Goal: Information Seeking & Learning: Learn about a topic

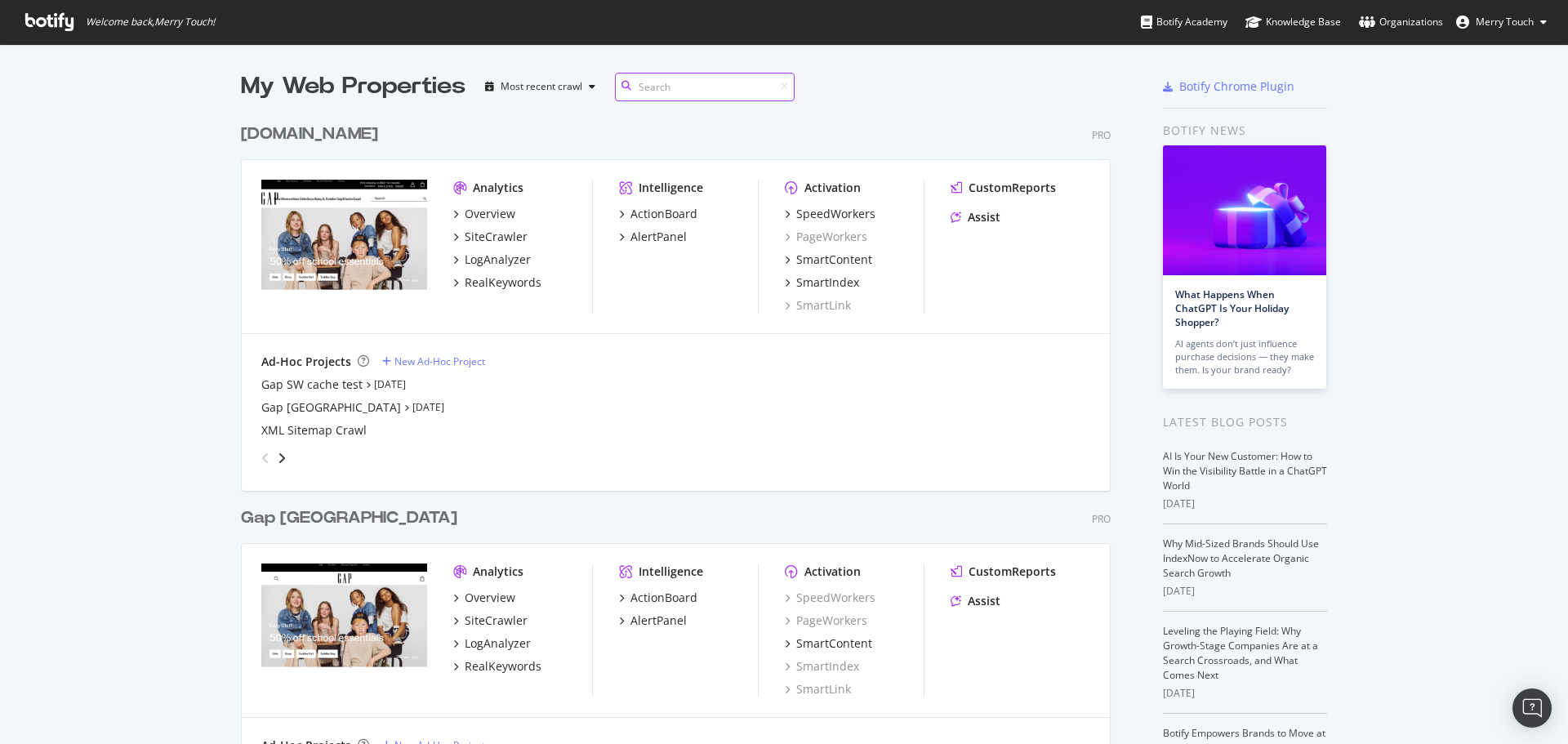
scroll to position [1868, 870]
click at [511, 287] on div "RealKeywords" at bounding box center [503, 281] width 77 height 16
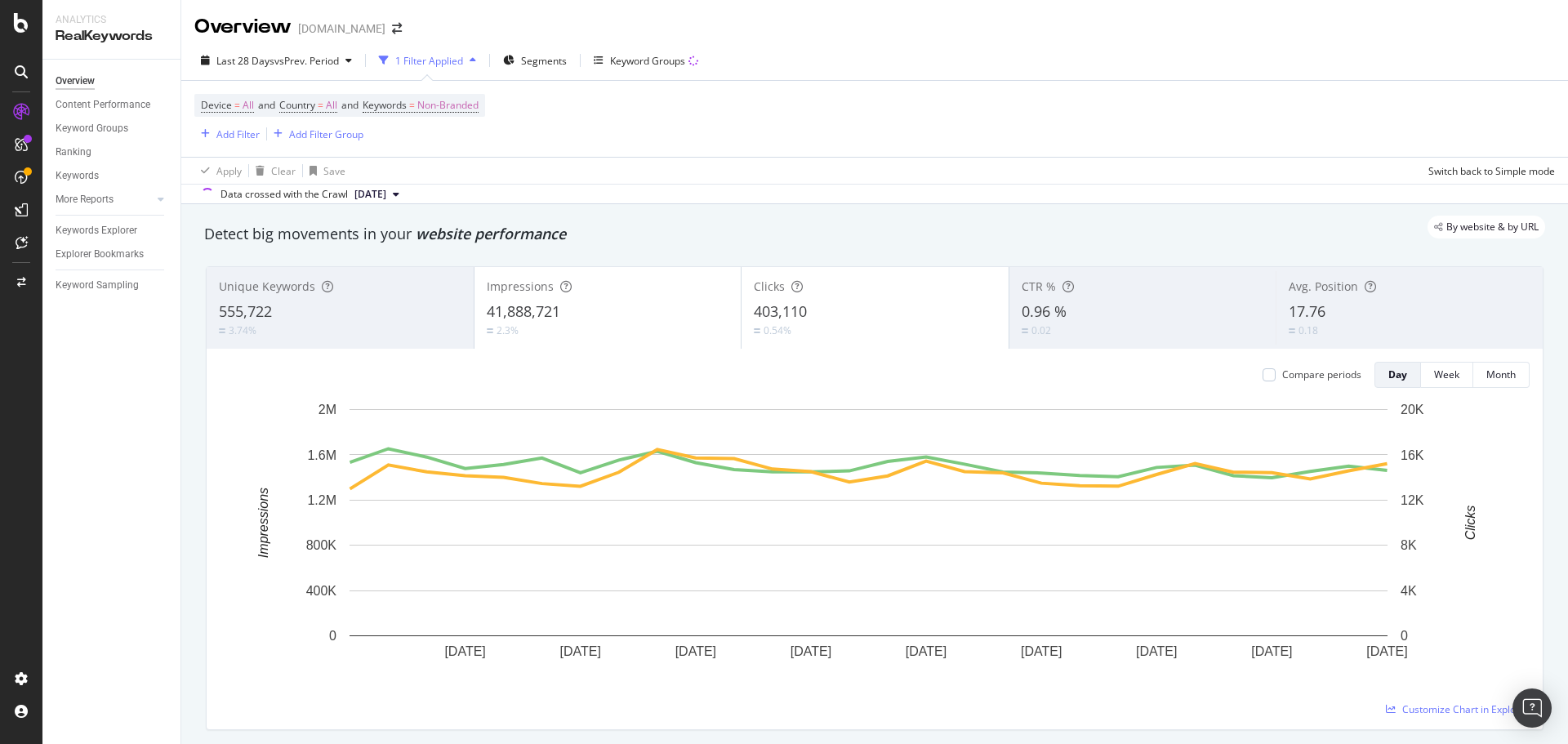
drag, startPoint x: 86, startPoint y: 230, endPoint x: 87, endPoint y: 241, distance: 11.0
click at [86, 230] on div "Keywords Explorer" at bounding box center [95, 231] width 81 height 17
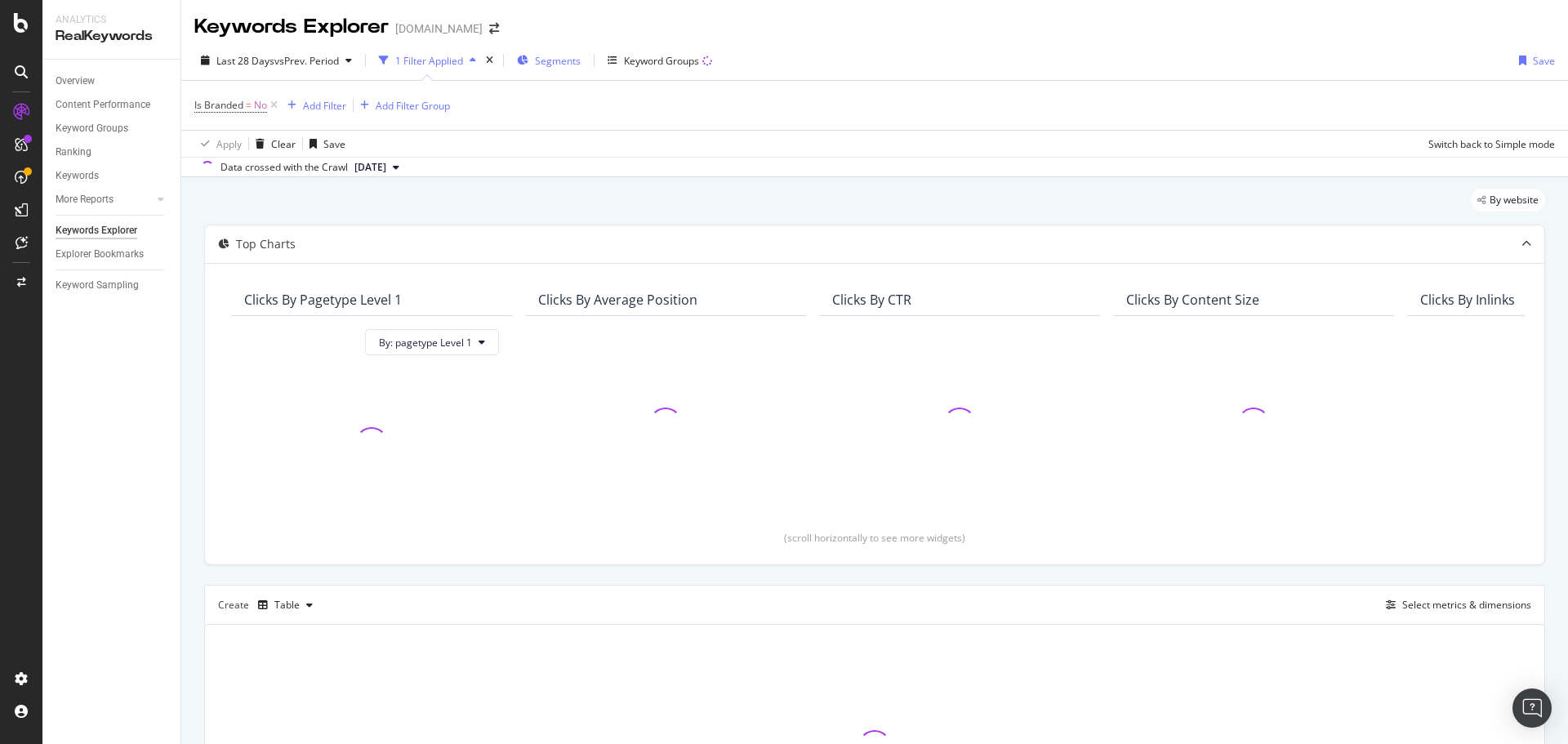
click at [567, 64] on span "Segments" at bounding box center [557, 61] width 46 height 14
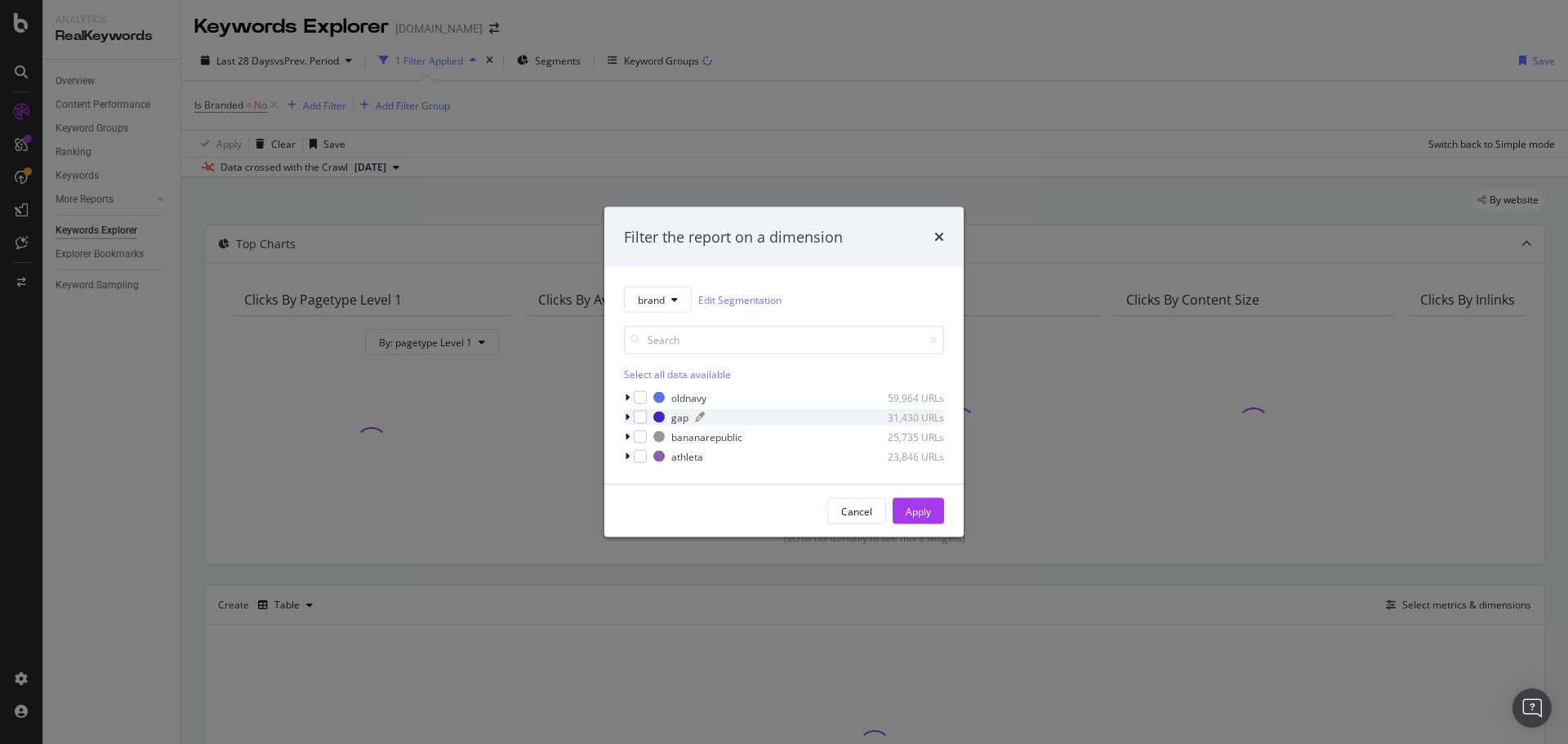
click at [669, 418] on div "gap 31,430 URLs" at bounding box center [798, 416] width 291 height 14
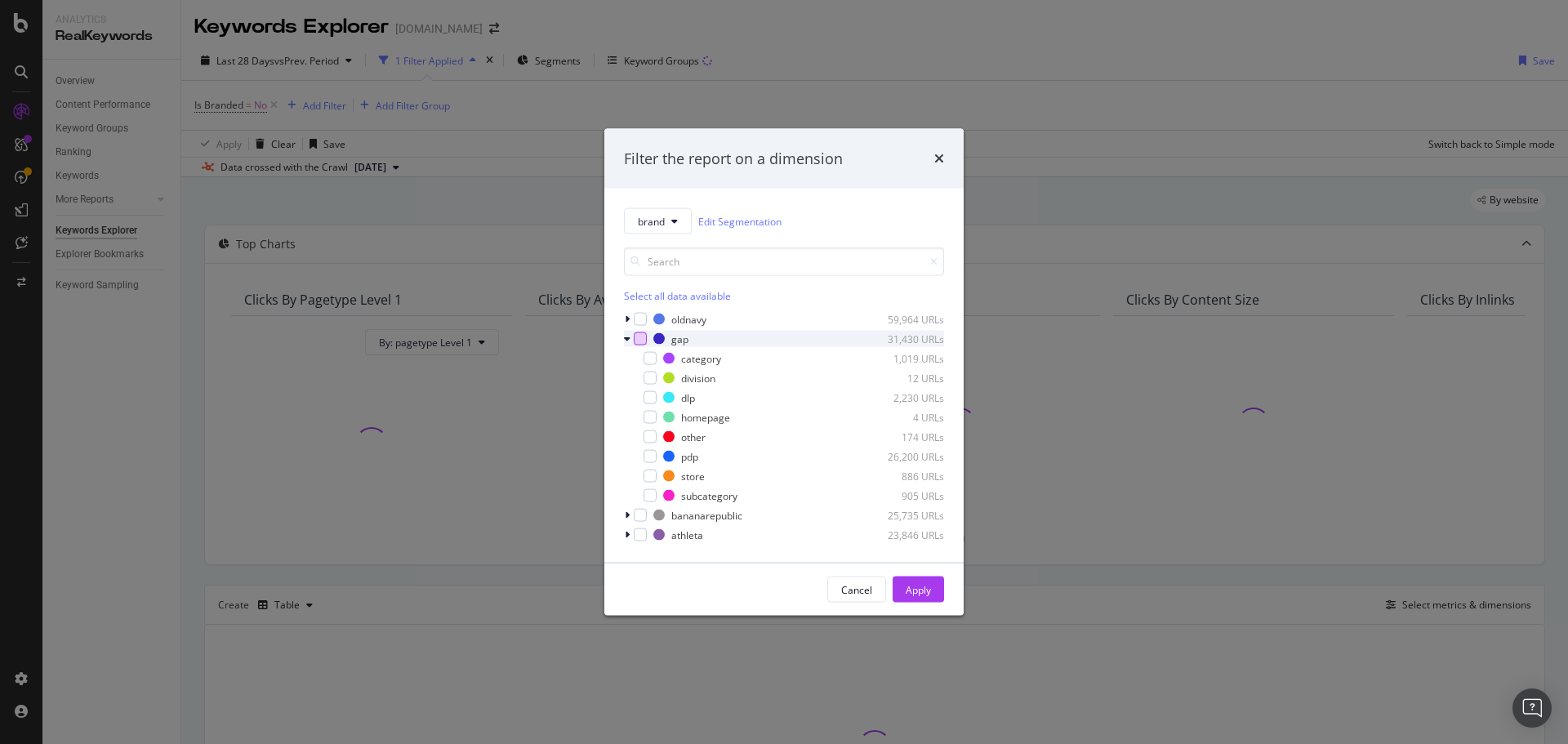
click at [641, 345] on div "modal" at bounding box center [640, 338] width 13 height 13
click at [923, 581] on div "Apply" at bounding box center [918, 590] width 25 height 24
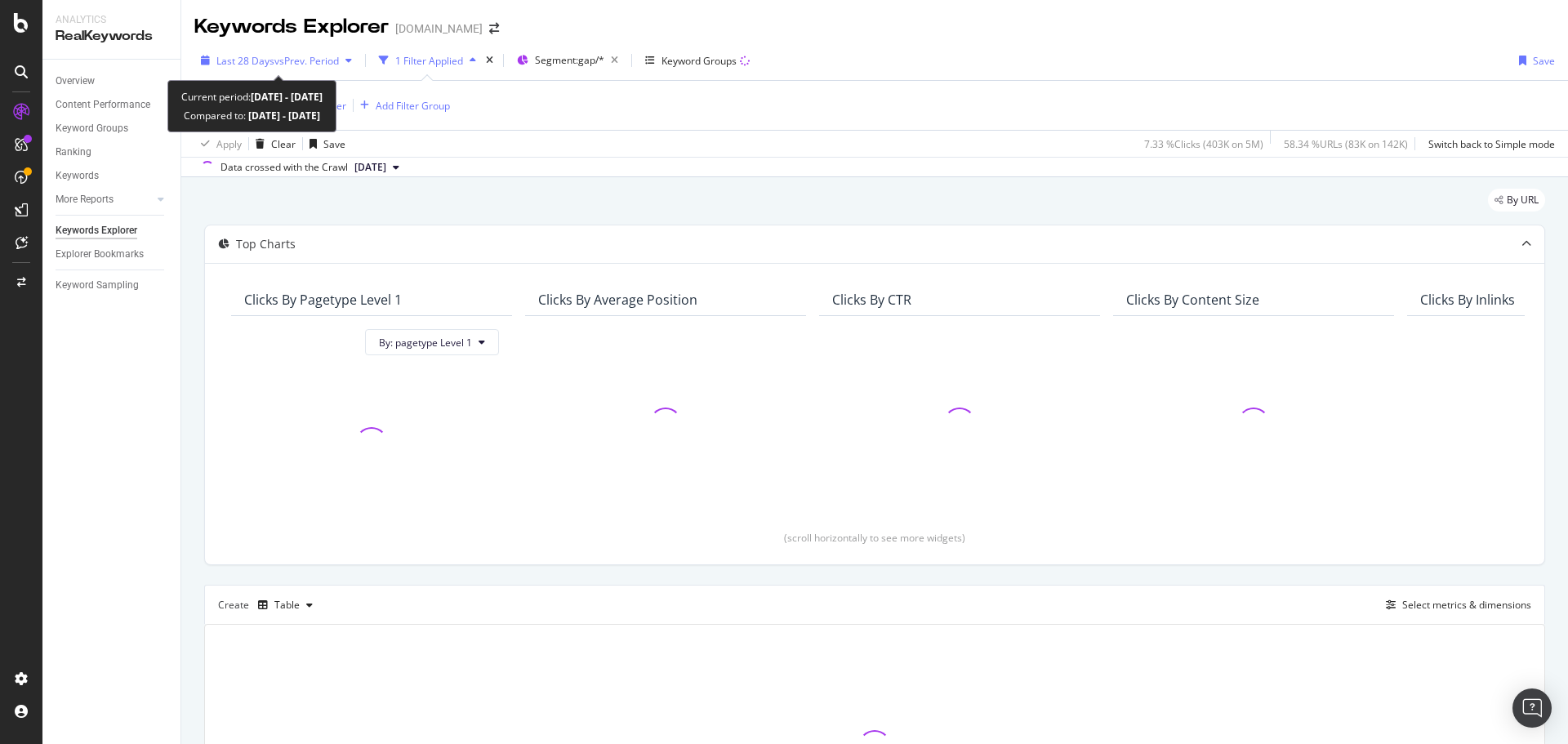
click at [332, 60] on span "vs Prev. Period" at bounding box center [306, 61] width 65 height 14
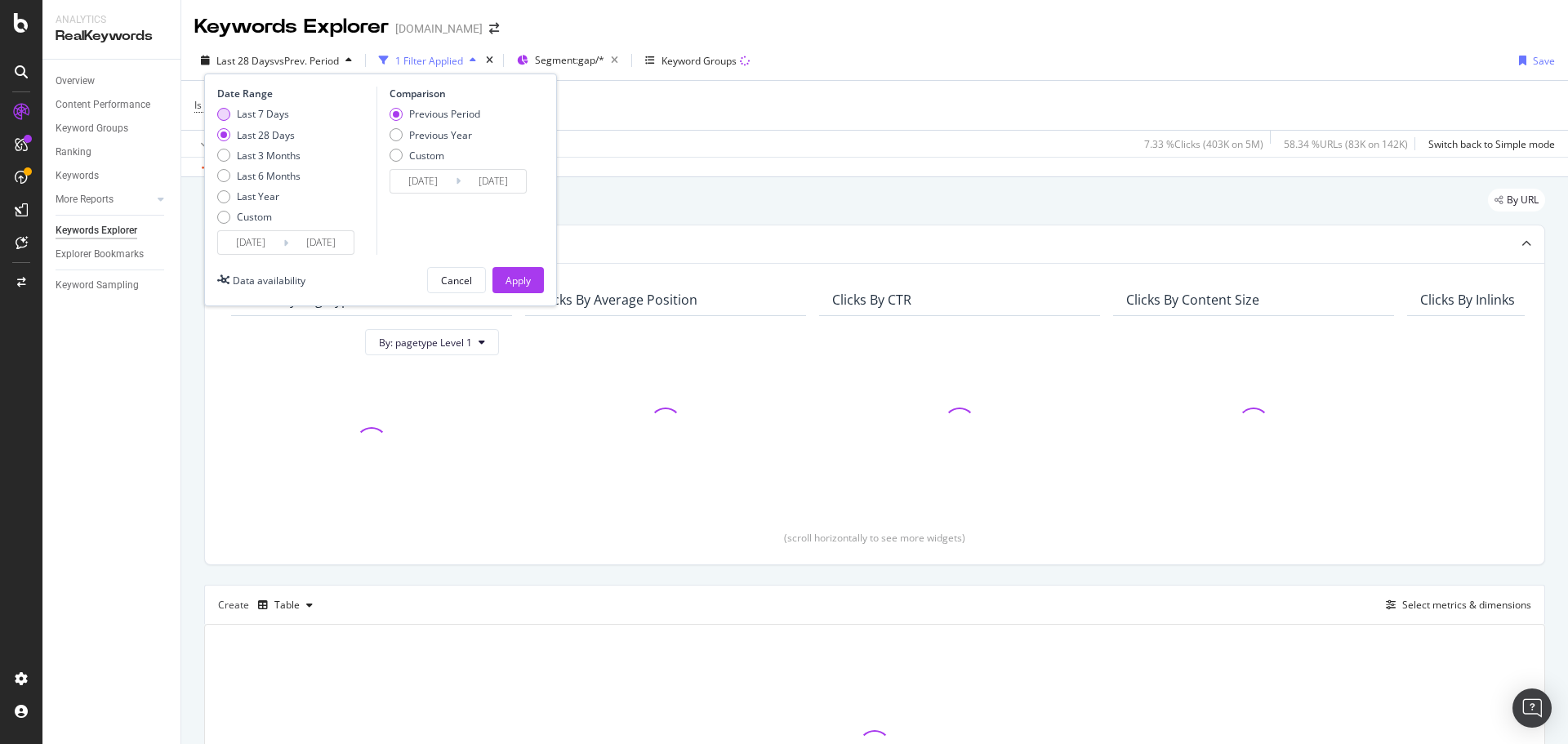
click at [268, 111] on div "Last 7 Days" at bounding box center [263, 113] width 52 height 14
type input "[DATE]"
click at [440, 131] on div "Previous Year" at bounding box center [440, 135] width 63 height 14
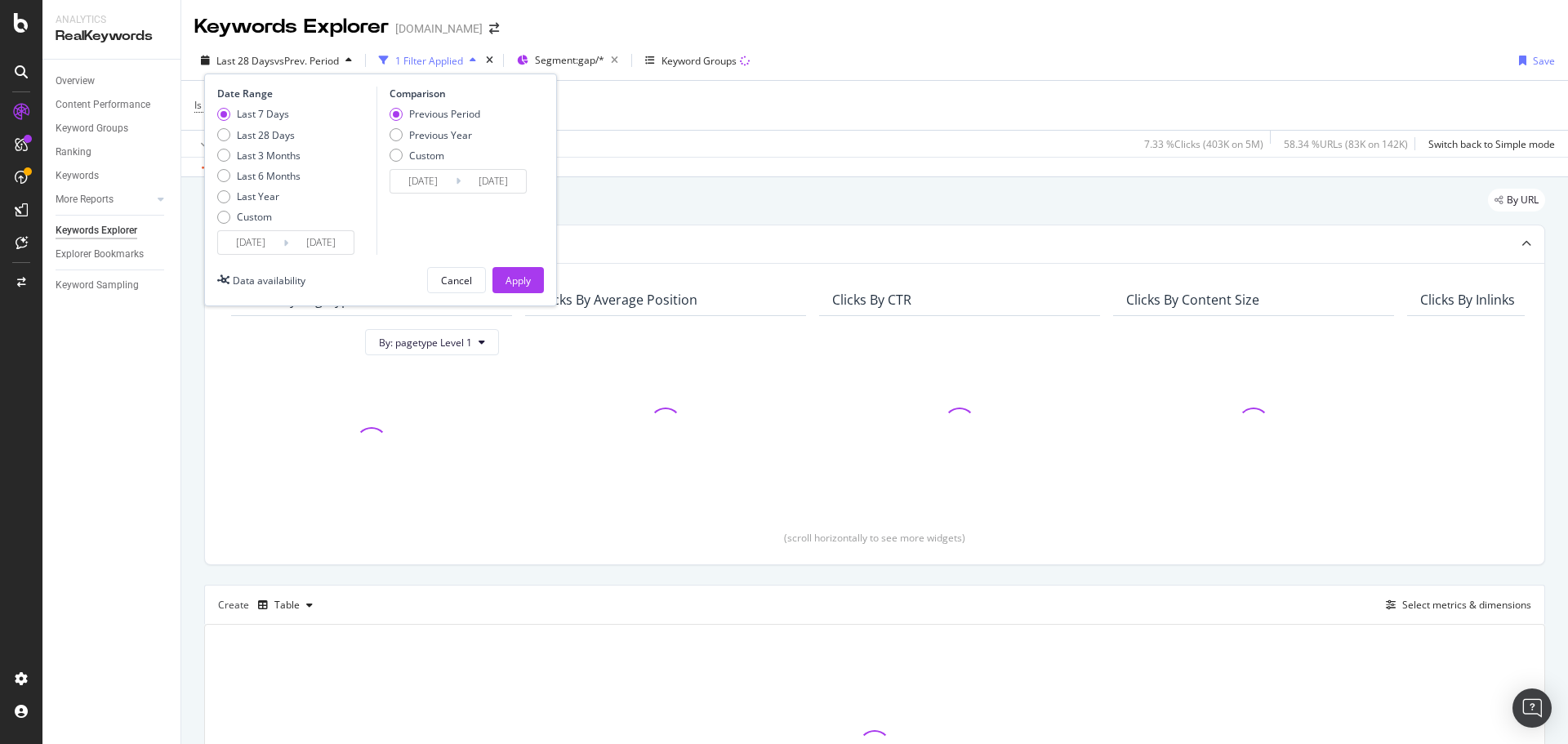
type input "[DATE]"
click at [507, 267] on div "Apply" at bounding box center [518, 279] width 25 height 24
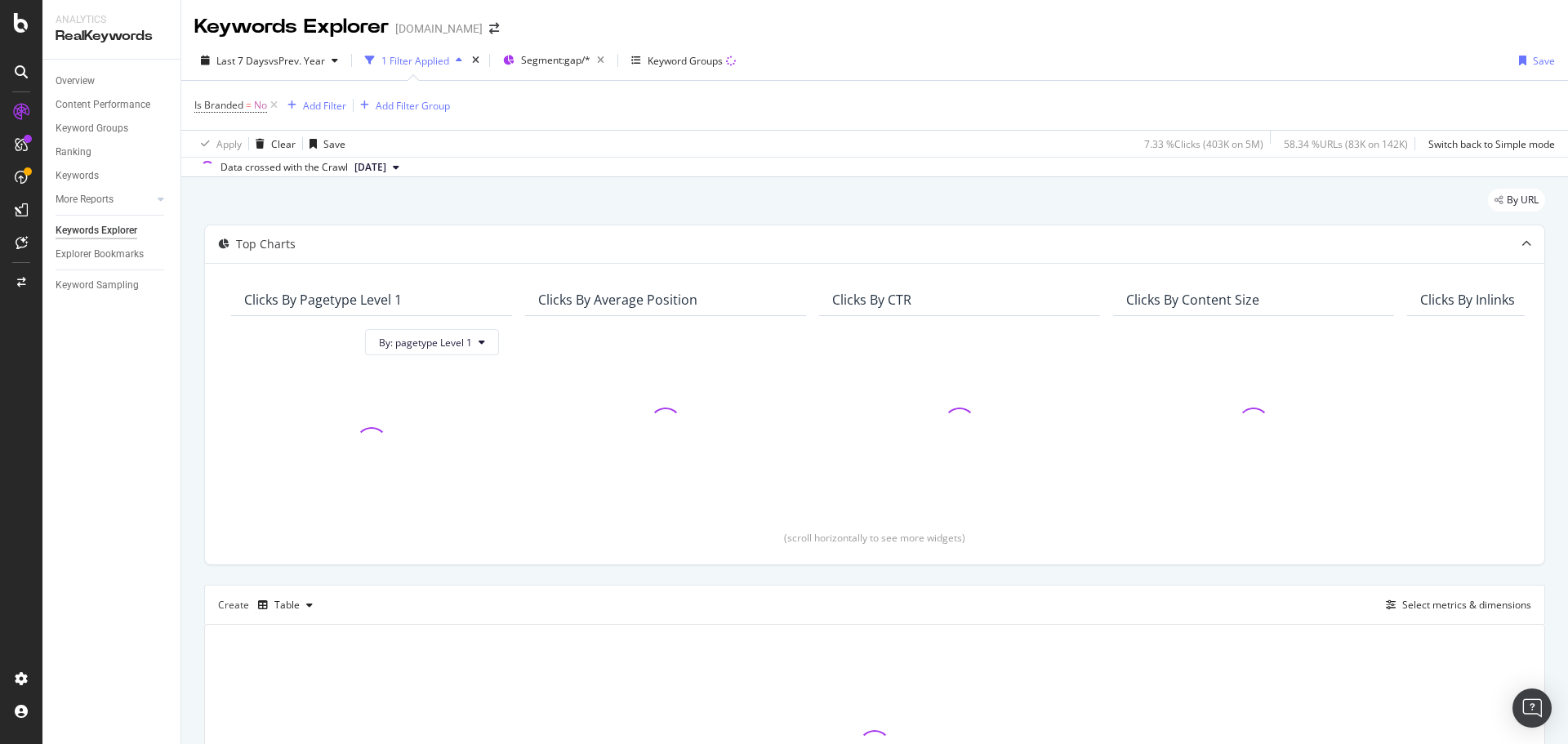
drag, startPoint x: 274, startPoint y: 106, endPoint x: 274, endPoint y: 193, distance: 87.0
click at [274, 107] on icon at bounding box center [274, 105] width 14 height 16
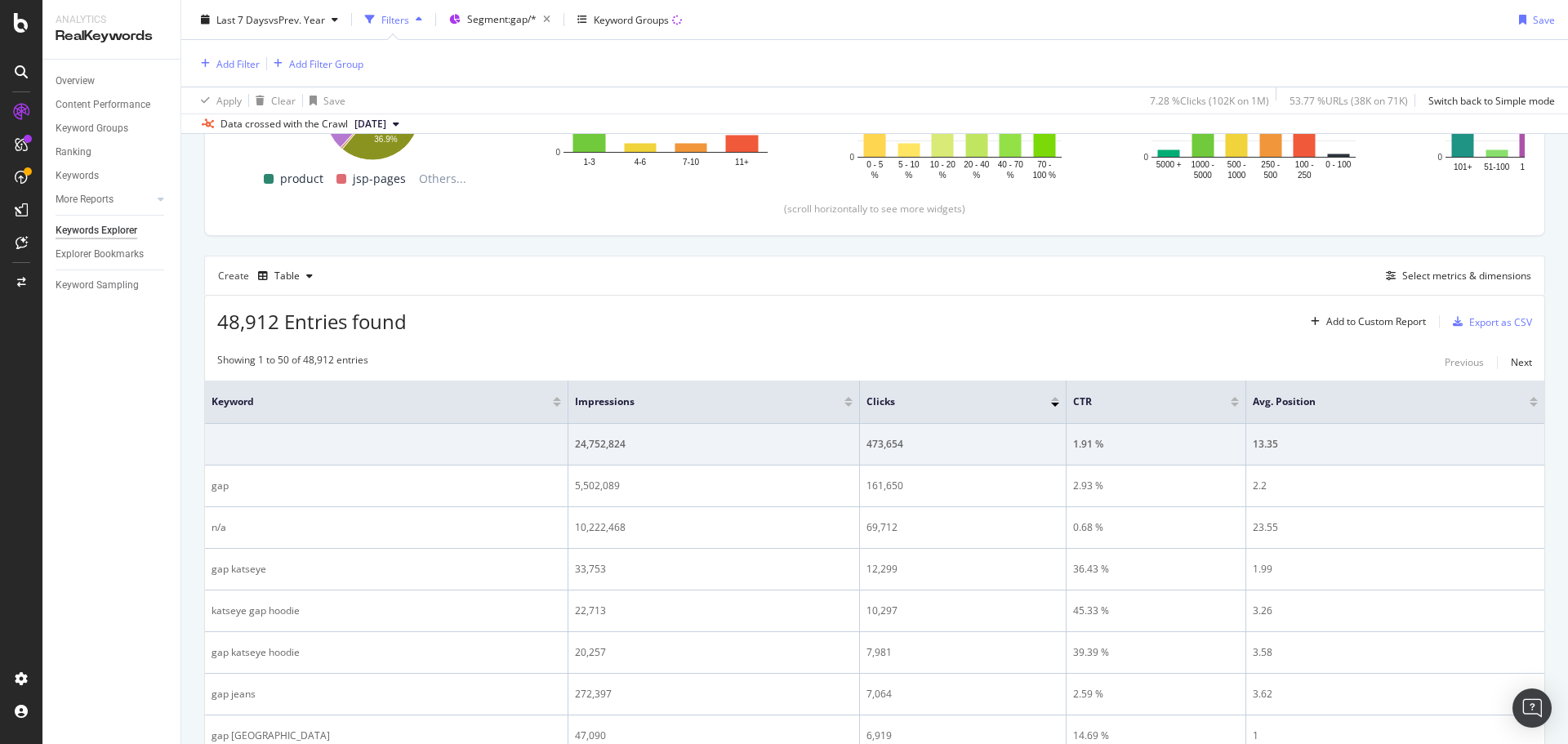
scroll to position [408, 0]
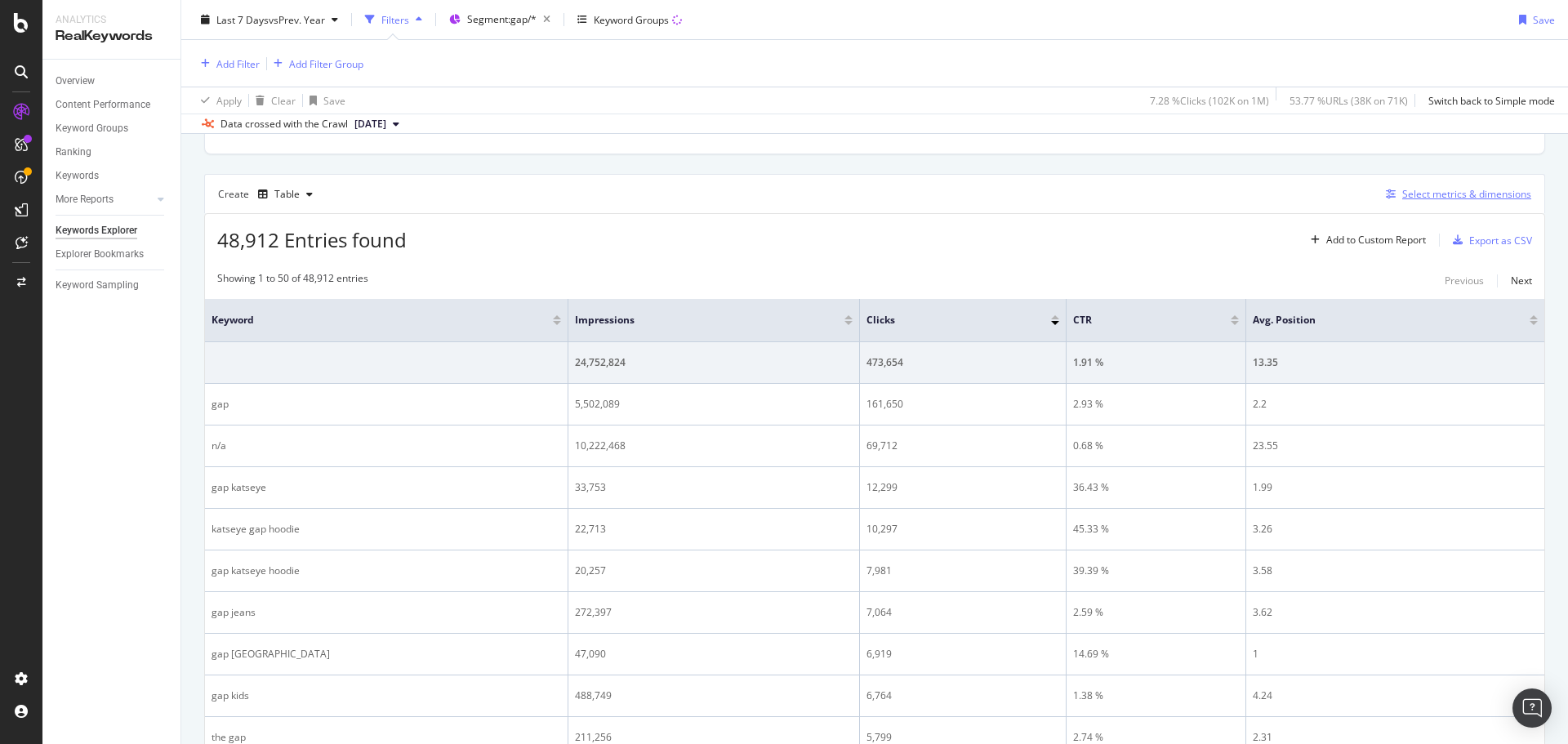
click at [1403, 198] on div "Select metrics & dimensions" at bounding box center [1467, 193] width 129 height 14
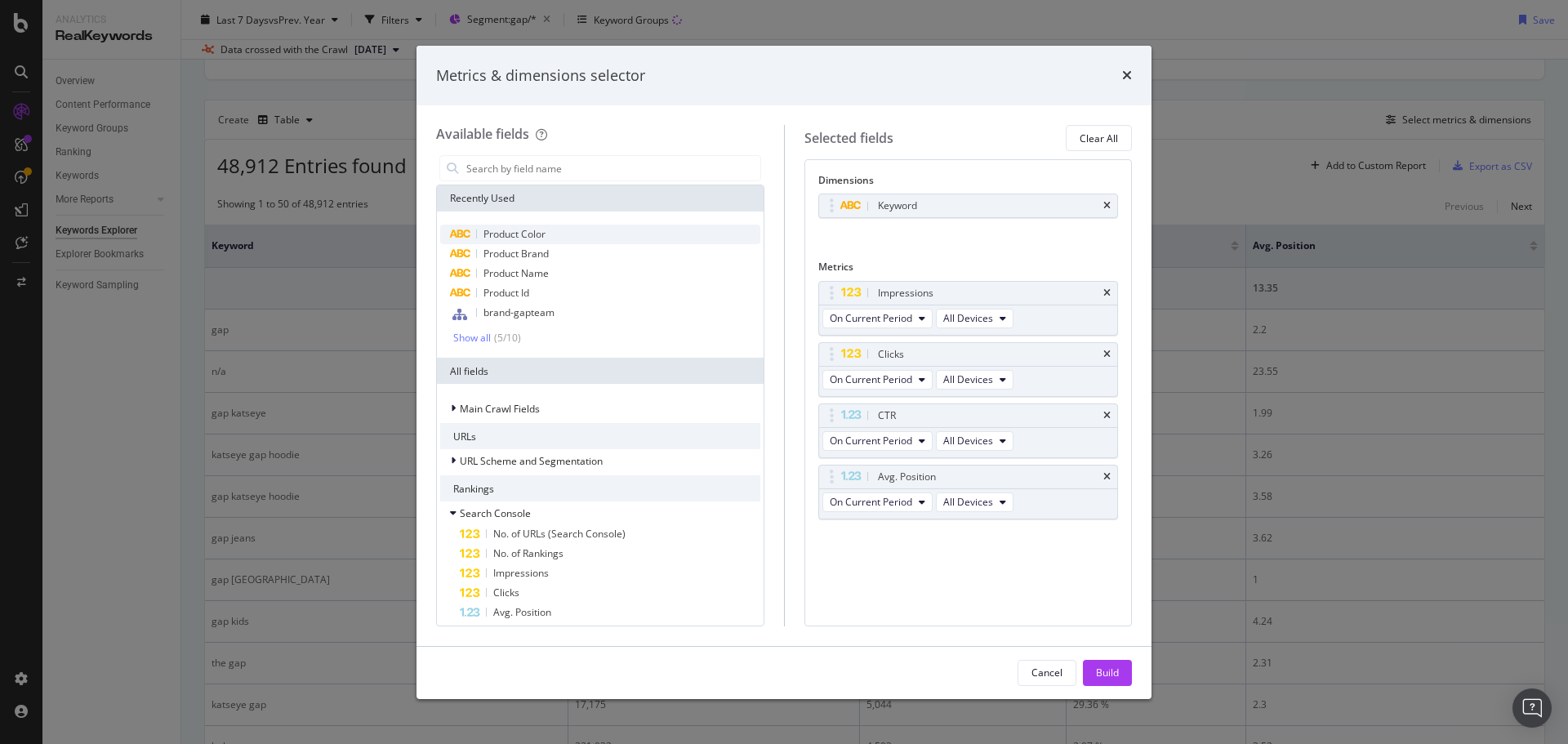
scroll to position [334, 0]
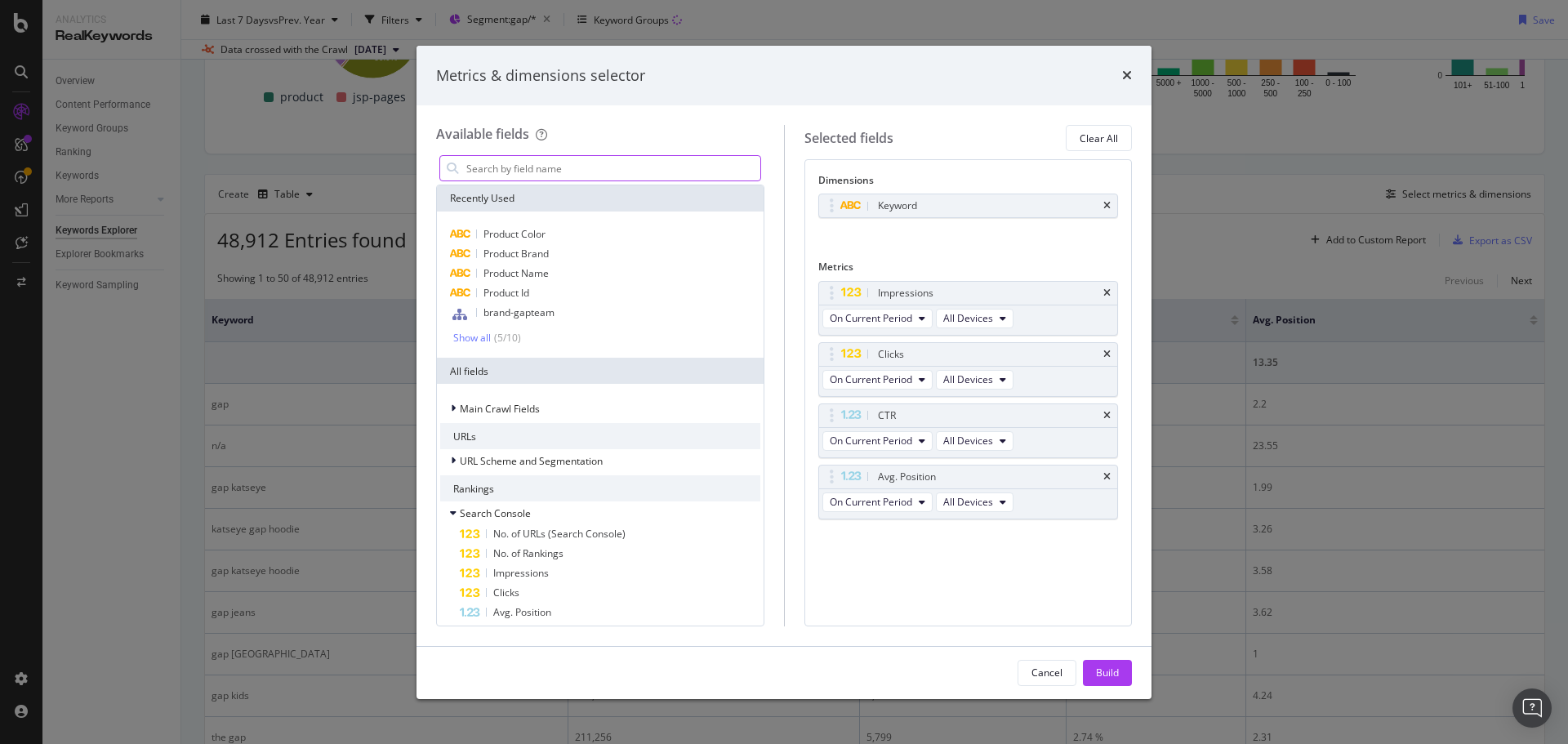
click at [525, 174] on input "modal" at bounding box center [612, 168] width 295 height 24
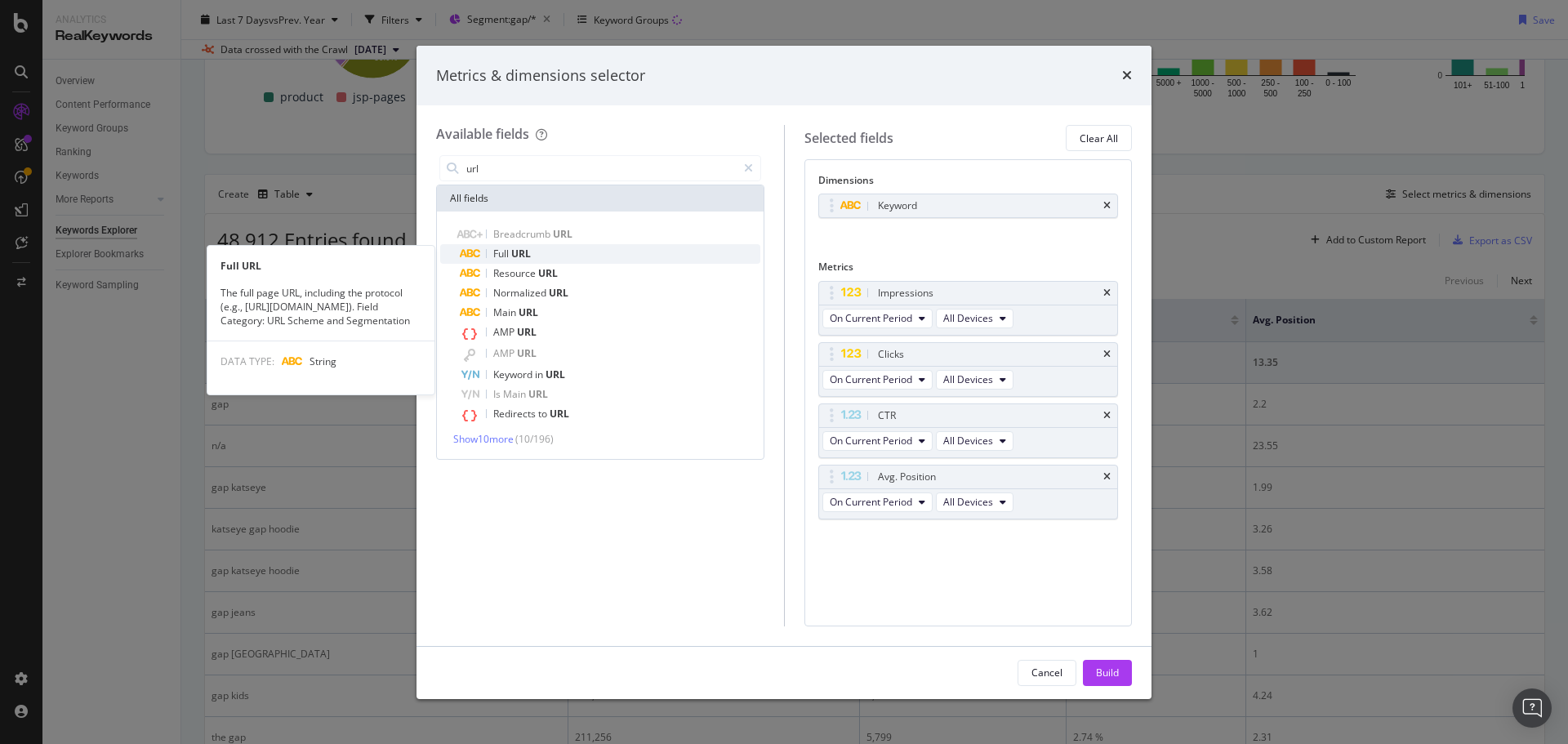
click at [537, 253] on div "Full URL" at bounding box center [610, 253] width 300 height 20
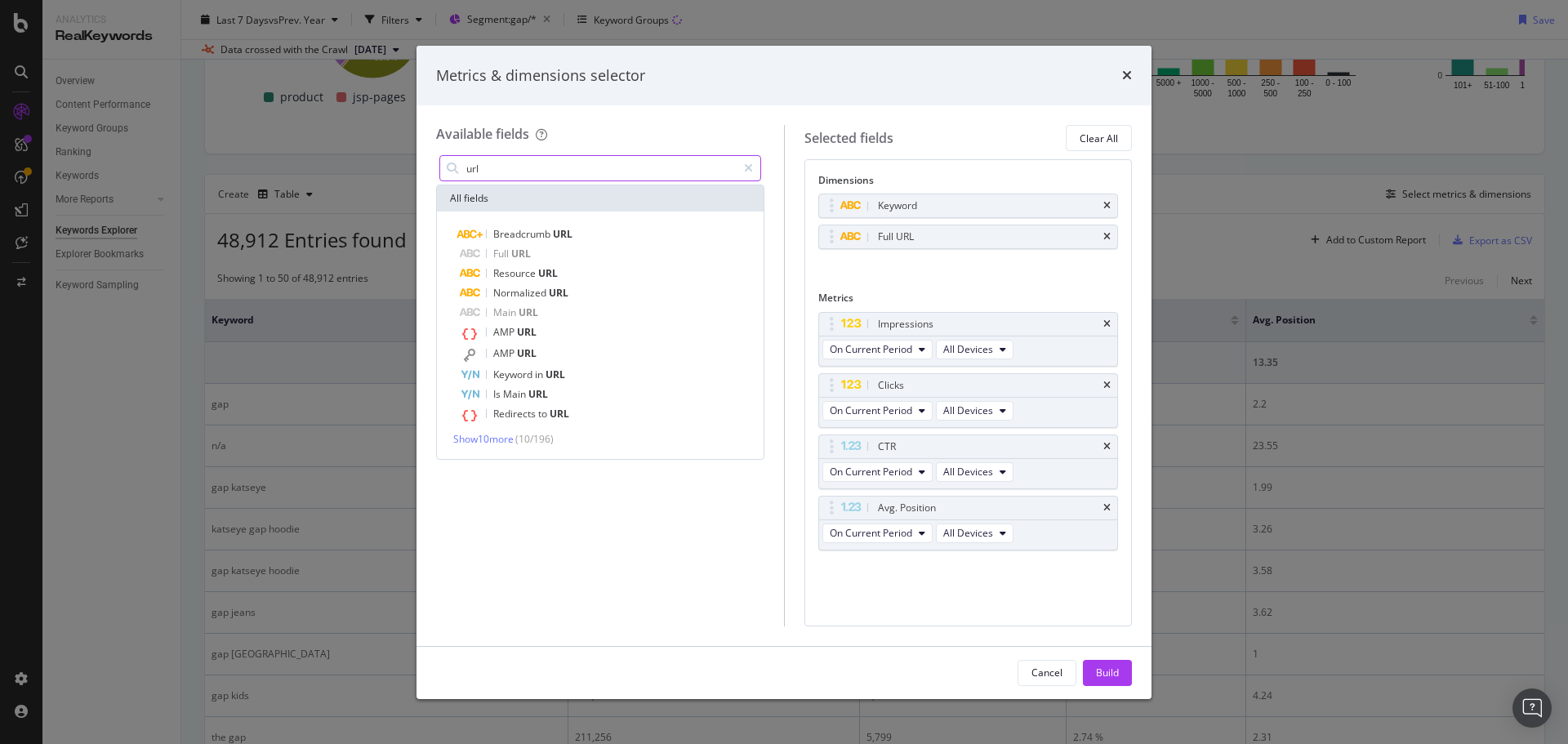
click at [532, 171] on input "url" at bounding box center [600, 168] width 272 height 24
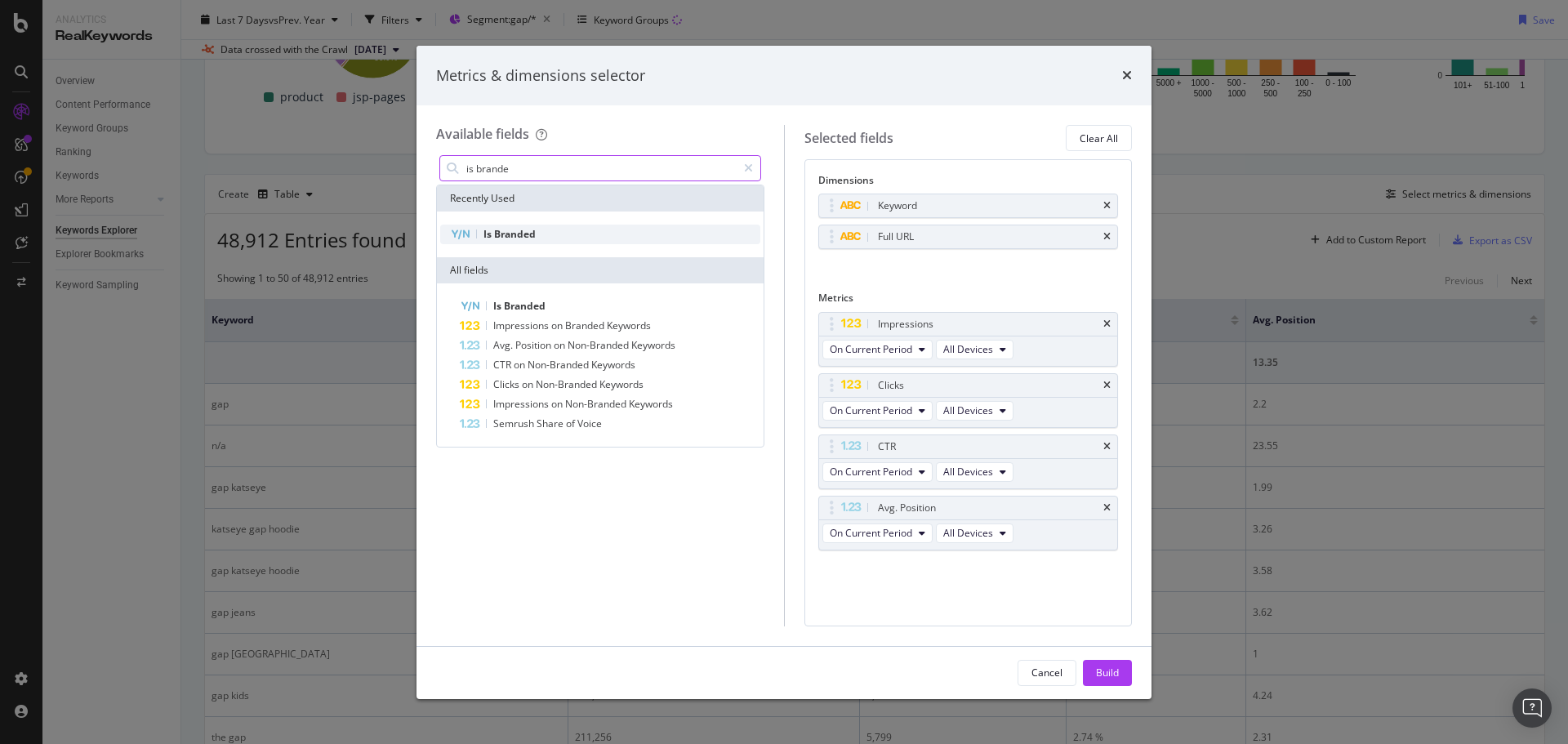
type input "is brande"
click at [532, 229] on span "Branded" at bounding box center [514, 234] width 42 height 14
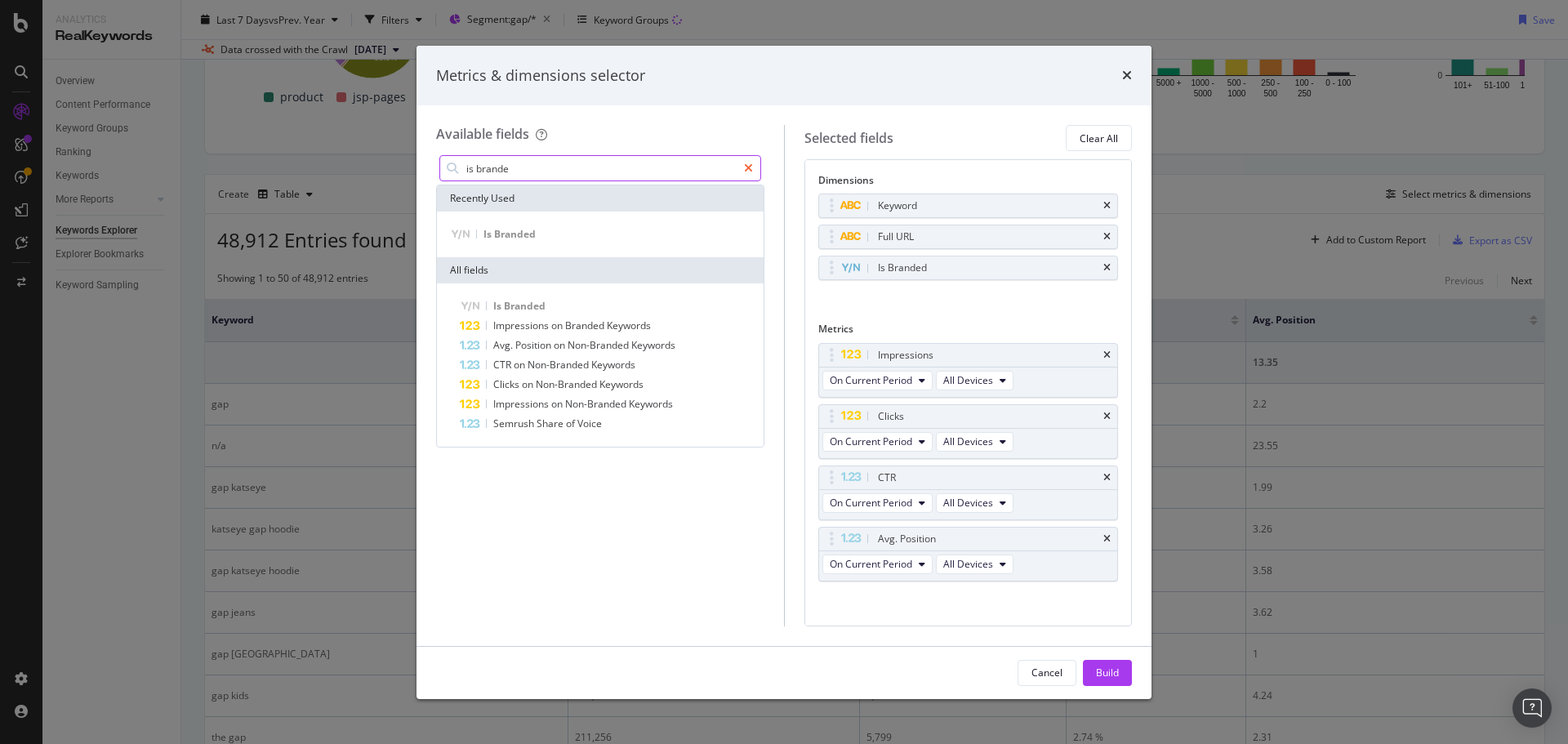
click at [751, 165] on icon "modal" at bounding box center [749, 168] width 9 height 11
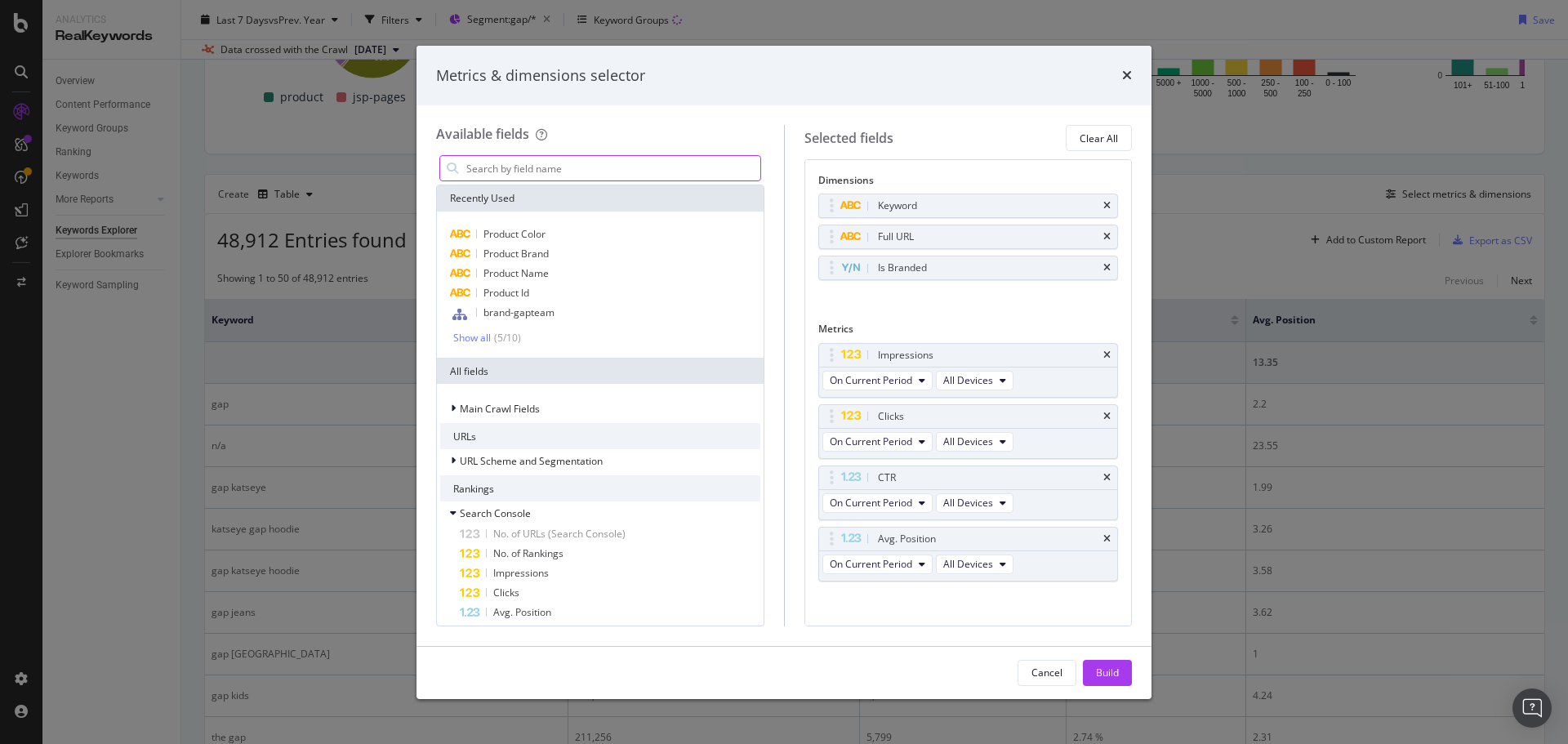
click at [556, 166] on input "modal" at bounding box center [612, 168] width 295 height 24
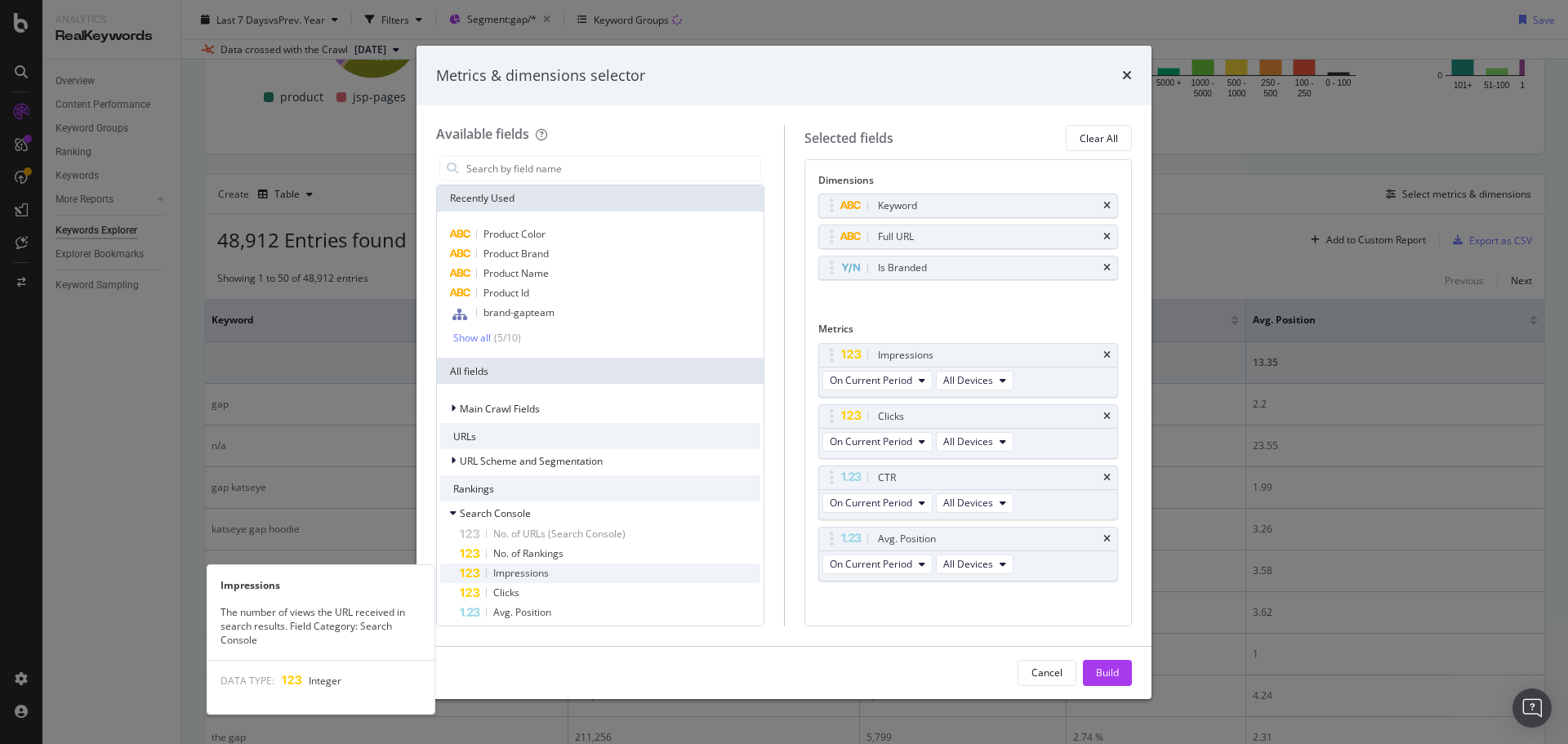
click at [583, 571] on div "Impressions" at bounding box center [610, 573] width 300 height 20
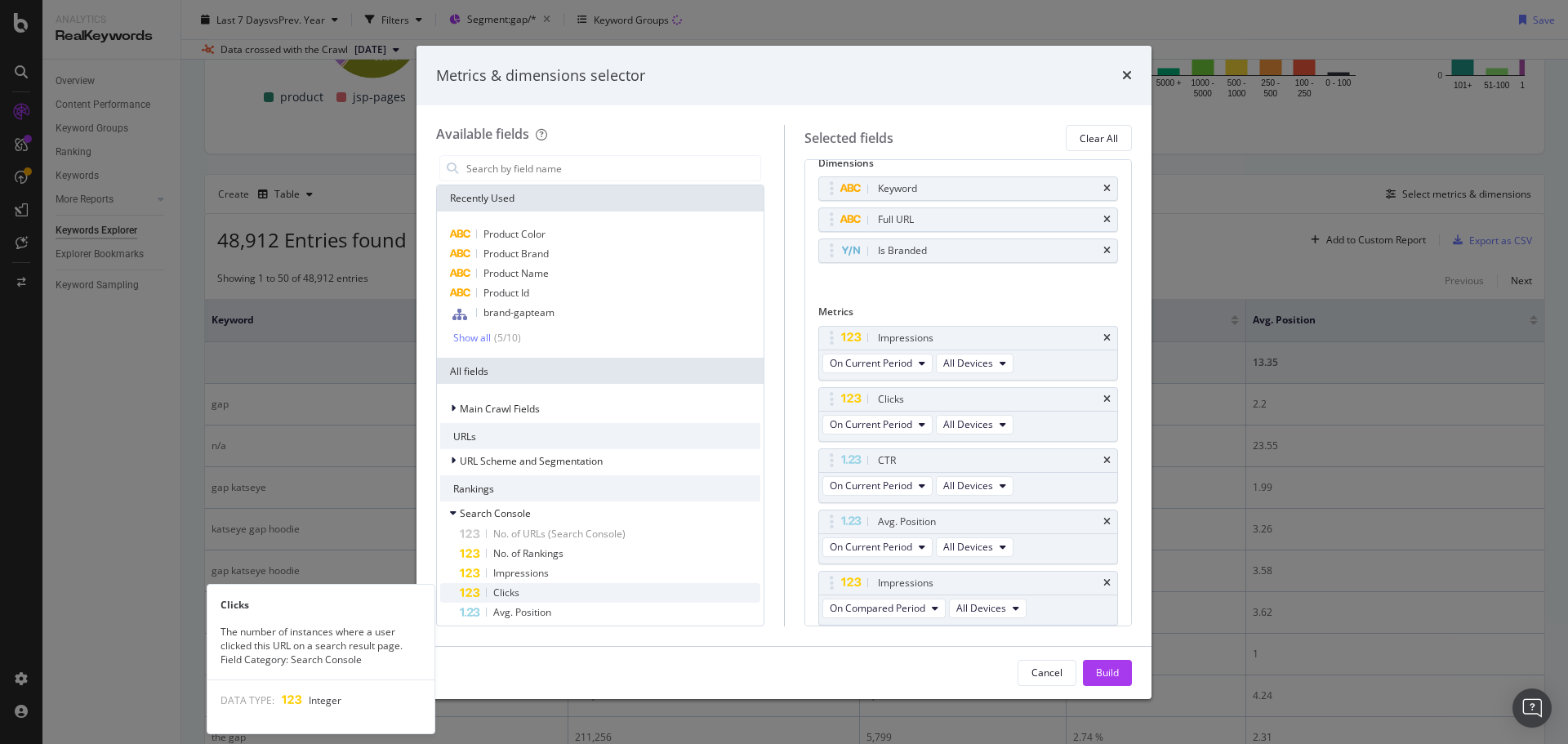
click at [542, 593] on div "Clicks" at bounding box center [610, 593] width 300 height 20
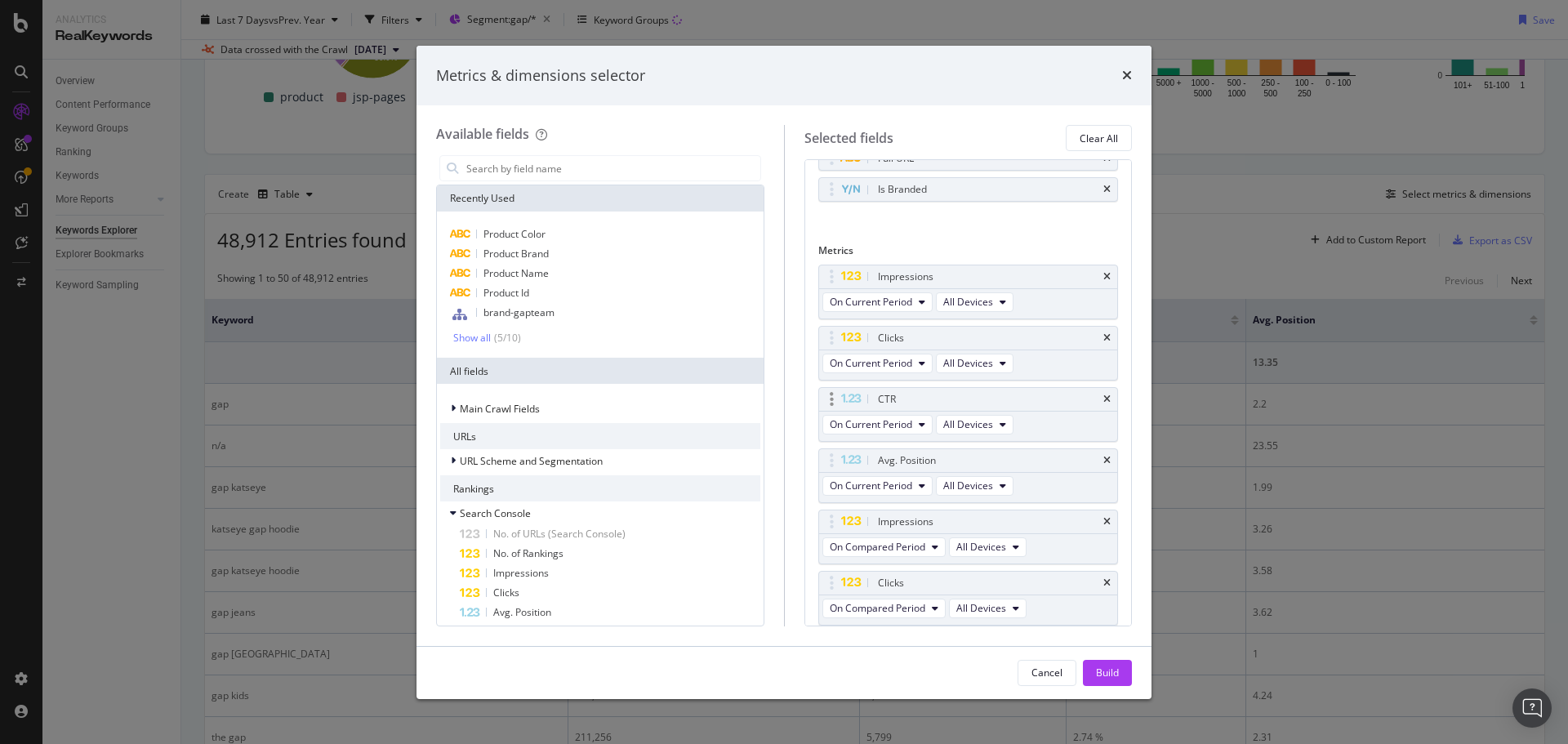
click at [1088, 395] on div "CTR" at bounding box center [969, 399] width 299 height 22
click at [1103, 401] on icon "times" at bounding box center [1107, 399] width 7 height 9
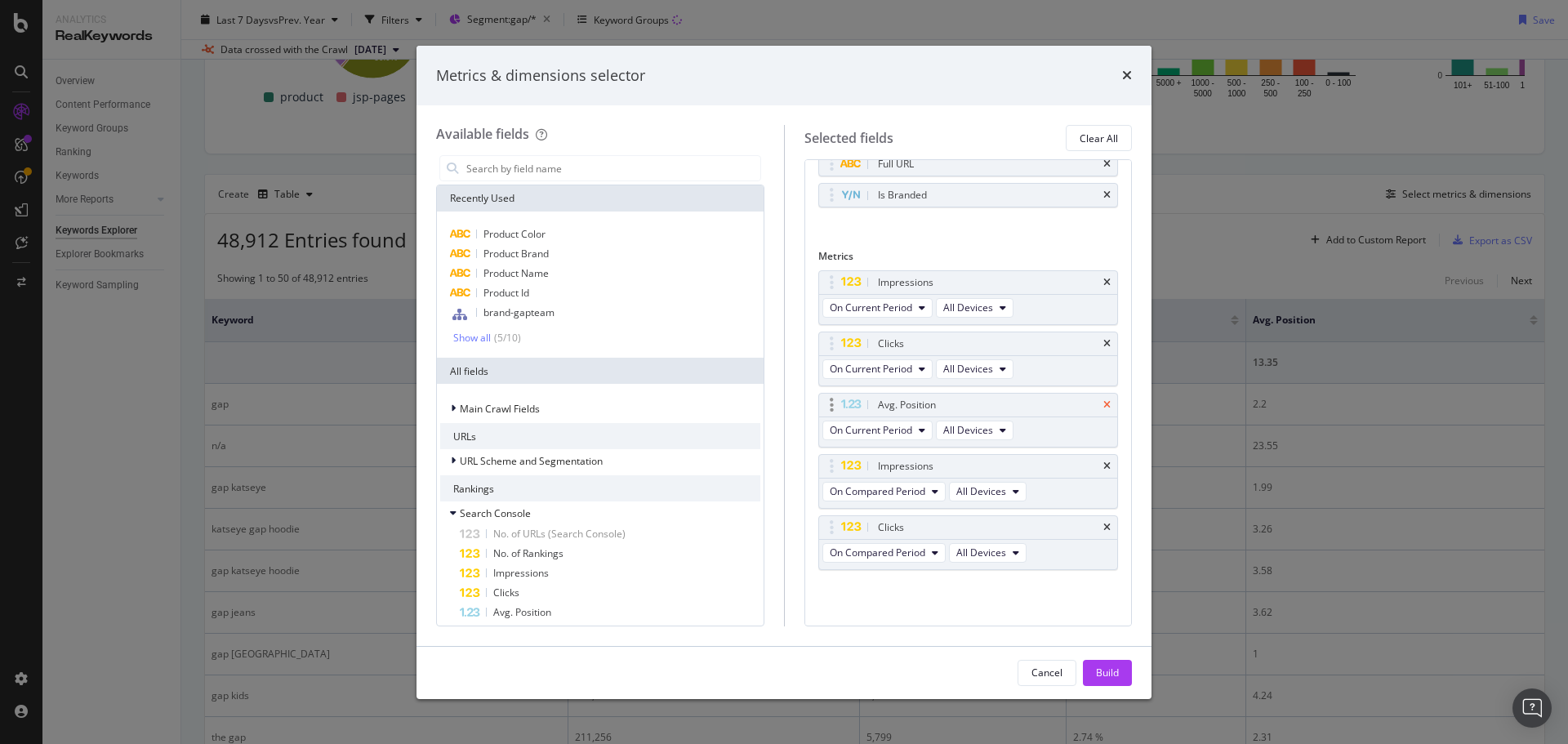
click at [1103, 403] on icon "times" at bounding box center [1107, 405] width 7 height 9
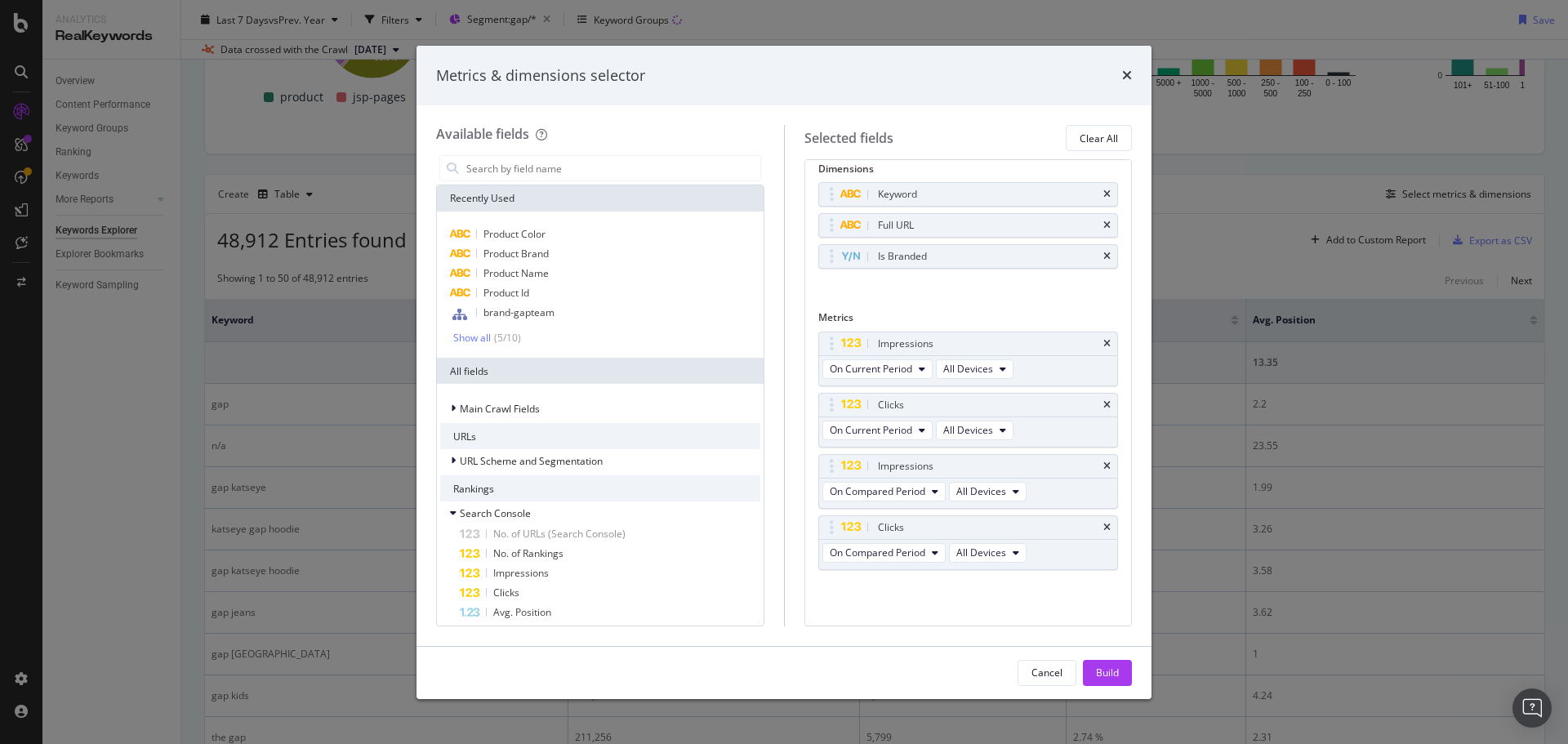
scroll to position [11, 0]
drag, startPoint x: 828, startPoint y: 472, endPoint x: 829, endPoint y: 399, distance: 73.0
click at [829, 399] on body "Analytics RealKeywords Overview Content Performance Keyword Groups Ranking Keyw…" at bounding box center [784, 372] width 1568 height 744
click at [897, 429] on span "On Compared Period" at bounding box center [877, 429] width 95 height 14
click at [974, 515] on span "Diff. between Periods - Percentage" at bounding box center [914, 521] width 158 height 15
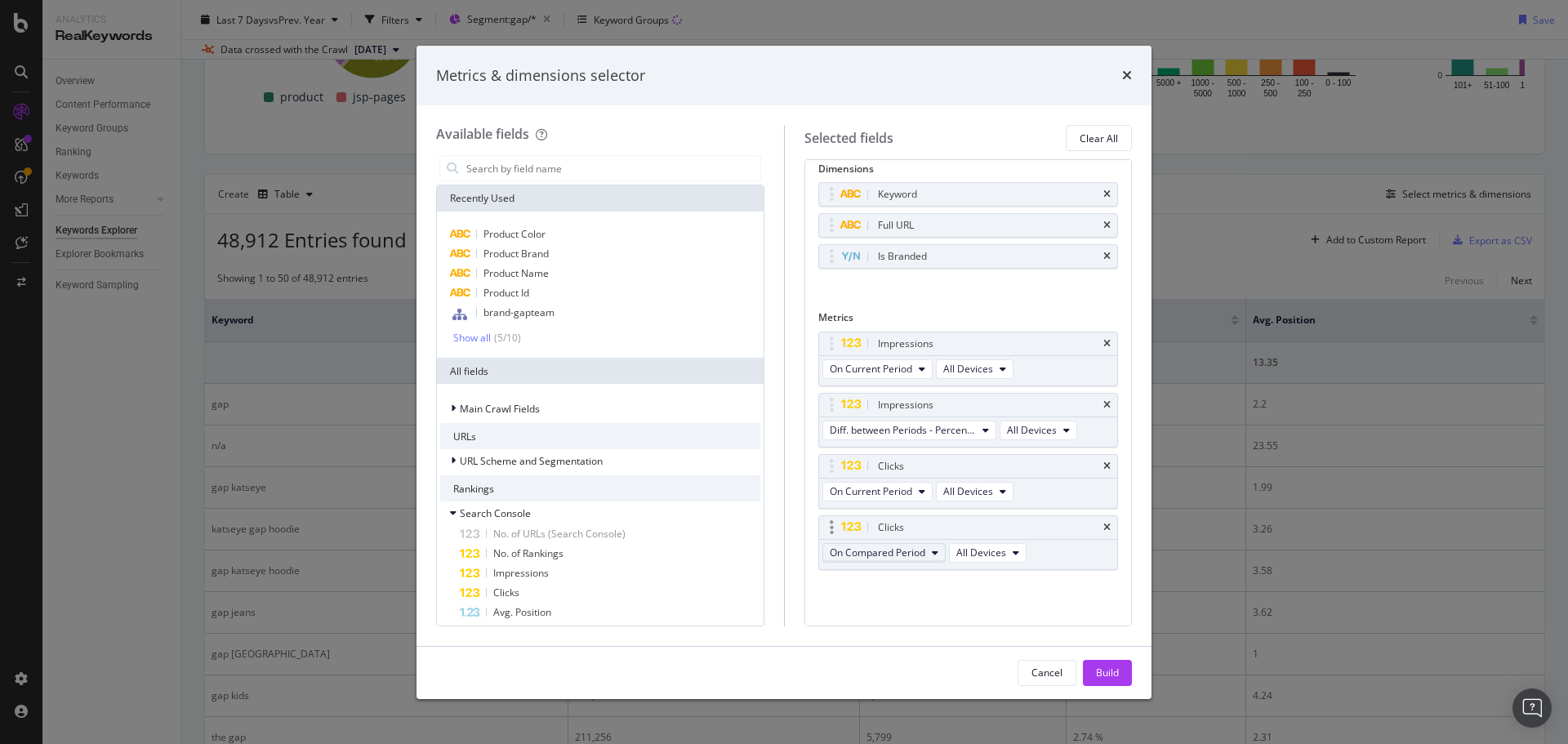
click at [900, 551] on span "On Compared Period" at bounding box center [877, 551] width 95 height 14
click at [942, 642] on span "Diff. between Periods - Percentage" at bounding box center [914, 643] width 158 height 15
click at [1094, 669] on button "Build" at bounding box center [1107, 673] width 49 height 26
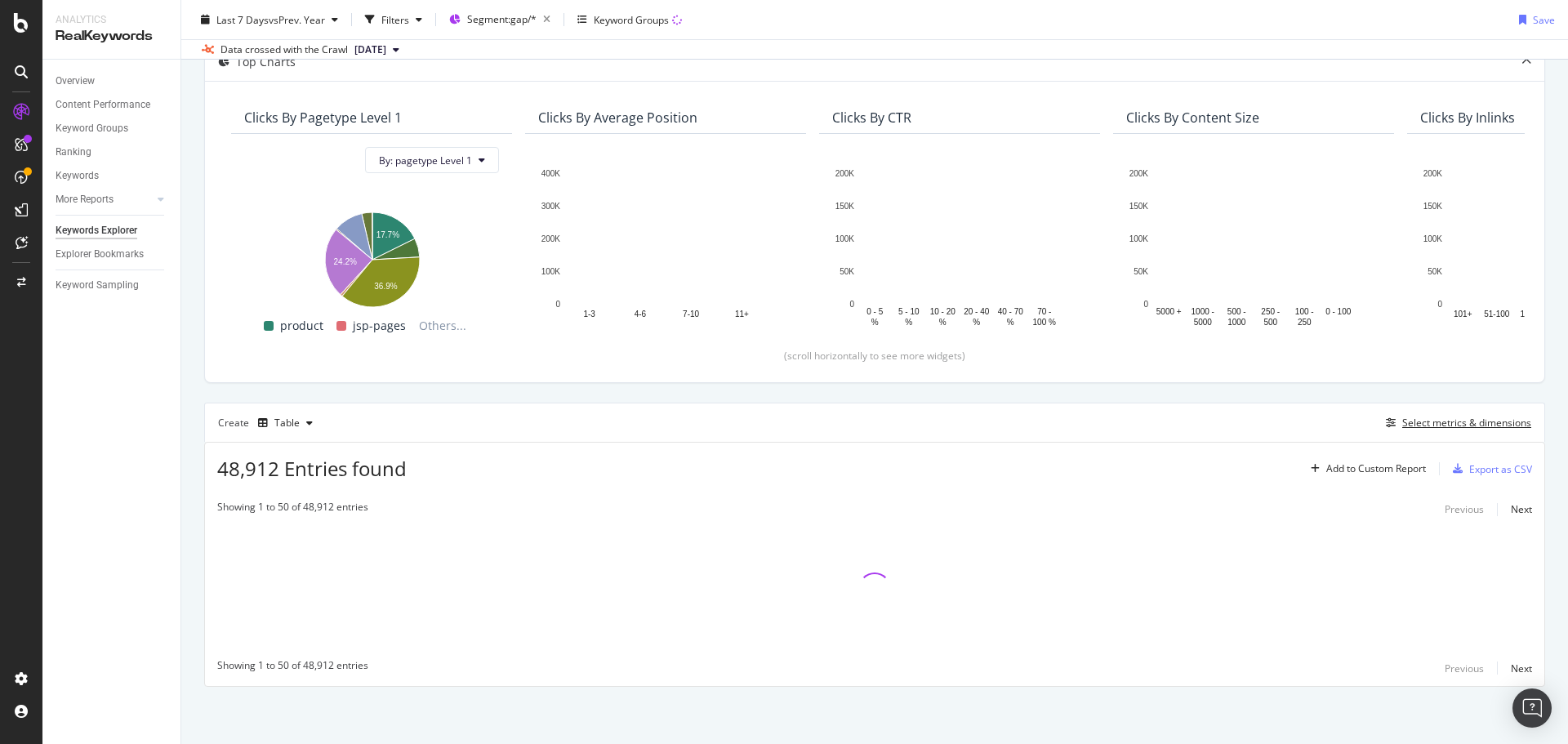
scroll to position [106, 0]
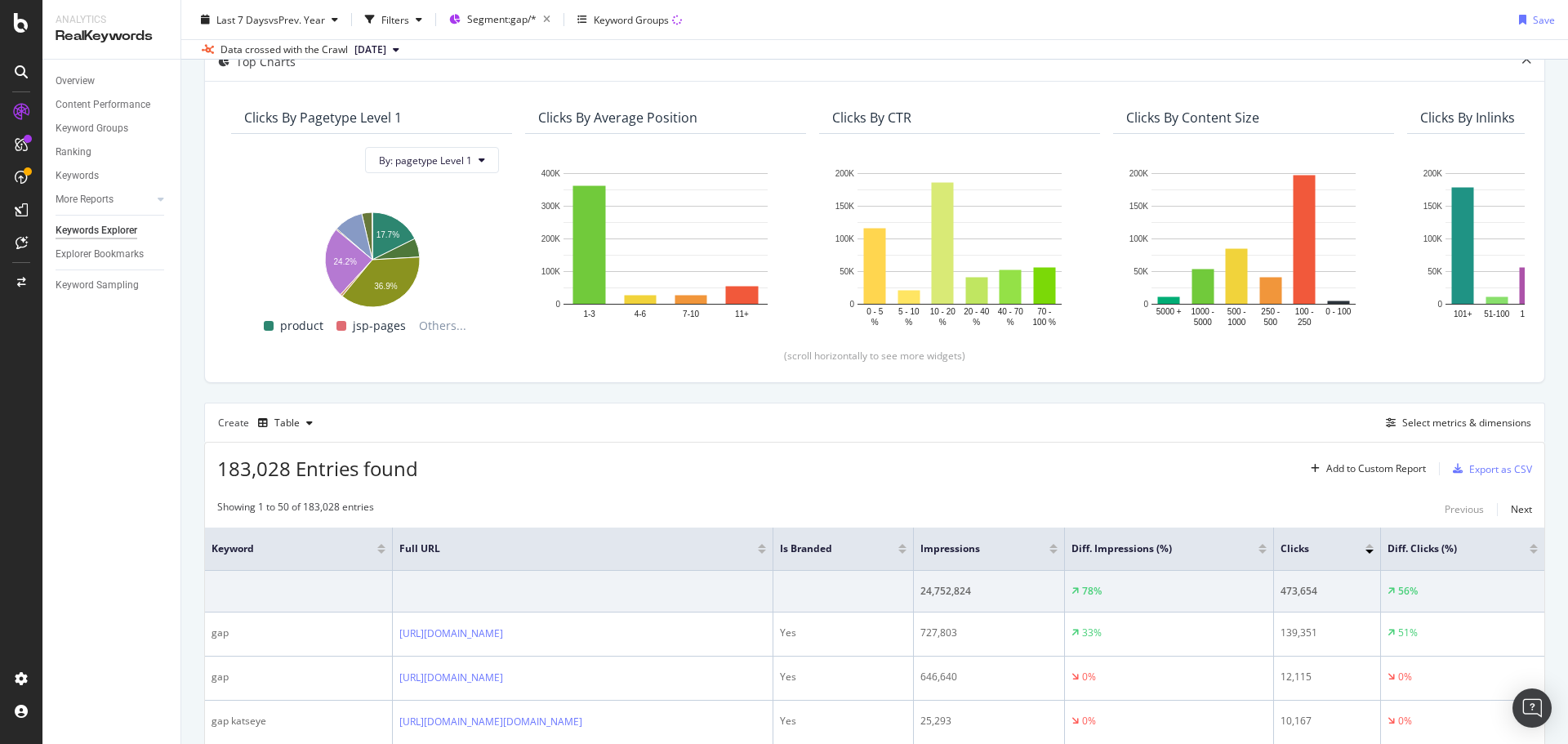
click at [1045, 19] on div "Last 7 Days vs Prev. Year Filters Segment: gap/* Keyword Groups Save" at bounding box center [874, 22] width 1387 height 33
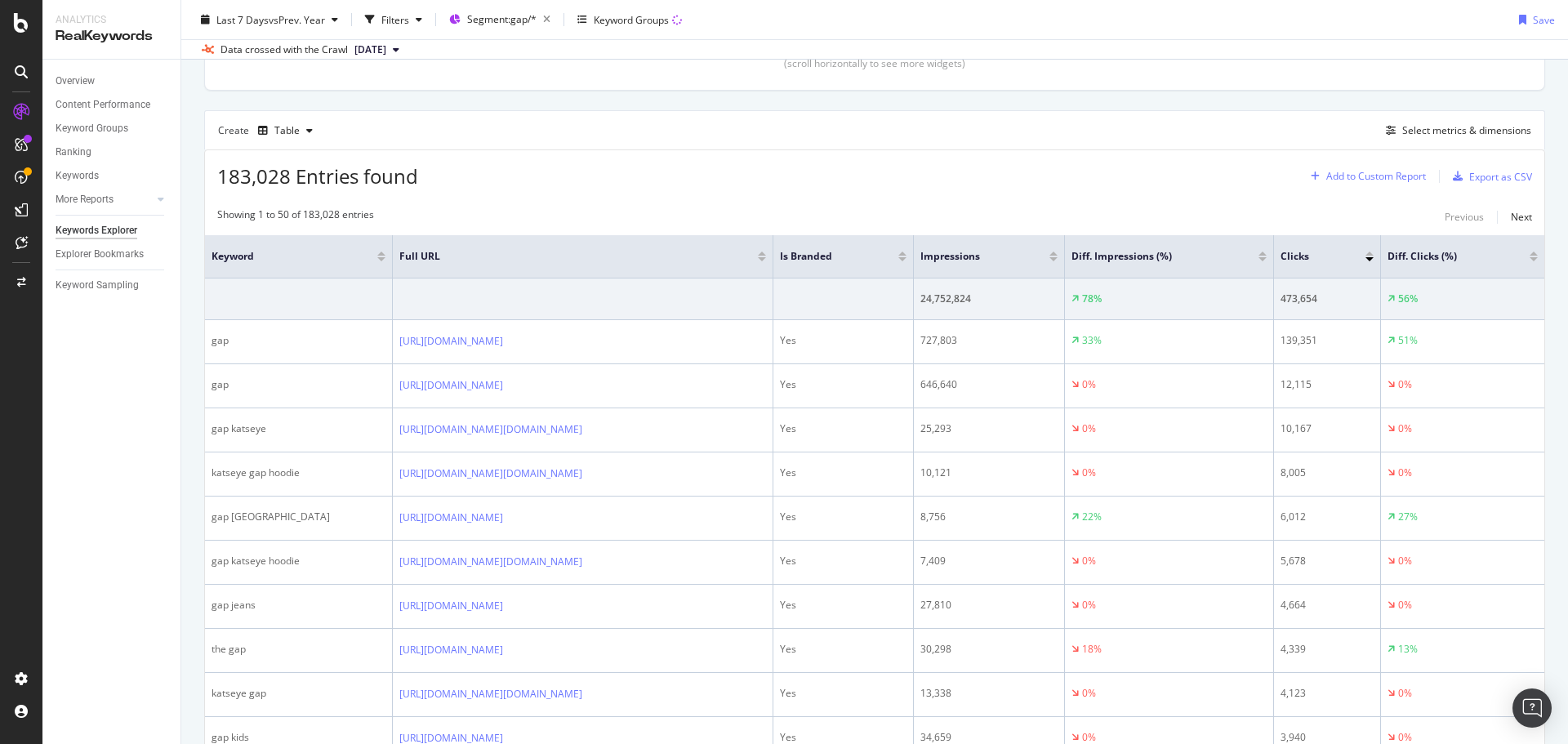
scroll to position [351, 0]
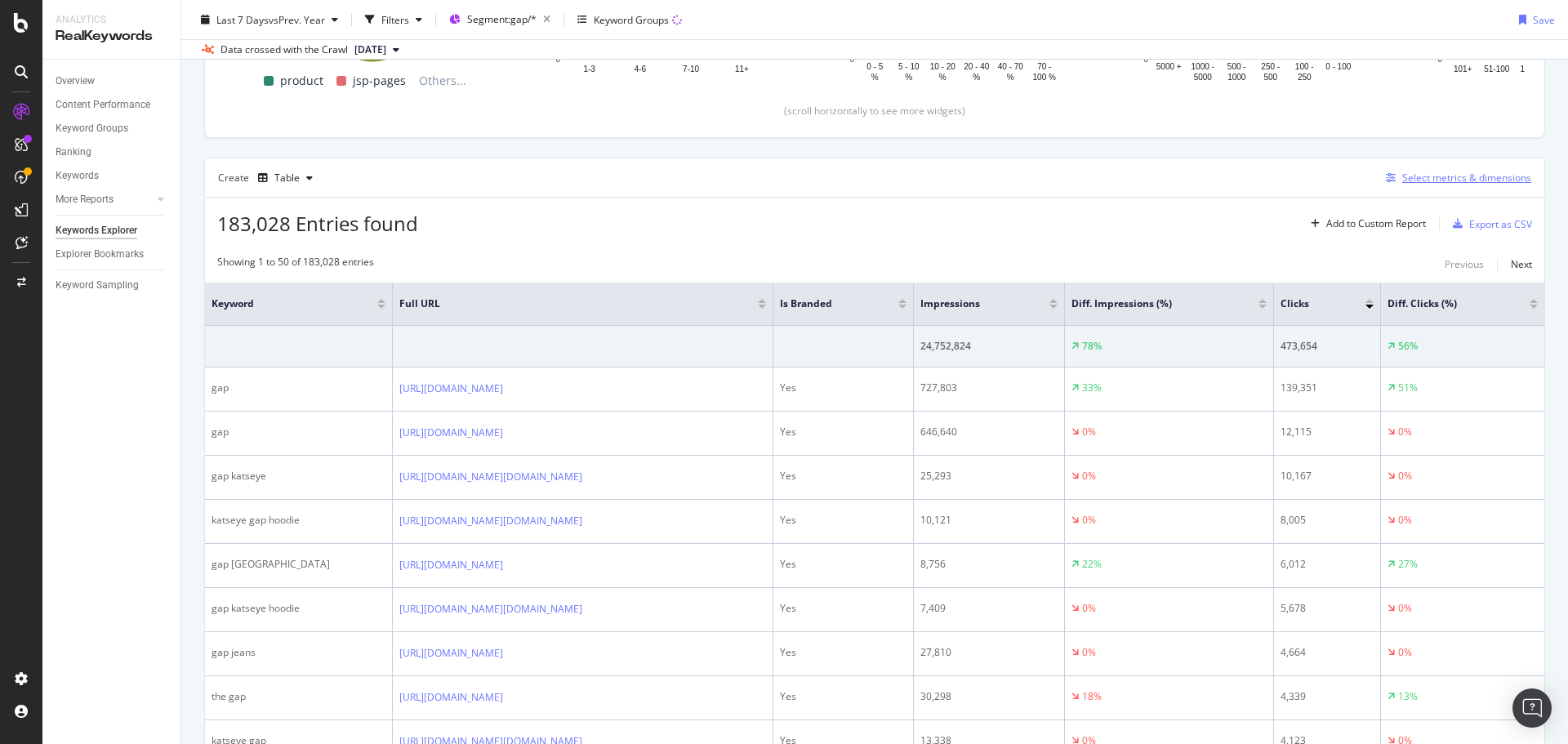
click at [1471, 179] on div "Select metrics & dimensions" at bounding box center [1467, 178] width 129 height 14
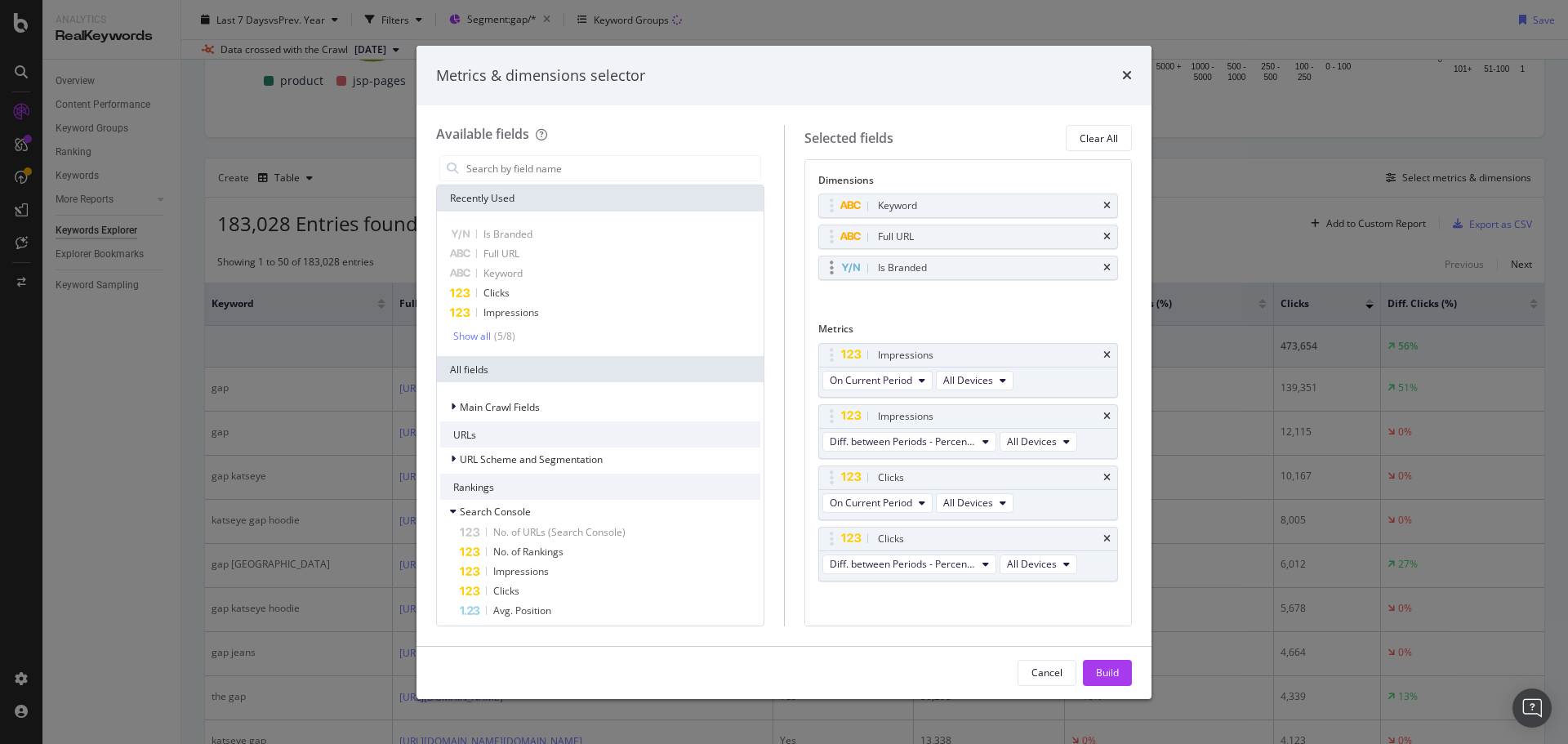
click at [1100, 269] on div "Is Branded" at bounding box center [969, 267] width 299 height 22
click at [1103, 234] on icon "times" at bounding box center [1107, 236] width 7 height 9
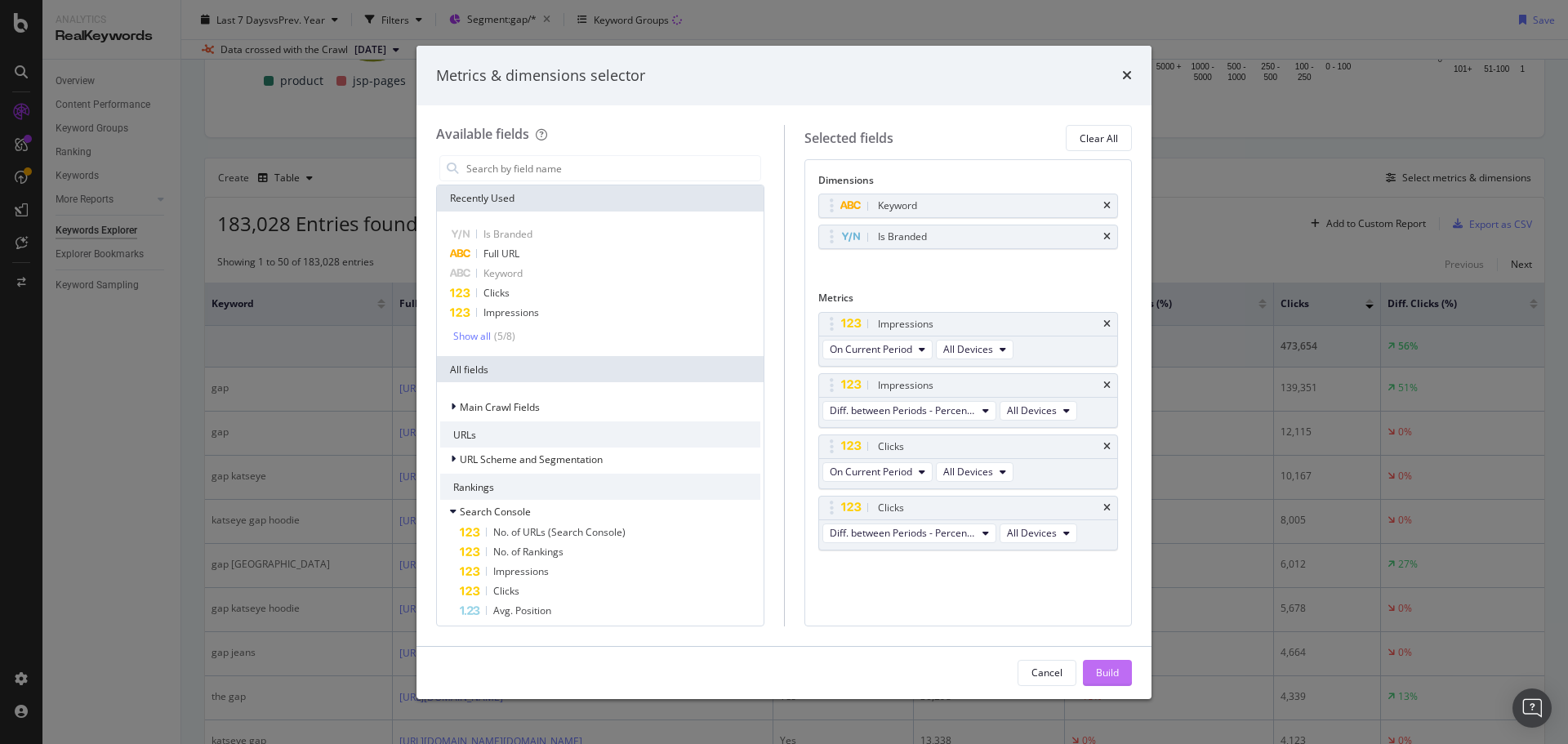
click at [1105, 665] on div "Build" at bounding box center [1107, 672] width 22 height 14
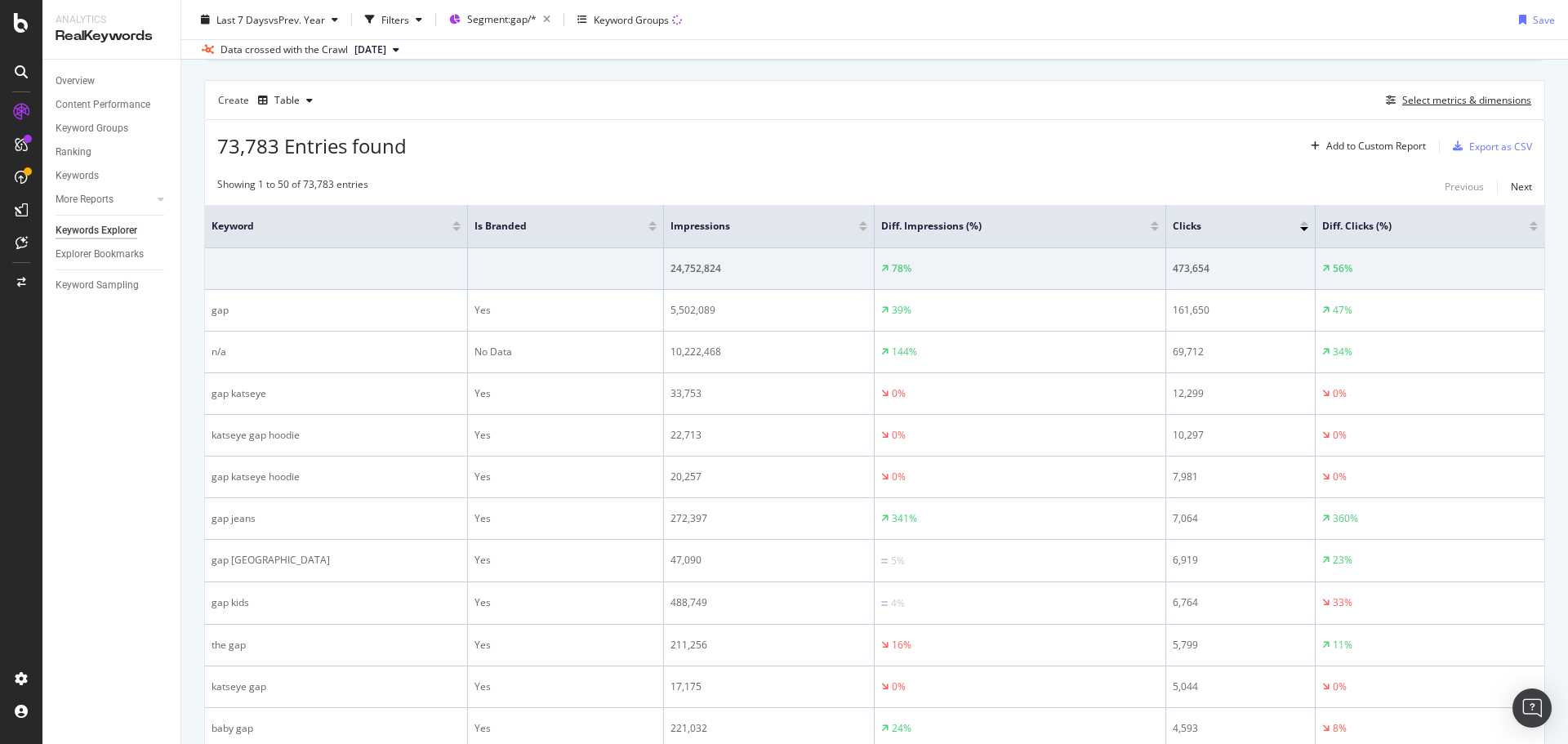
scroll to position [432, 0]
click at [396, 20] on div "Filters" at bounding box center [396, 19] width 28 height 14
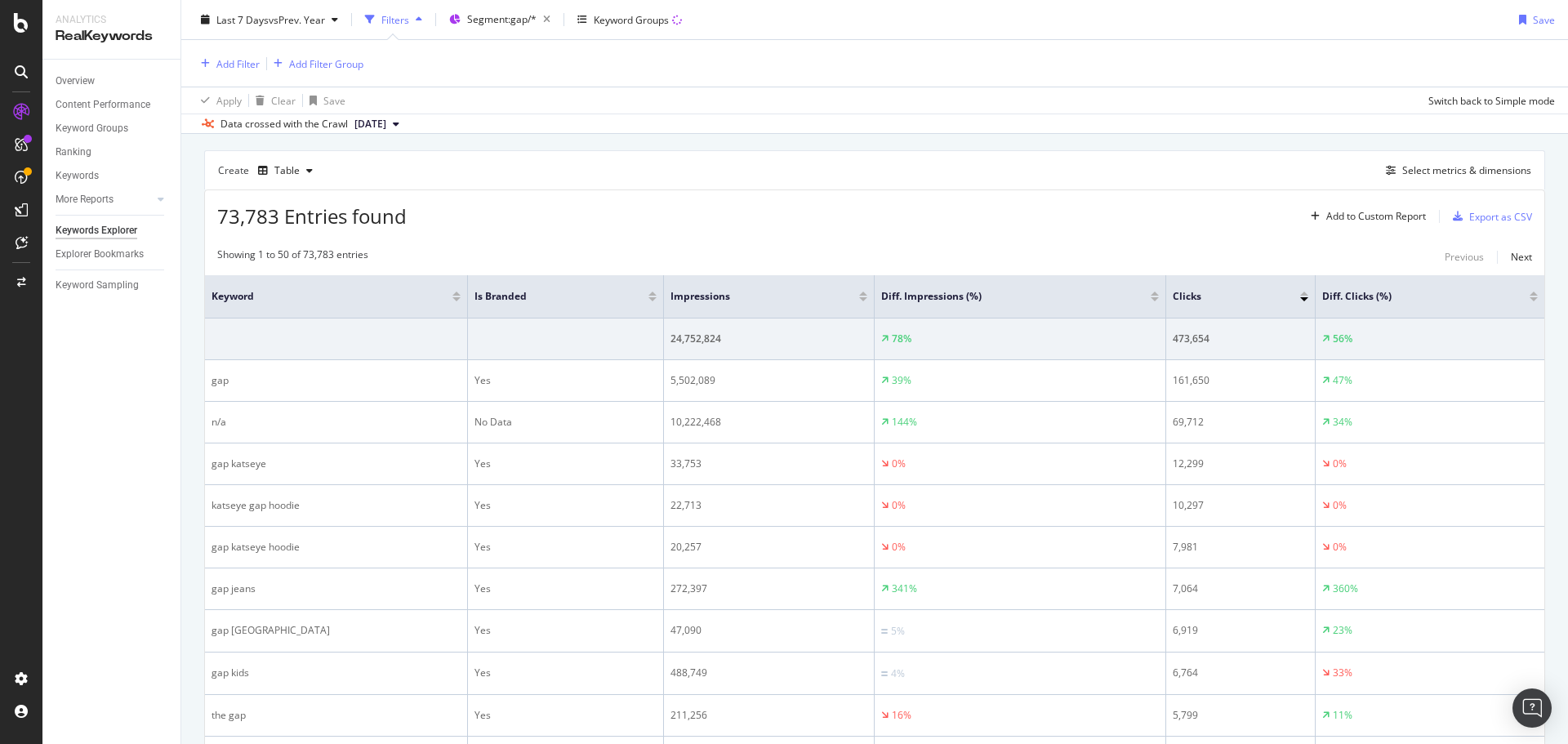
scroll to position [507, 0]
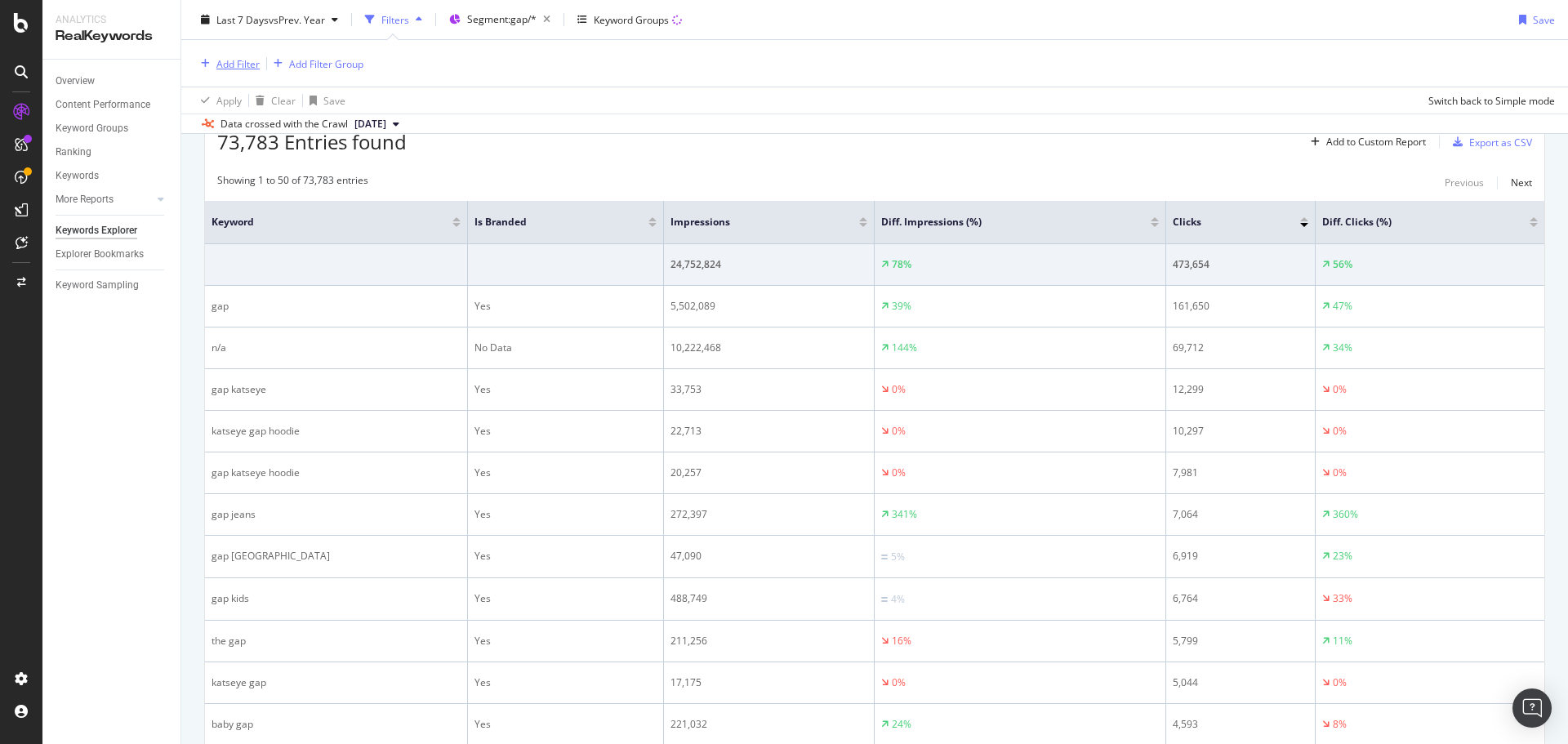
click at [245, 64] on div "Add Filter" at bounding box center [237, 63] width 43 height 14
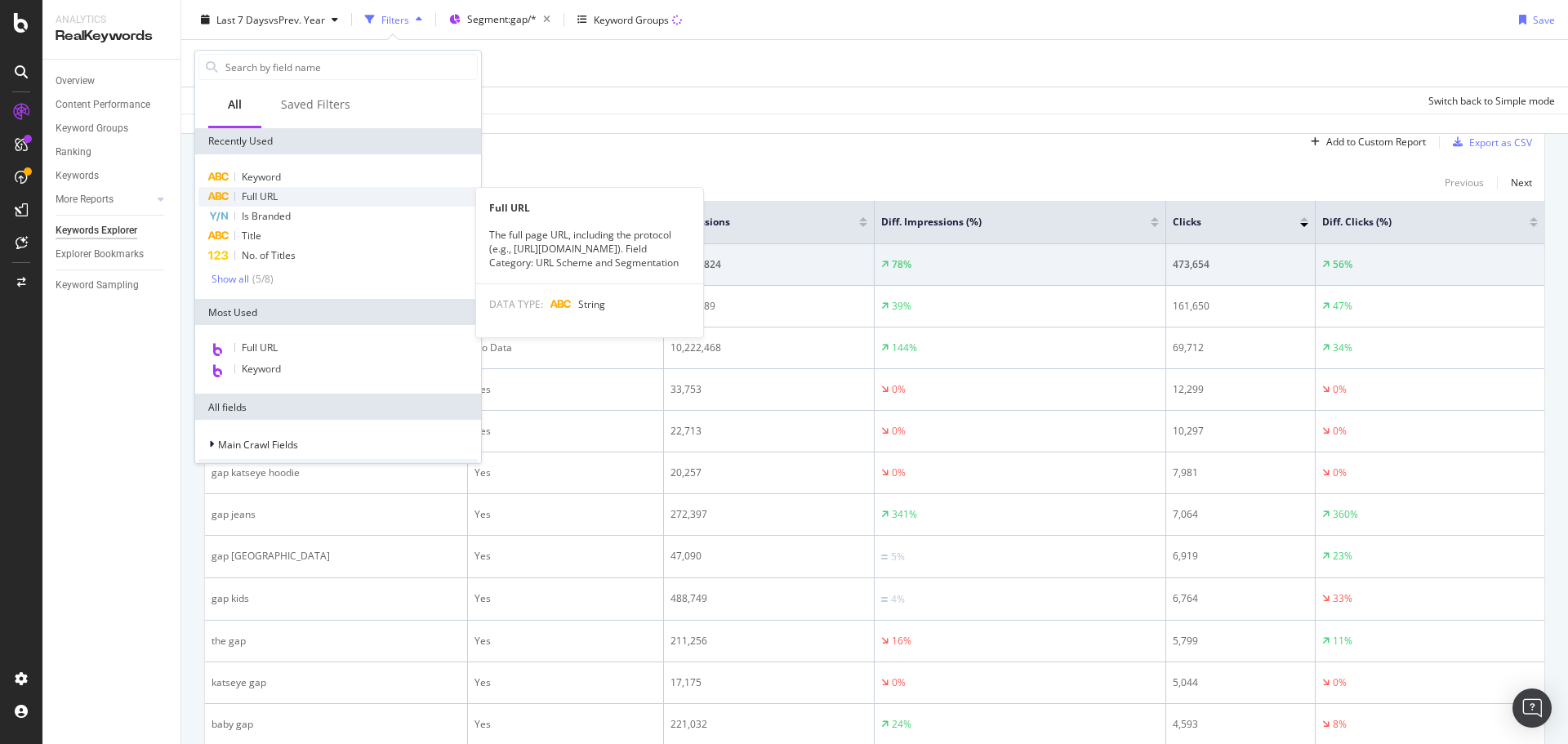
click at [264, 195] on span "Full URL" at bounding box center [260, 196] width 36 height 14
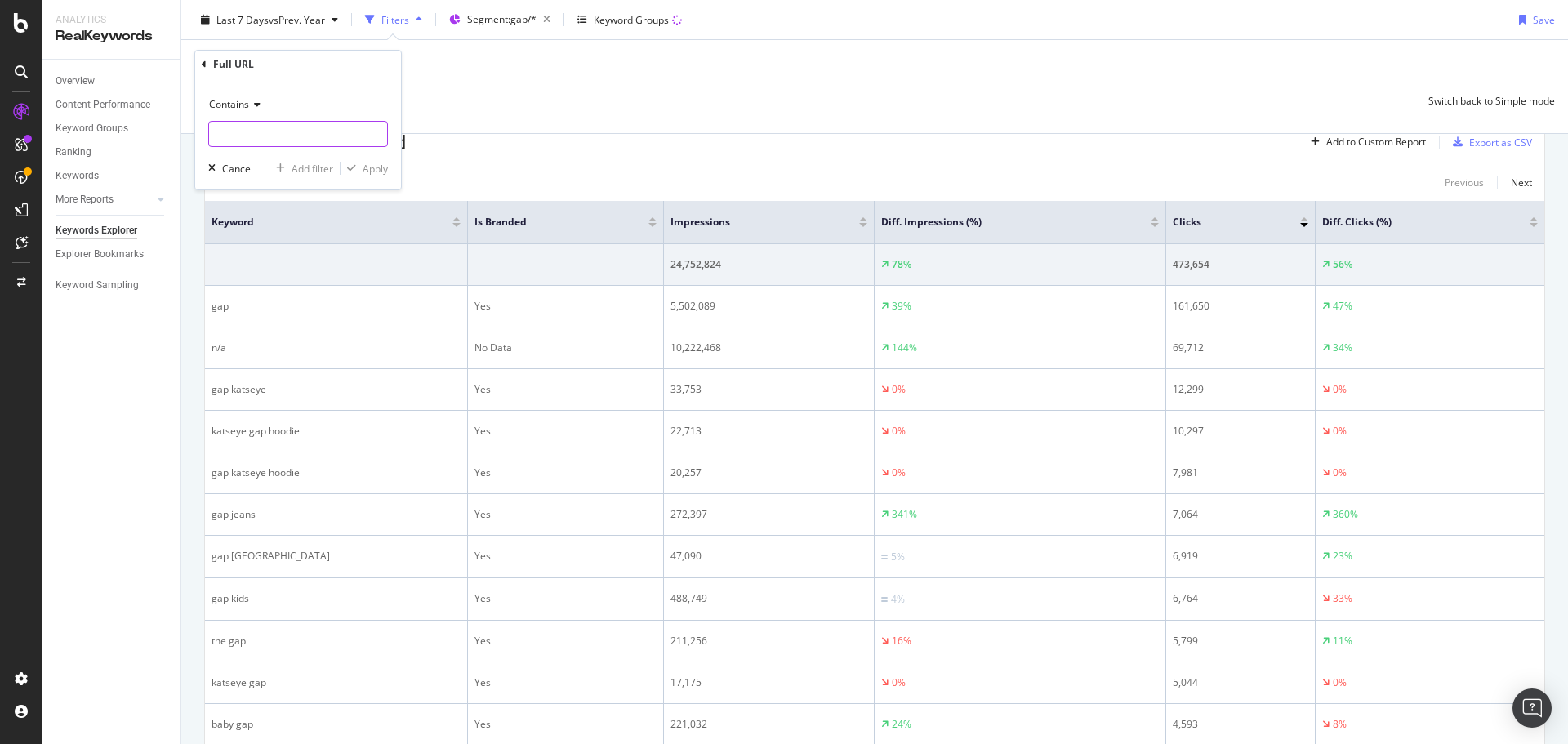
click at [265, 138] on input "text" at bounding box center [298, 134] width 178 height 26
type input "d"
type input "style="
click at [357, 165] on div "button" at bounding box center [352, 168] width 22 height 9
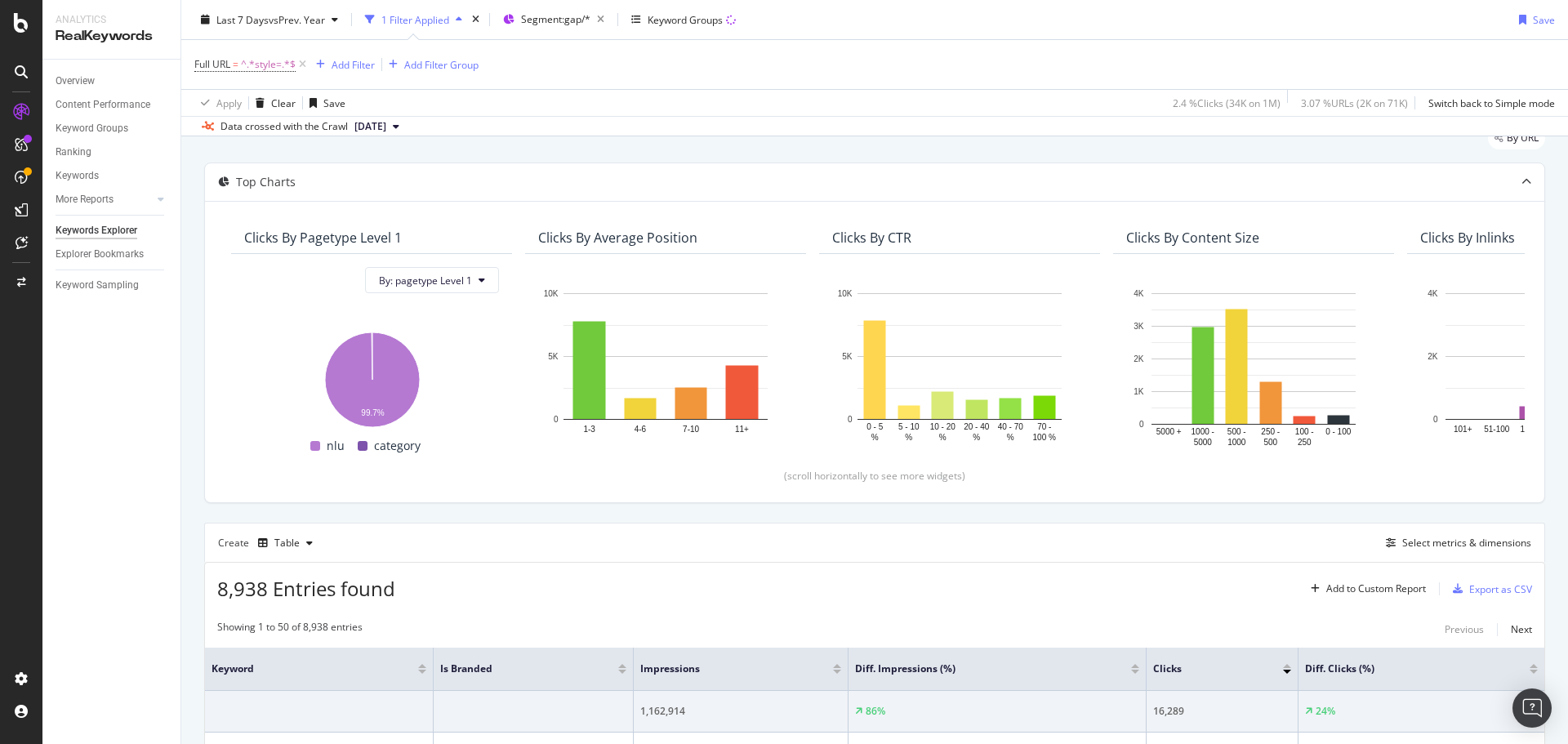
scroll to position [100, 0]
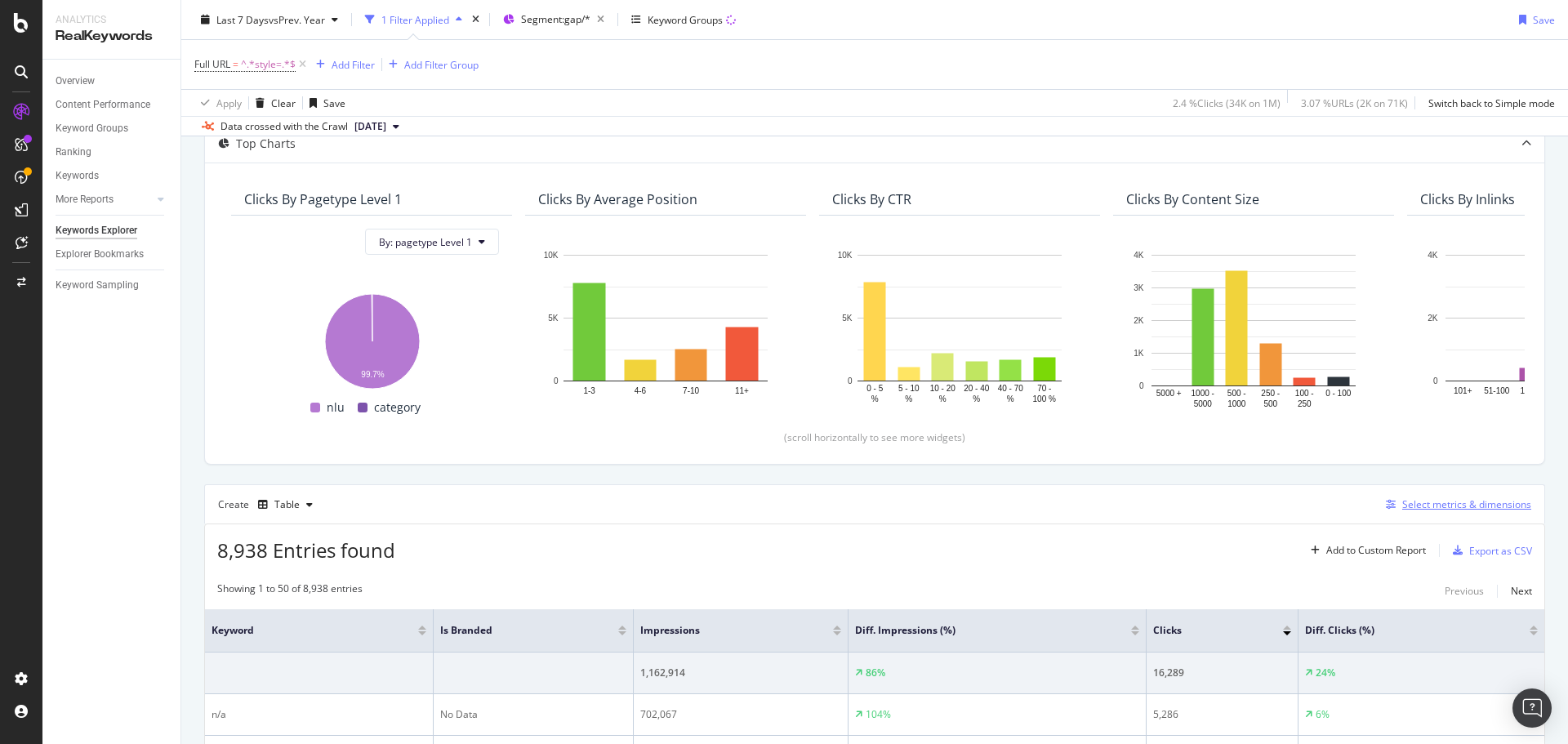
click at [1430, 508] on div "Select metrics & dimensions" at bounding box center [1467, 504] width 129 height 14
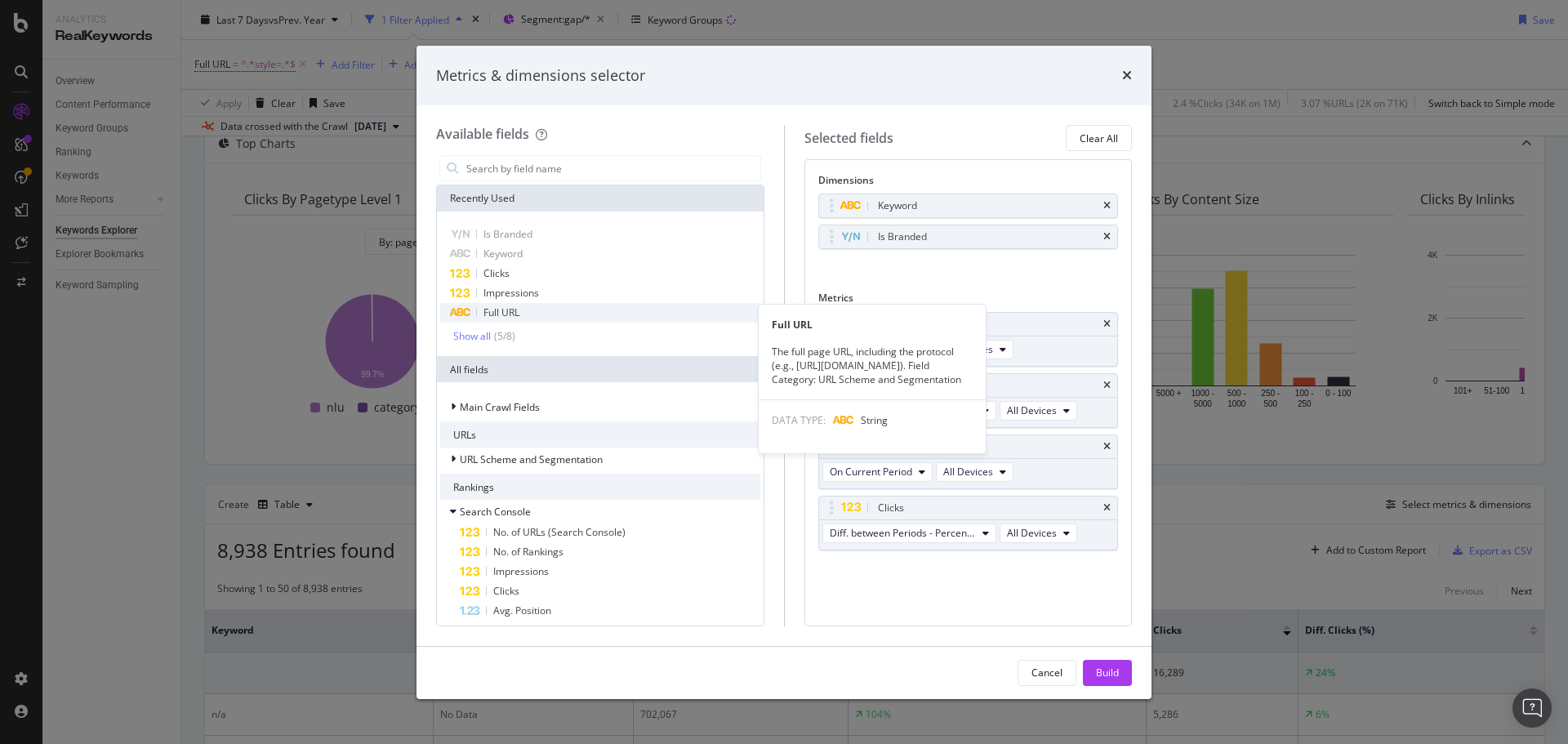
click at [568, 311] on div "Full URL" at bounding box center [600, 312] width 320 height 20
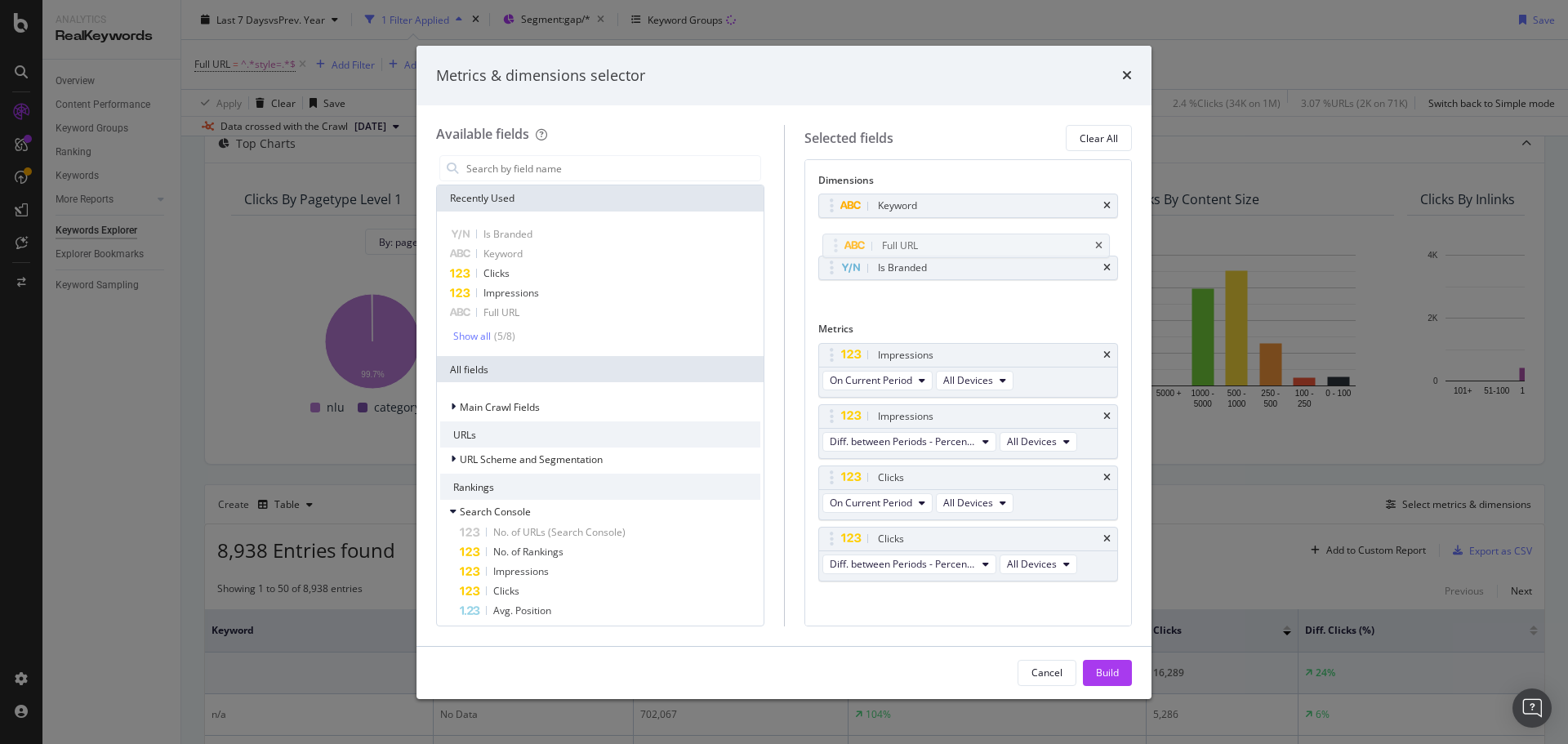
drag, startPoint x: 828, startPoint y: 264, endPoint x: 832, endPoint y: 250, distance: 14.6
click at [832, 242] on body "Analytics RealKeywords Overview Content Performance Keyword Groups Ranking Keyw…" at bounding box center [784, 372] width 1568 height 744
click at [1105, 680] on div "Build" at bounding box center [1107, 673] width 22 height 24
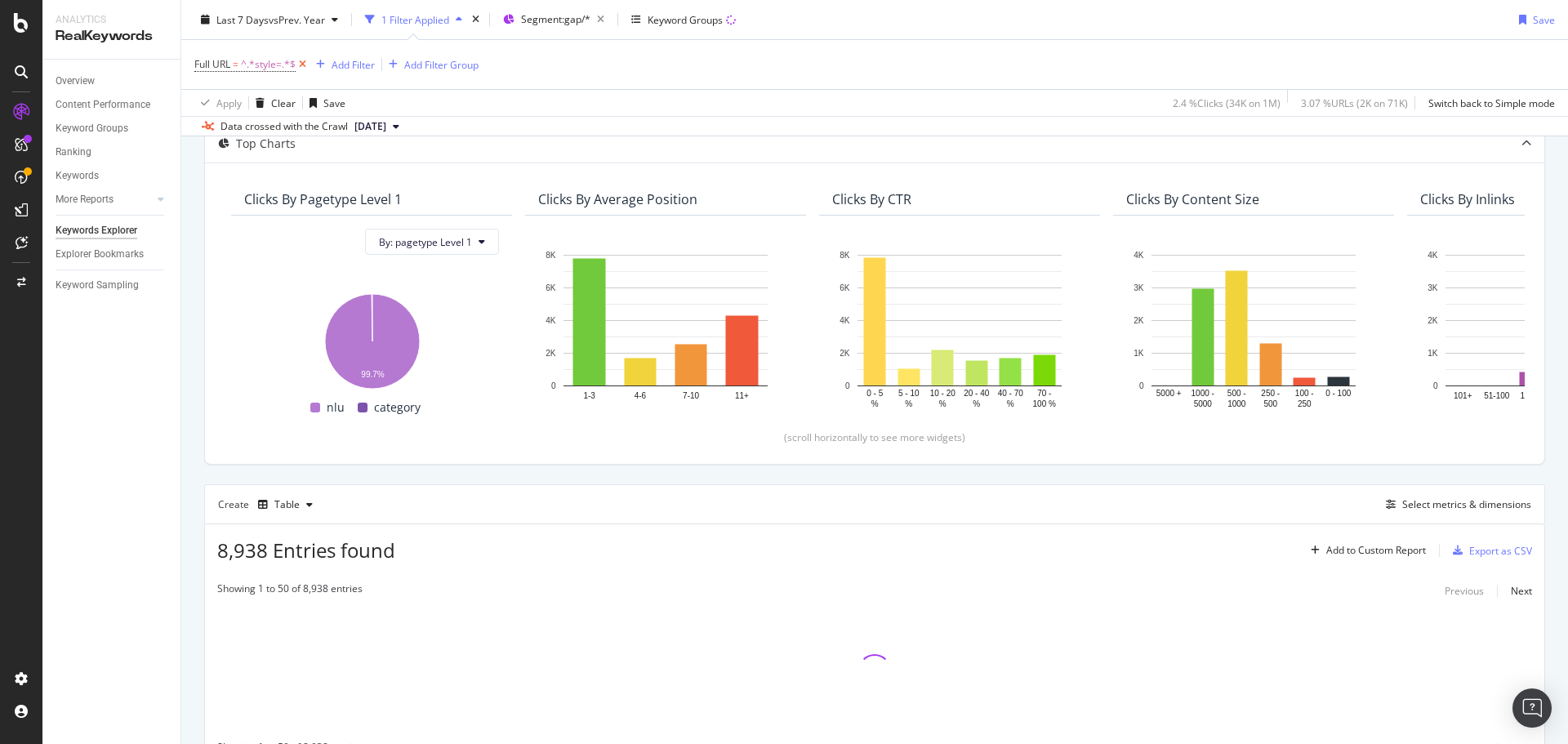
click at [301, 66] on icon at bounding box center [302, 64] width 14 height 16
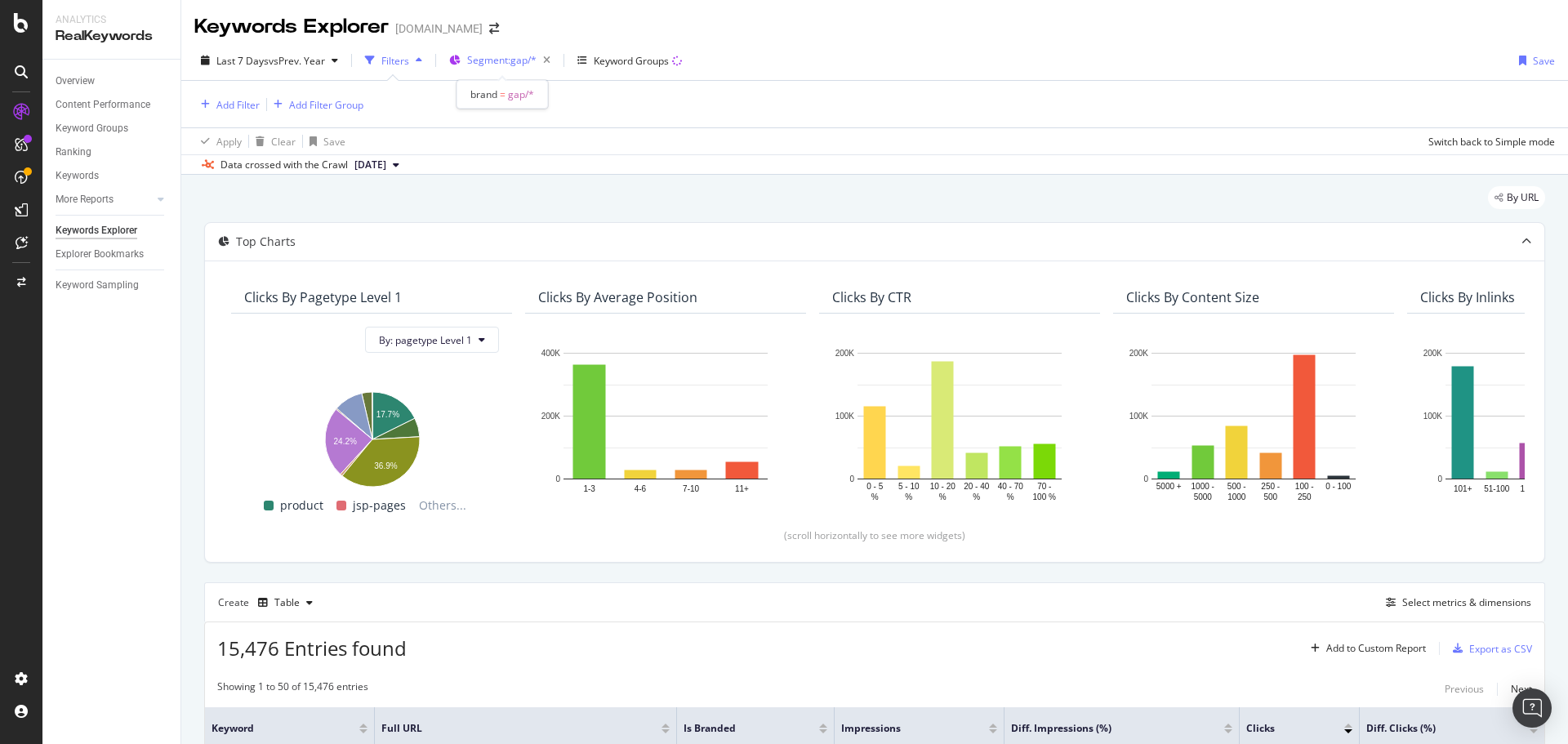
click at [500, 58] on span "Segment: gap/*" at bounding box center [502, 60] width 69 height 14
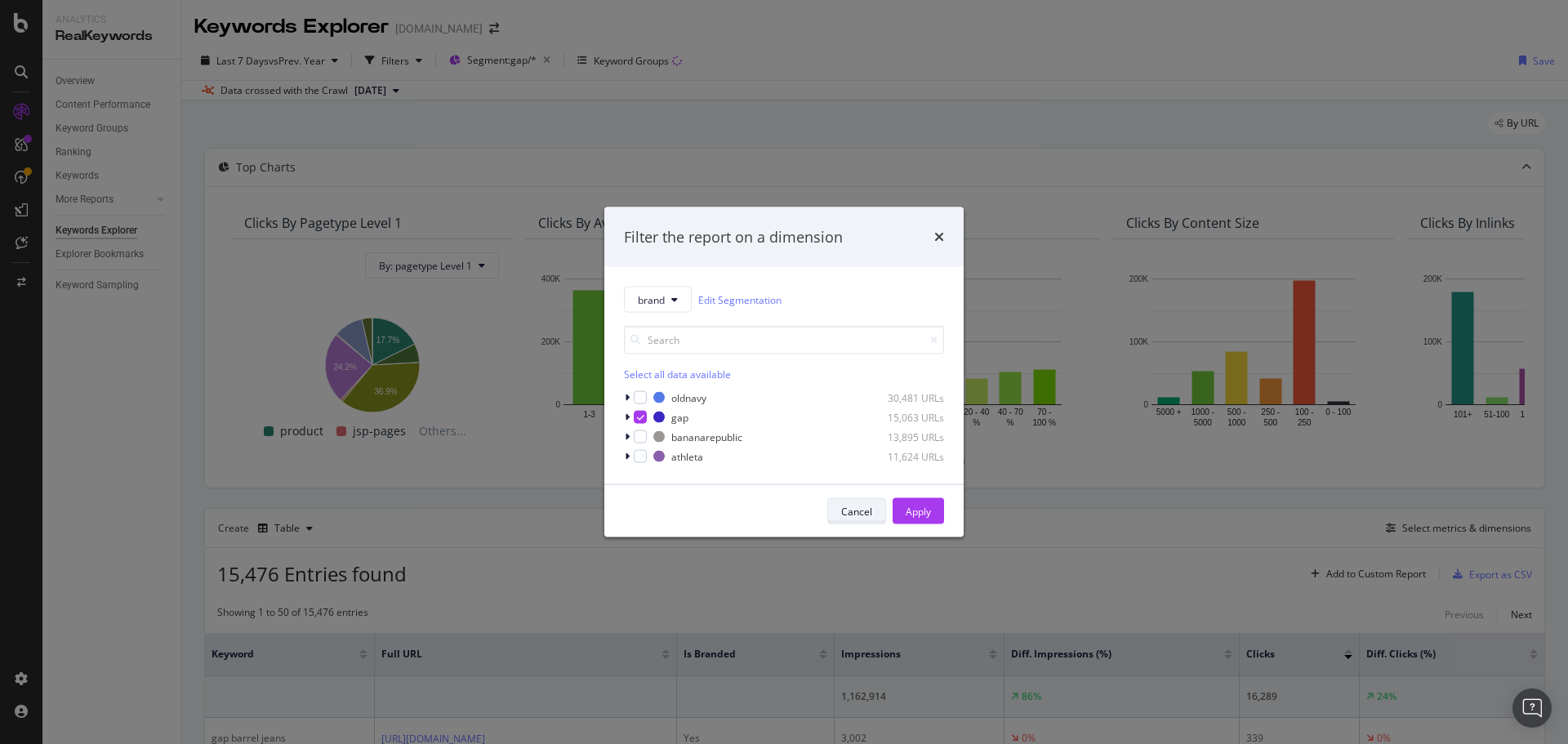
click at [861, 507] on div "Cancel" at bounding box center [856, 510] width 31 height 14
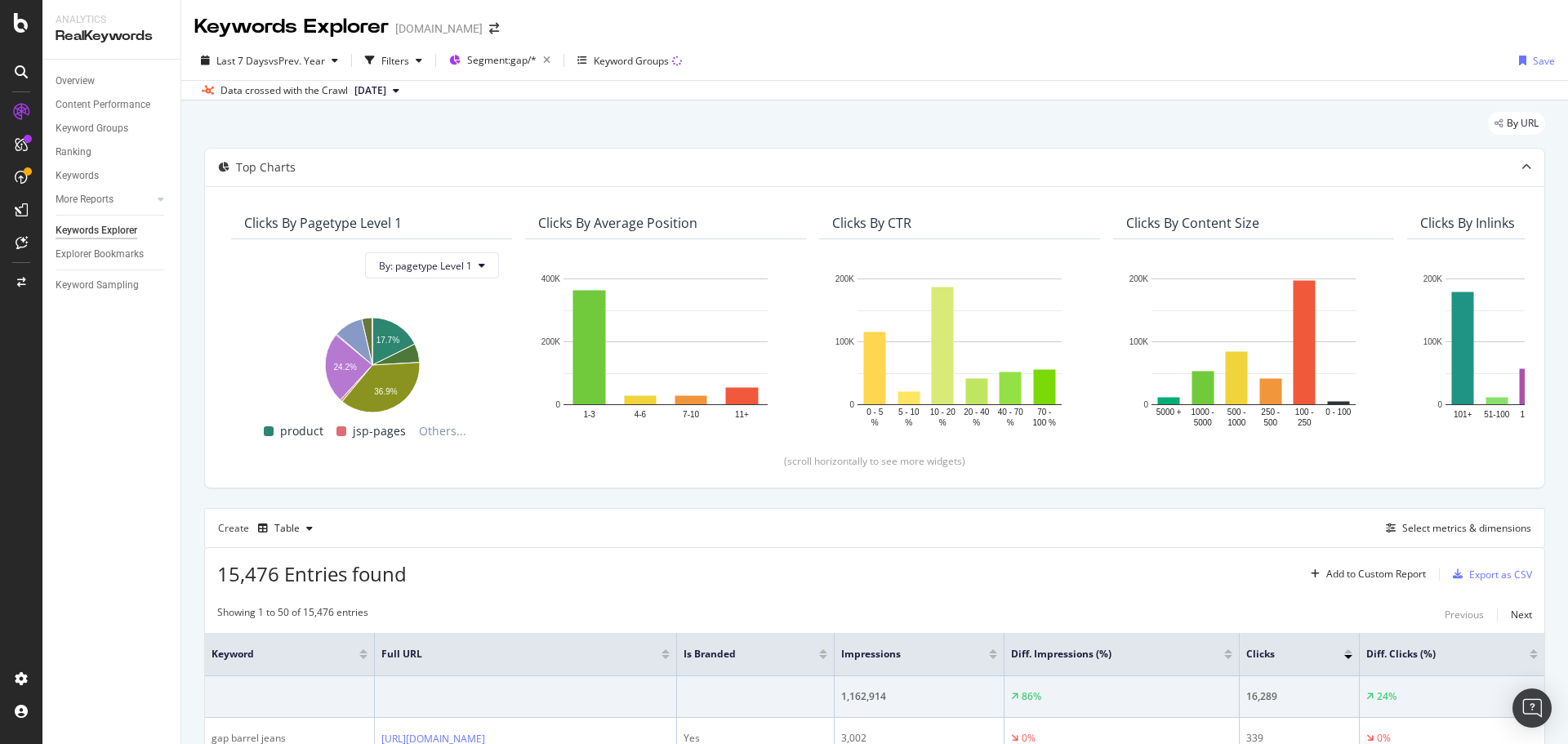
click at [96, 233] on div "Keywords Explorer" at bounding box center [95, 231] width 81 height 17
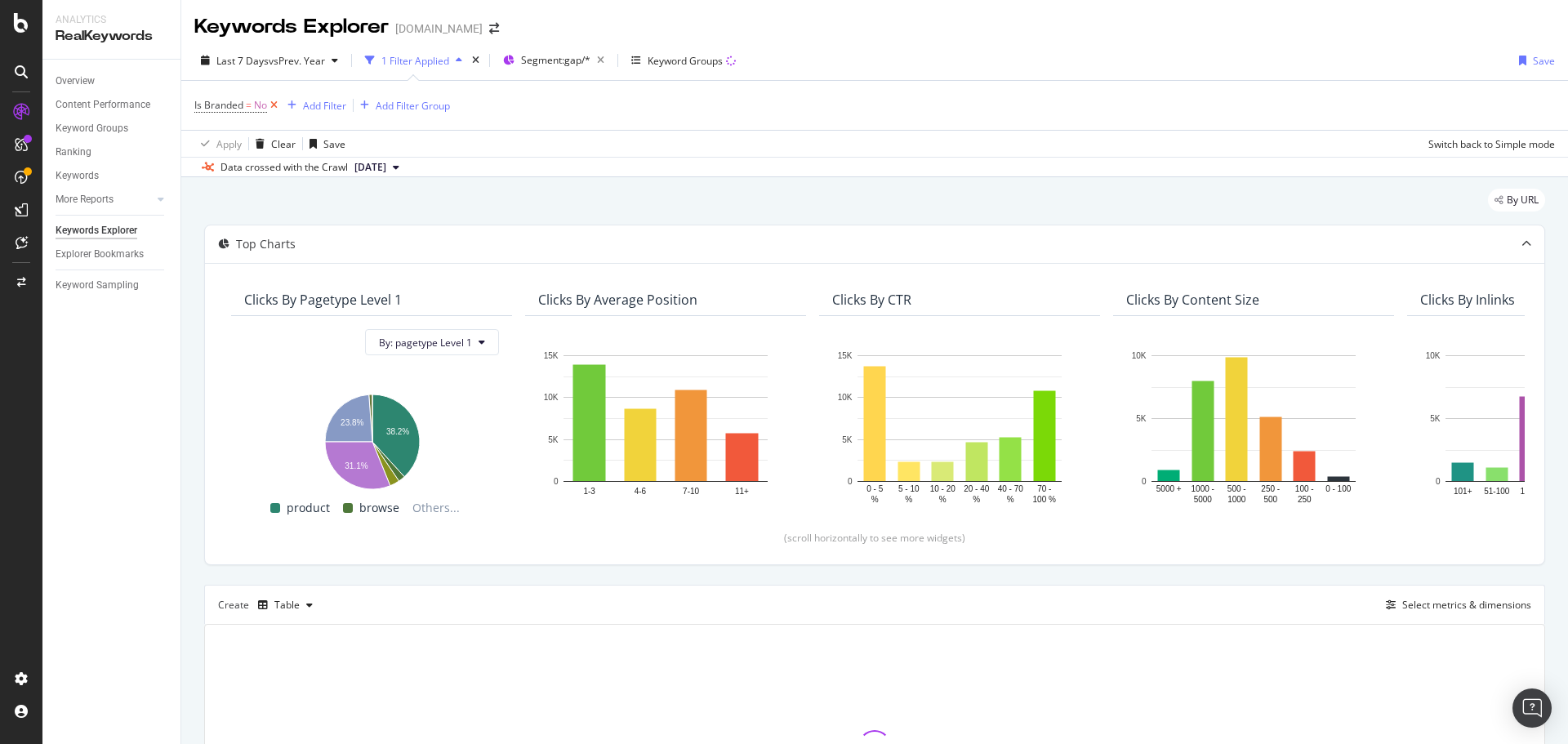
click at [276, 103] on icon at bounding box center [274, 105] width 14 height 16
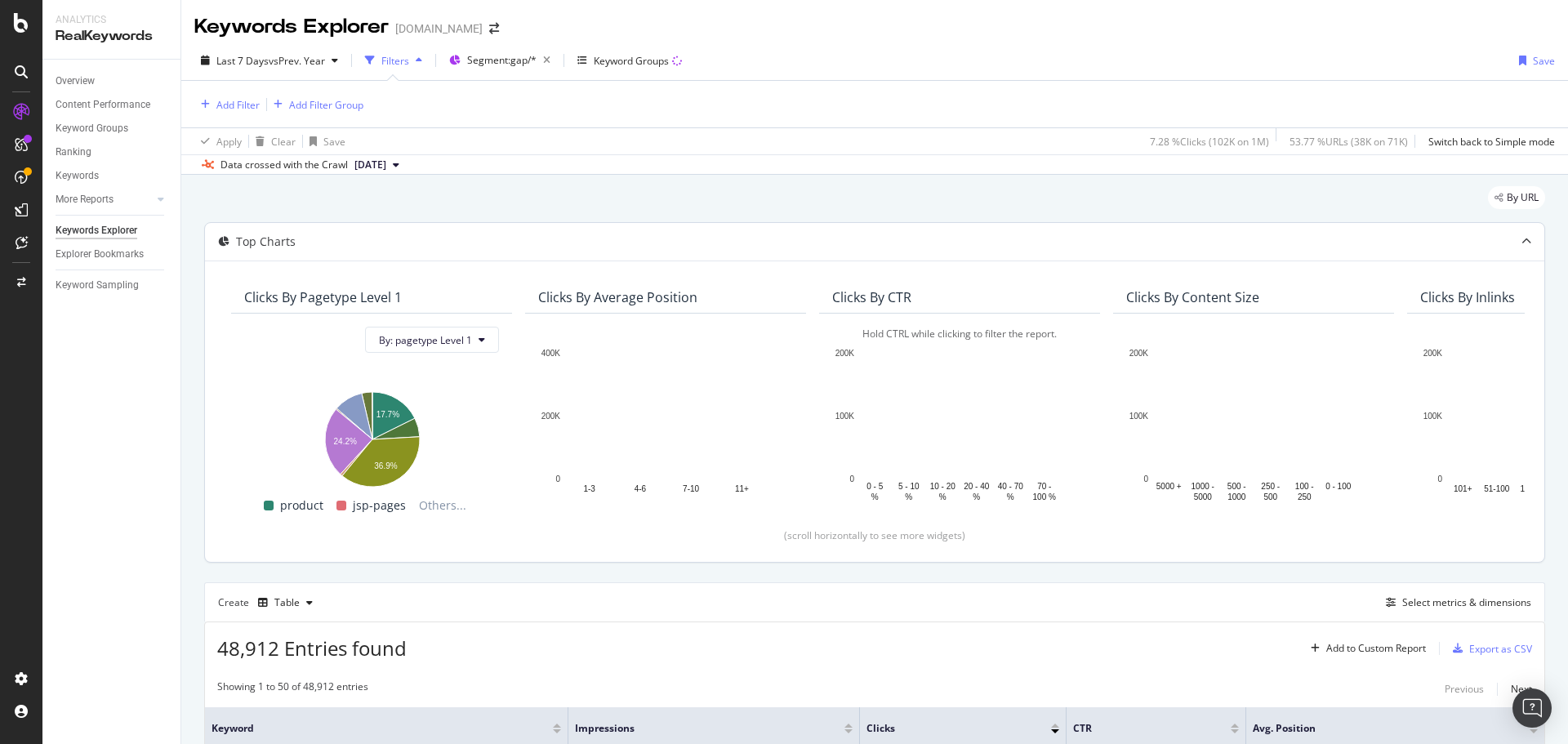
scroll to position [81, 0]
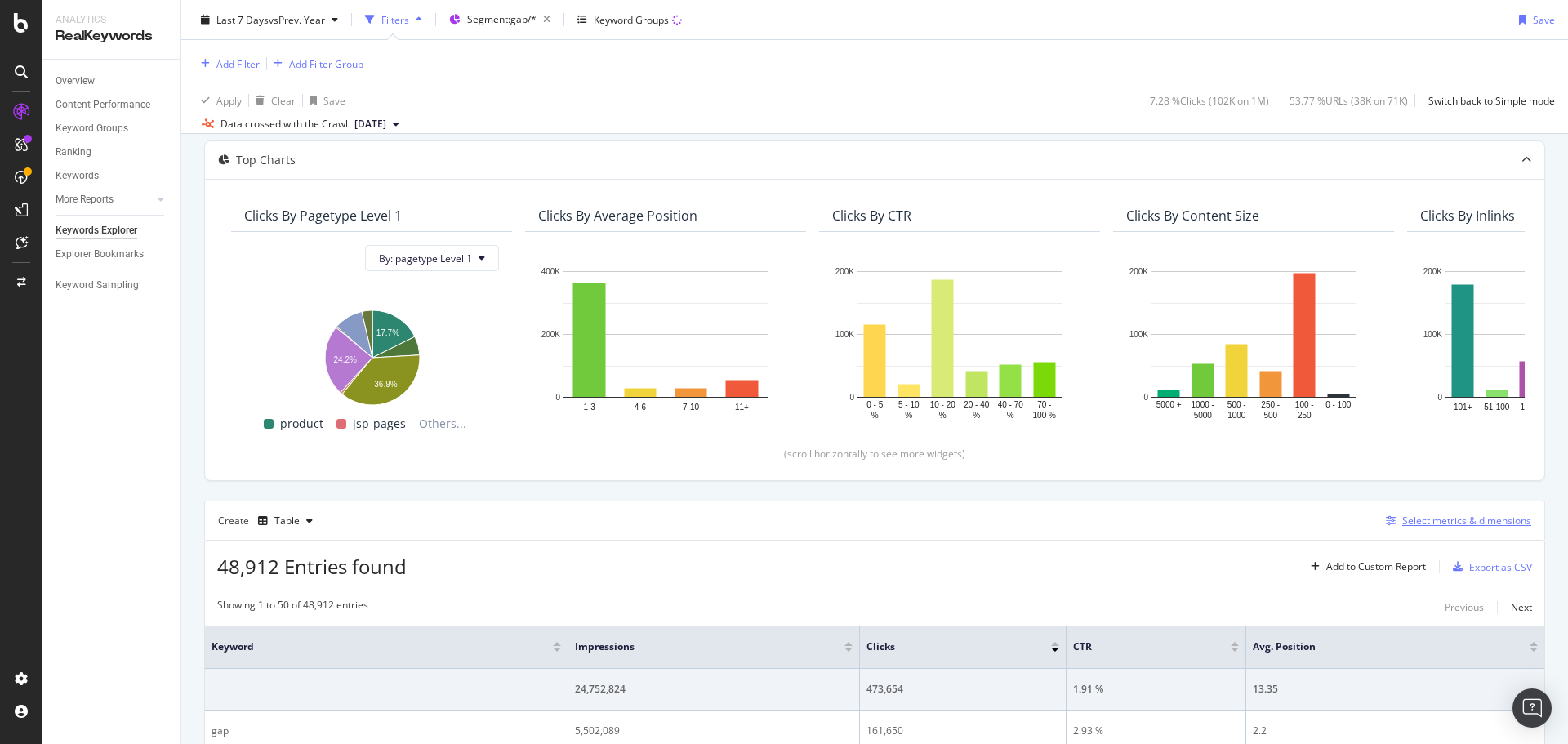
click at [1403, 527] on div "Select metrics & dimensions" at bounding box center [1467, 520] width 129 height 14
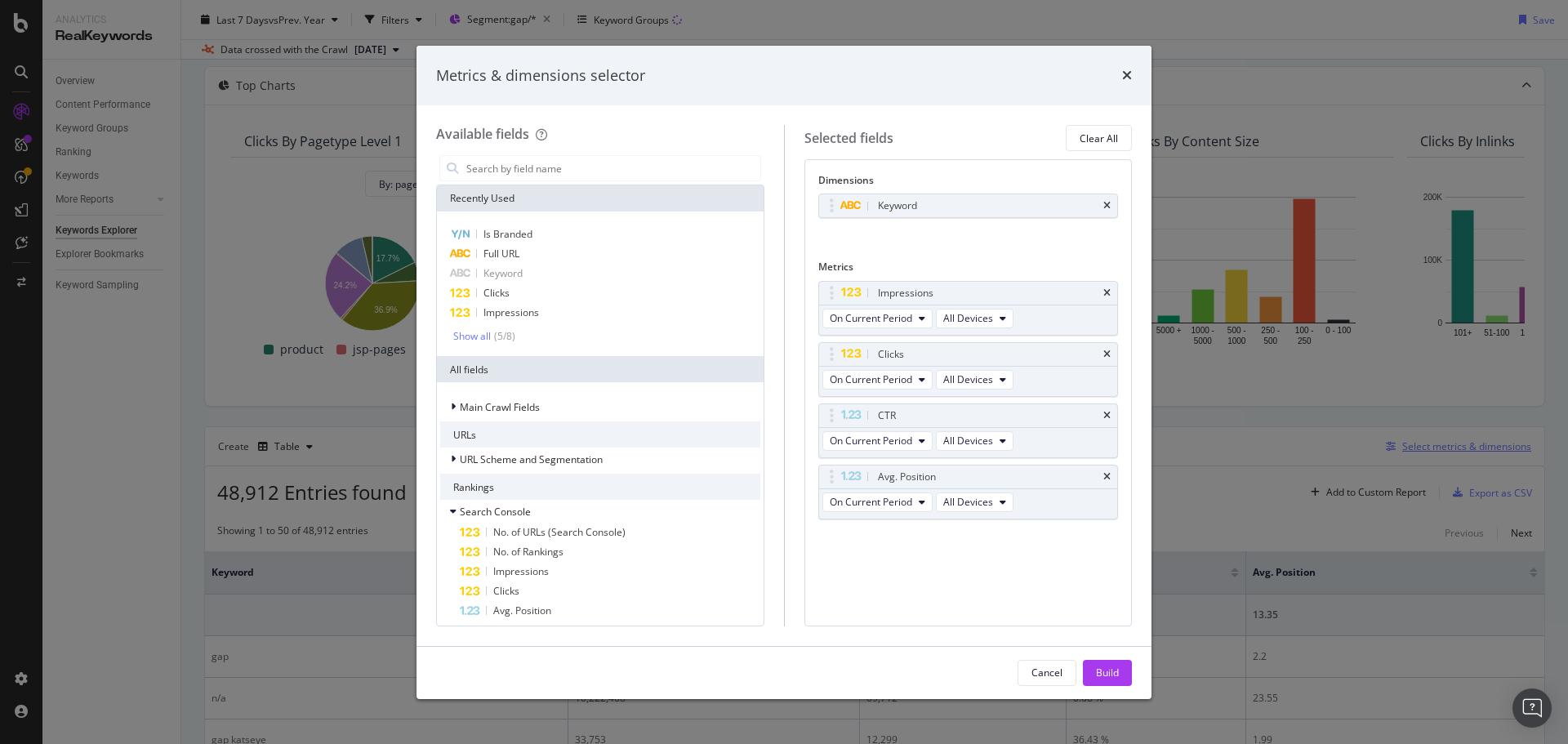
scroll to position [7, 0]
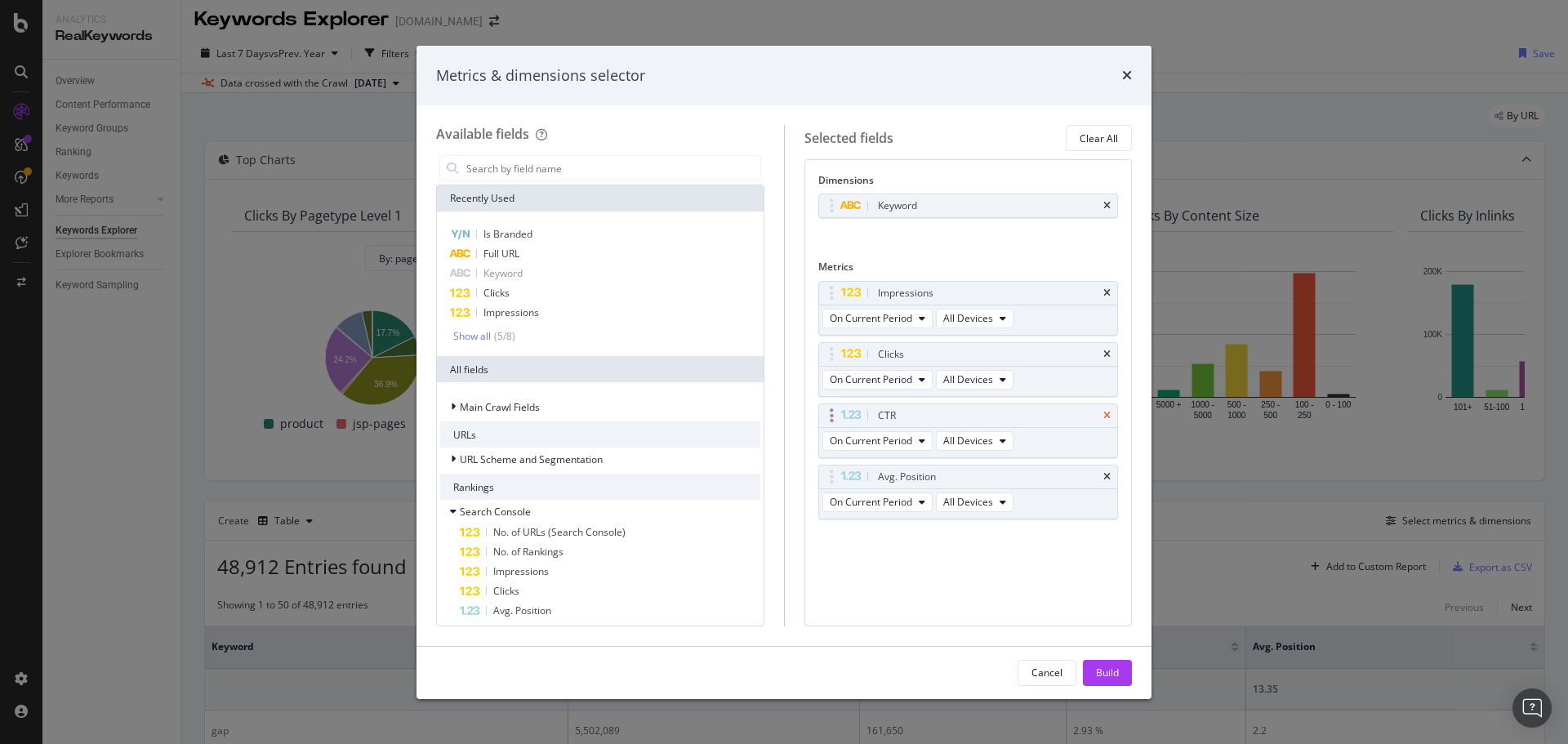
click at [1103, 414] on icon "times" at bounding box center [1107, 415] width 7 height 9
click at [1106, 415] on icon "times" at bounding box center [1107, 415] width 7 height 9
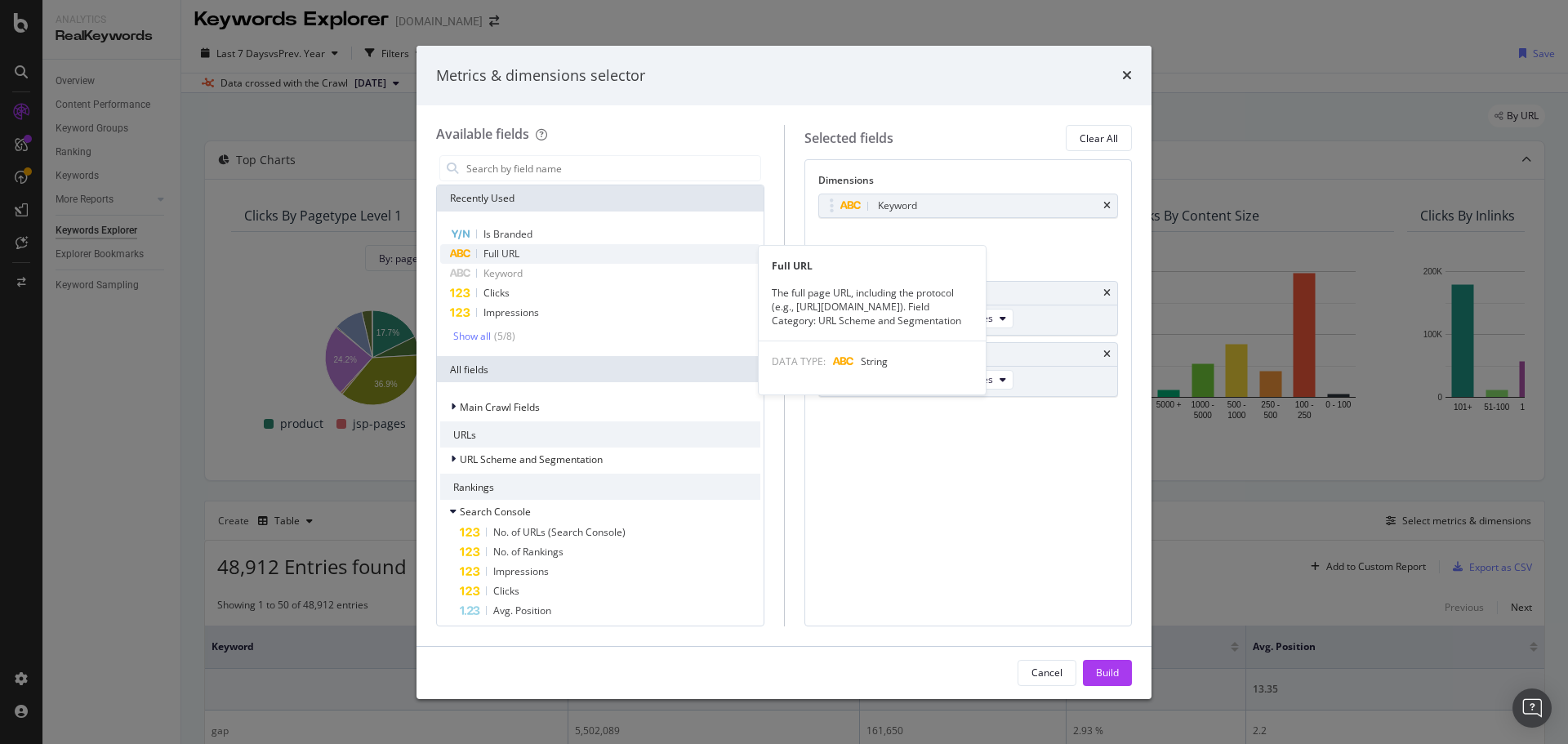
click at [535, 244] on div "Full URL" at bounding box center [600, 253] width 320 height 20
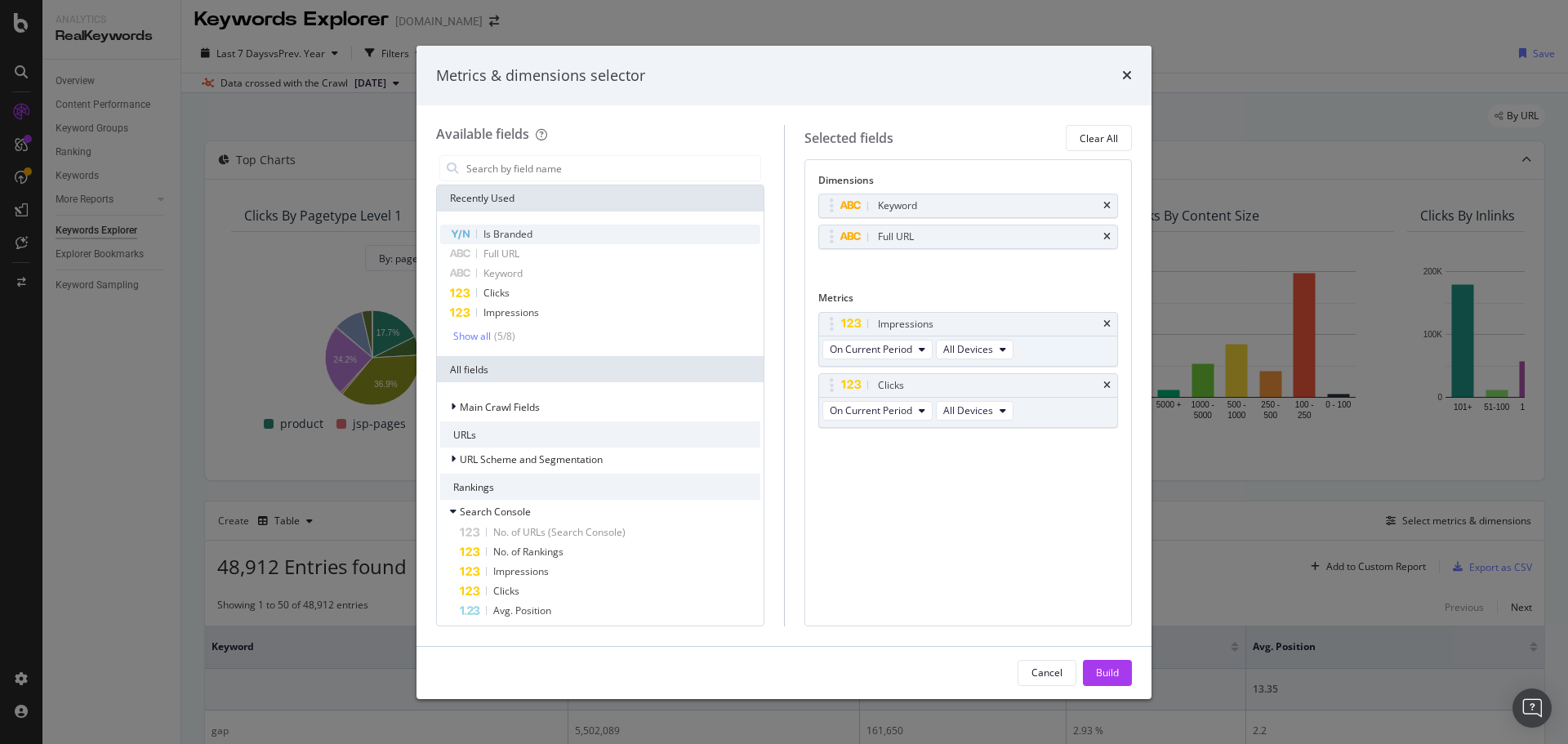
click at [535, 231] on div "Is Branded" at bounding box center [600, 234] width 320 height 20
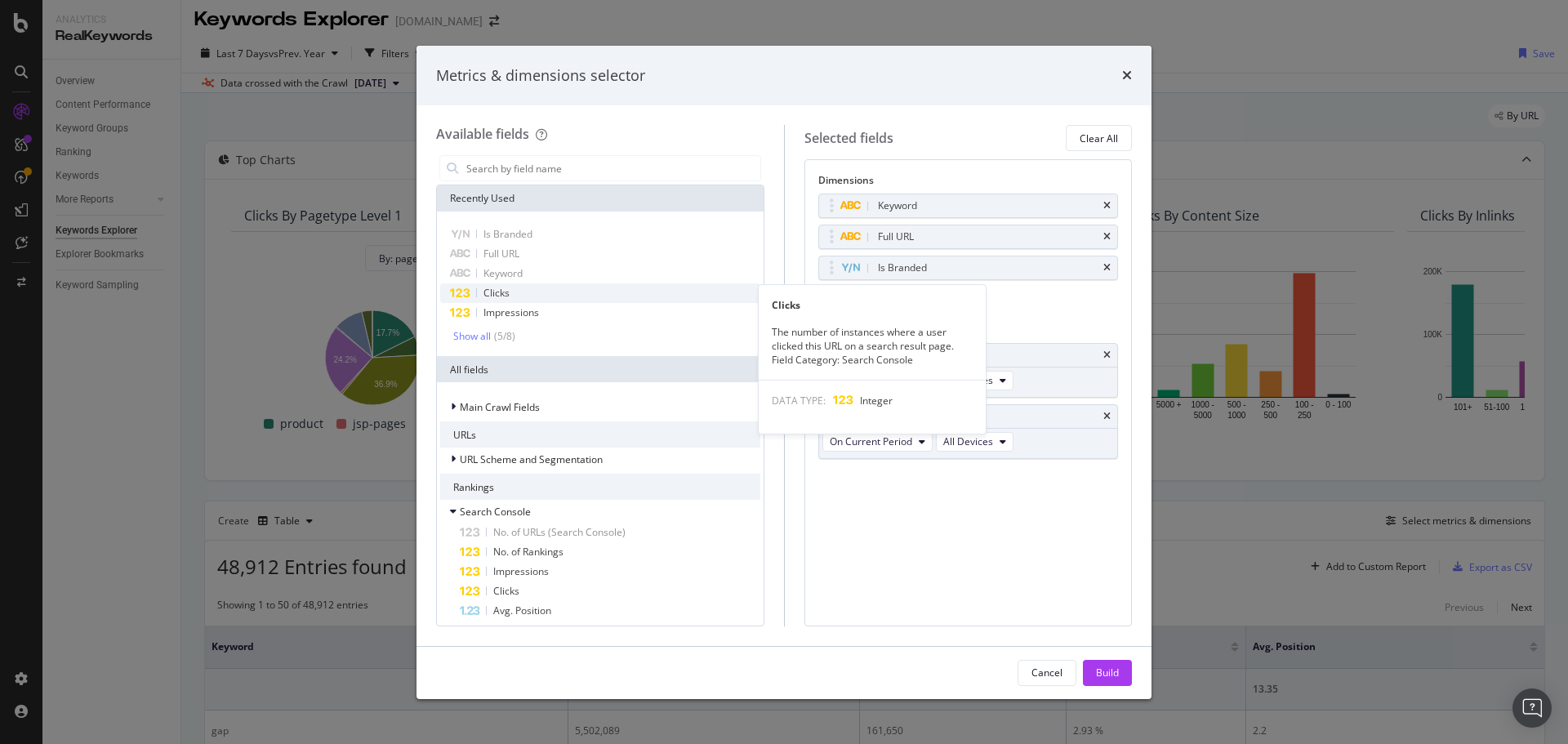
click at [579, 297] on div "Clicks" at bounding box center [600, 293] width 320 height 20
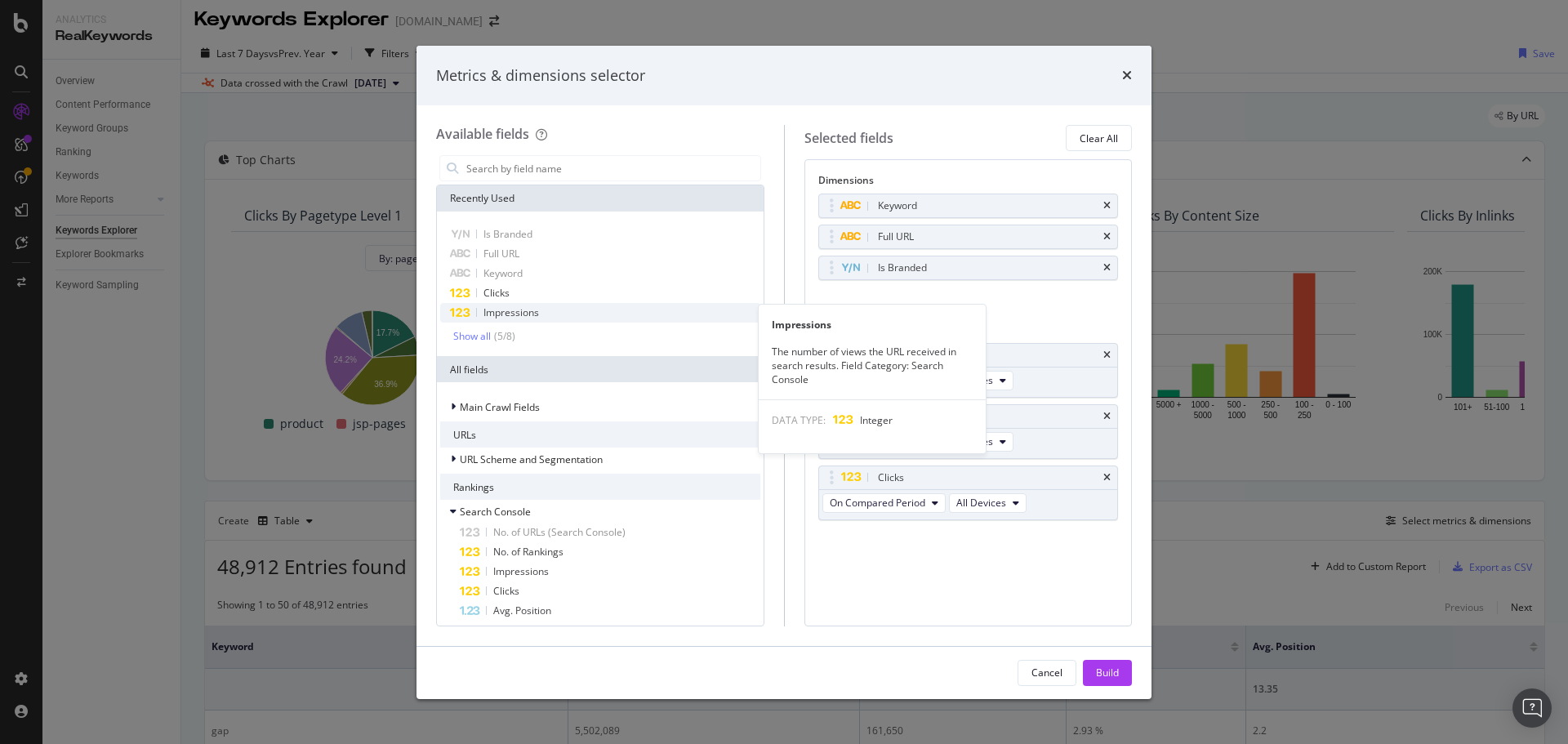
click at [578, 308] on div "Impressions" at bounding box center [600, 312] width 320 height 20
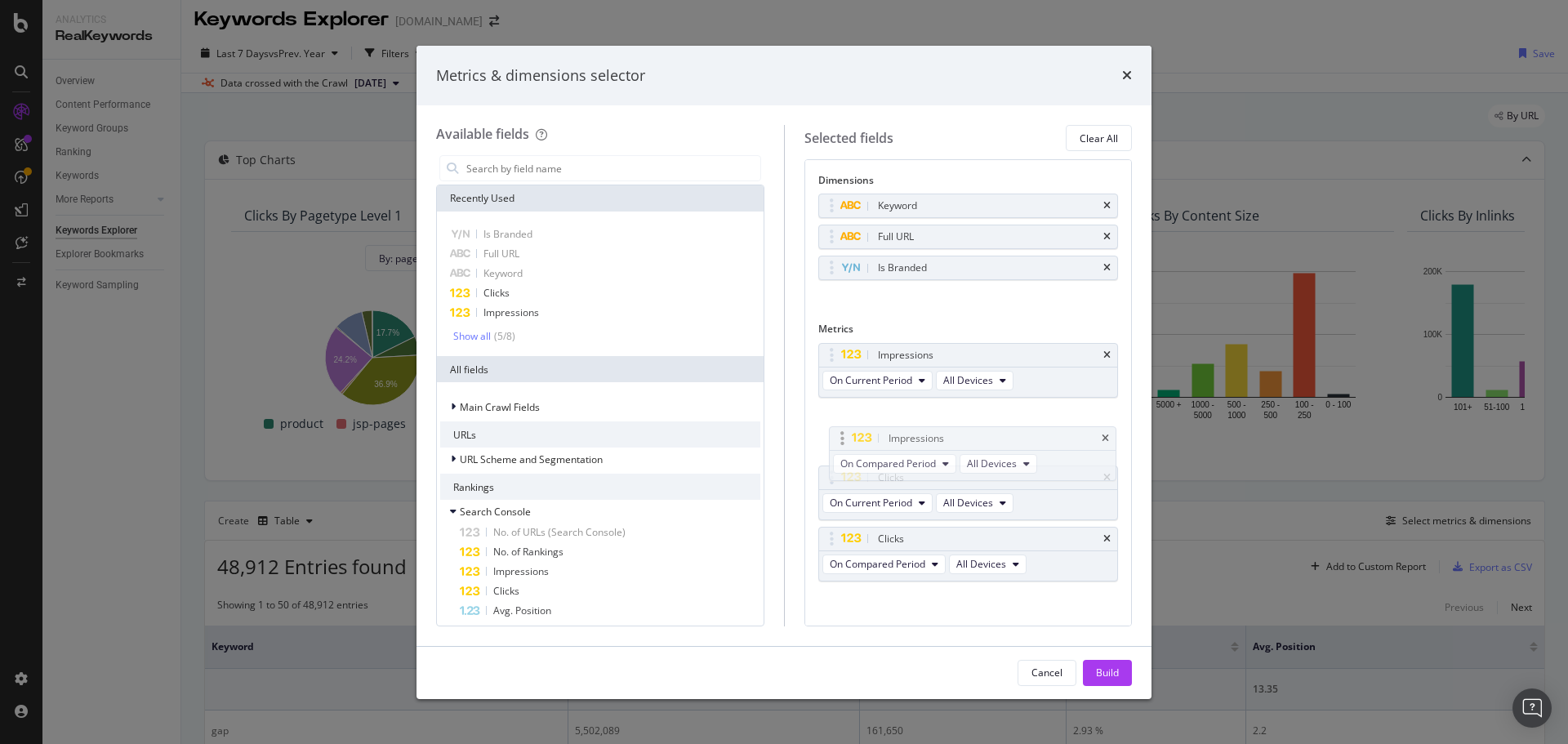
drag, startPoint x: 833, startPoint y: 532, endPoint x: 874, endPoint y: 420, distance: 119.3
click at [843, 408] on body "Analytics RealKeywords Overview Content Performance Keyword Groups Ranking Keyw…" at bounding box center [784, 372] width 1568 height 744
click at [906, 440] on span "On Compared Period" at bounding box center [877, 441] width 95 height 14
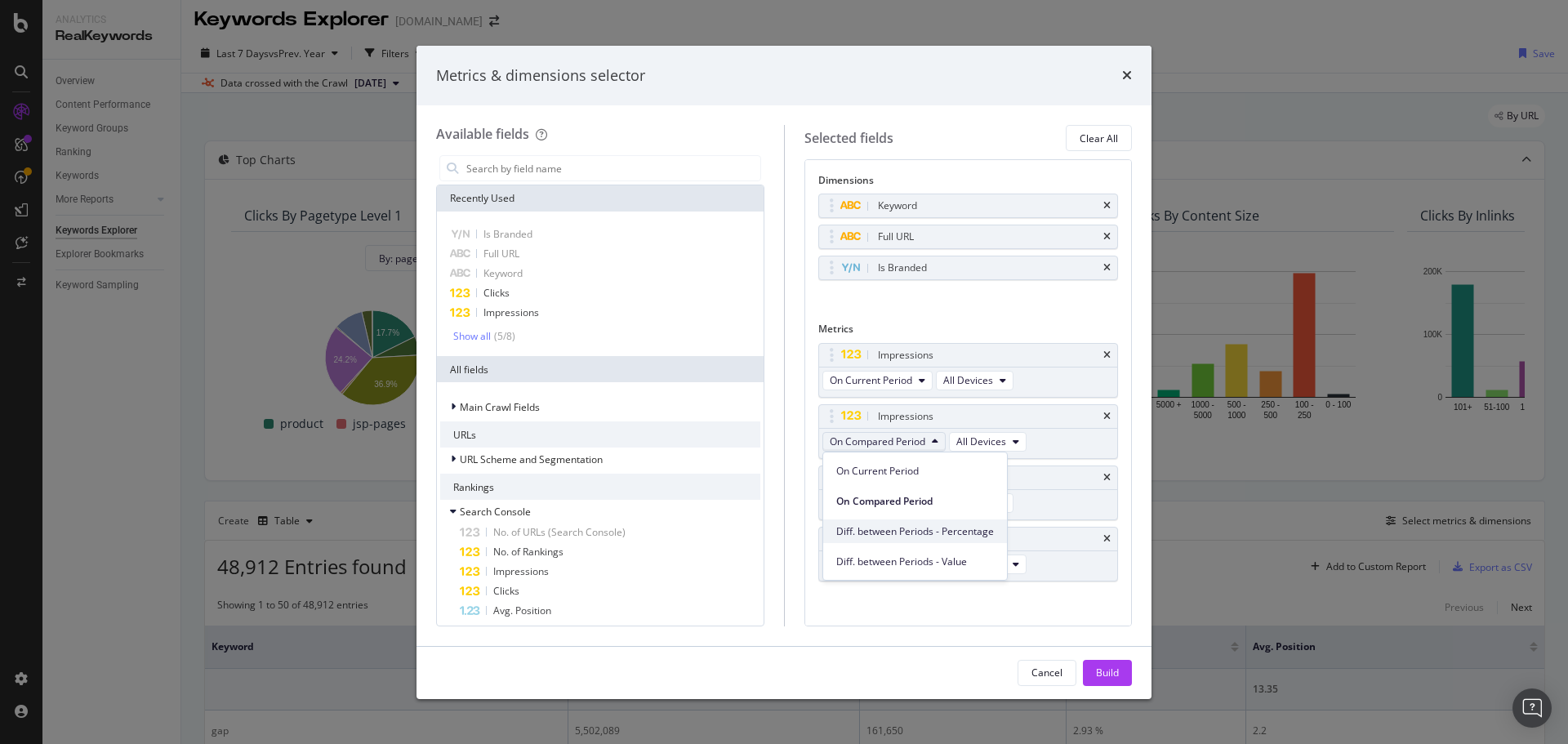
click at [986, 525] on span "Diff. between Periods - Percentage" at bounding box center [914, 532] width 158 height 15
click at [899, 563] on span "On Compared Period" at bounding box center [877, 564] width 95 height 14
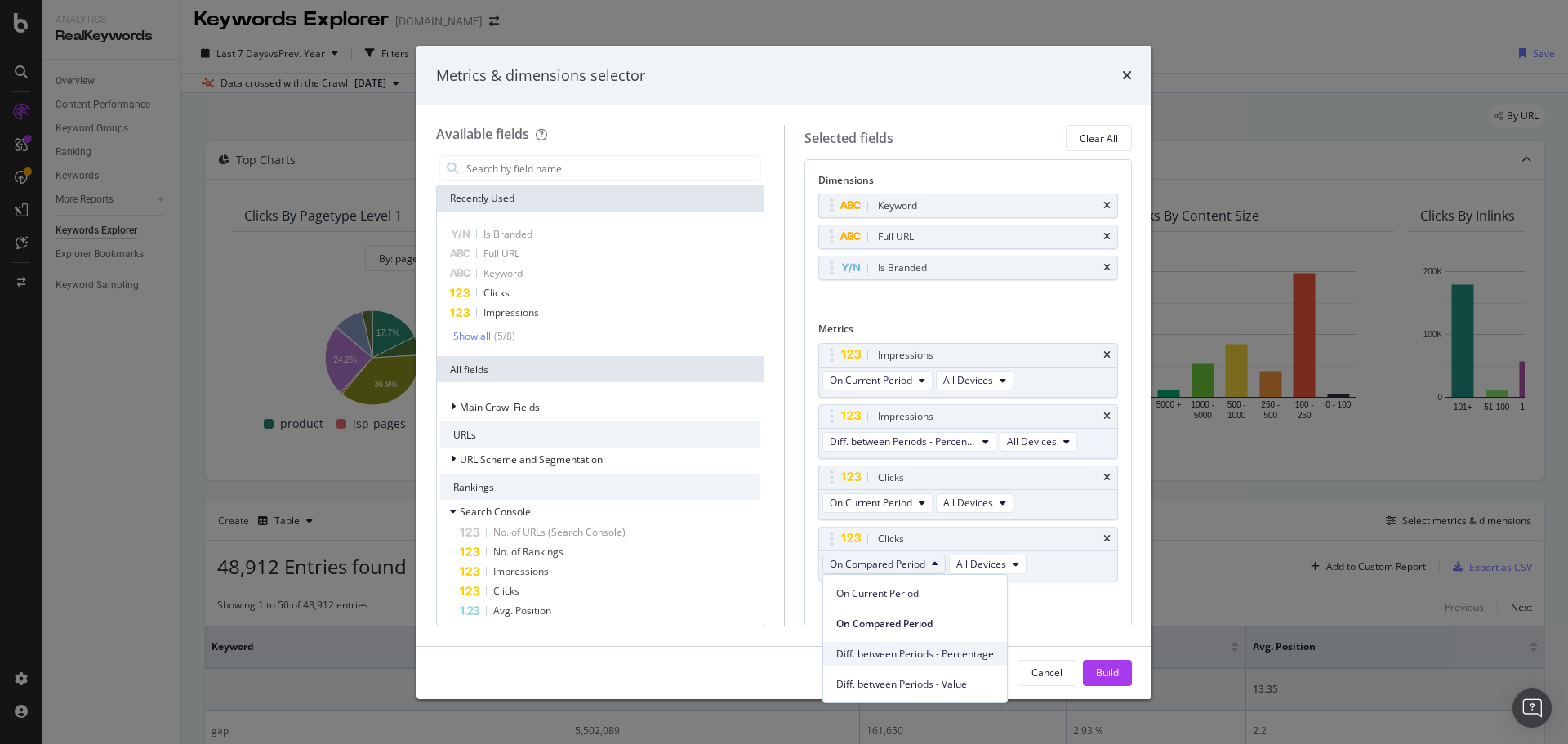
click at [949, 648] on span "Diff. between Periods - Percentage" at bounding box center [914, 654] width 158 height 15
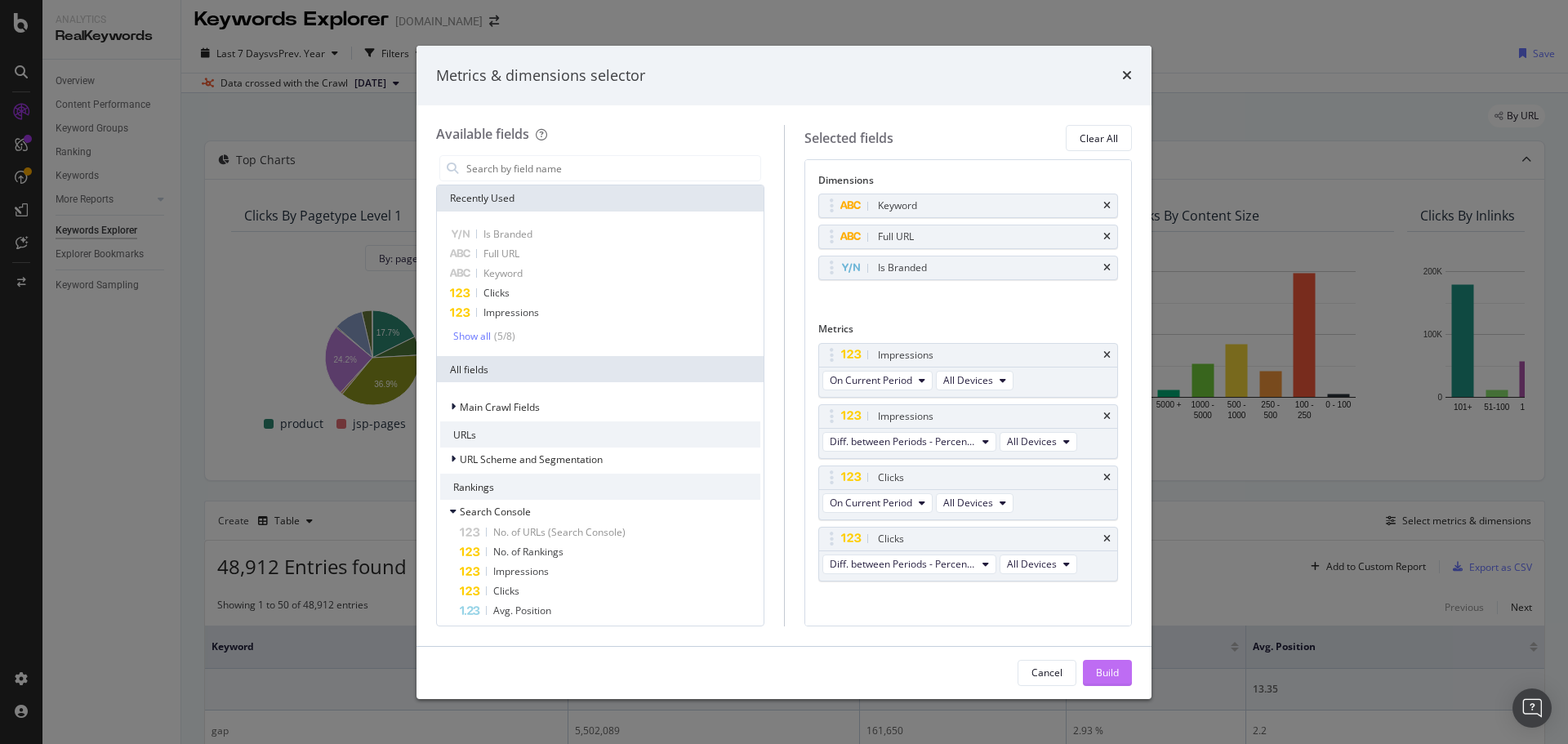
click at [1104, 667] on div "Build" at bounding box center [1107, 672] width 22 height 14
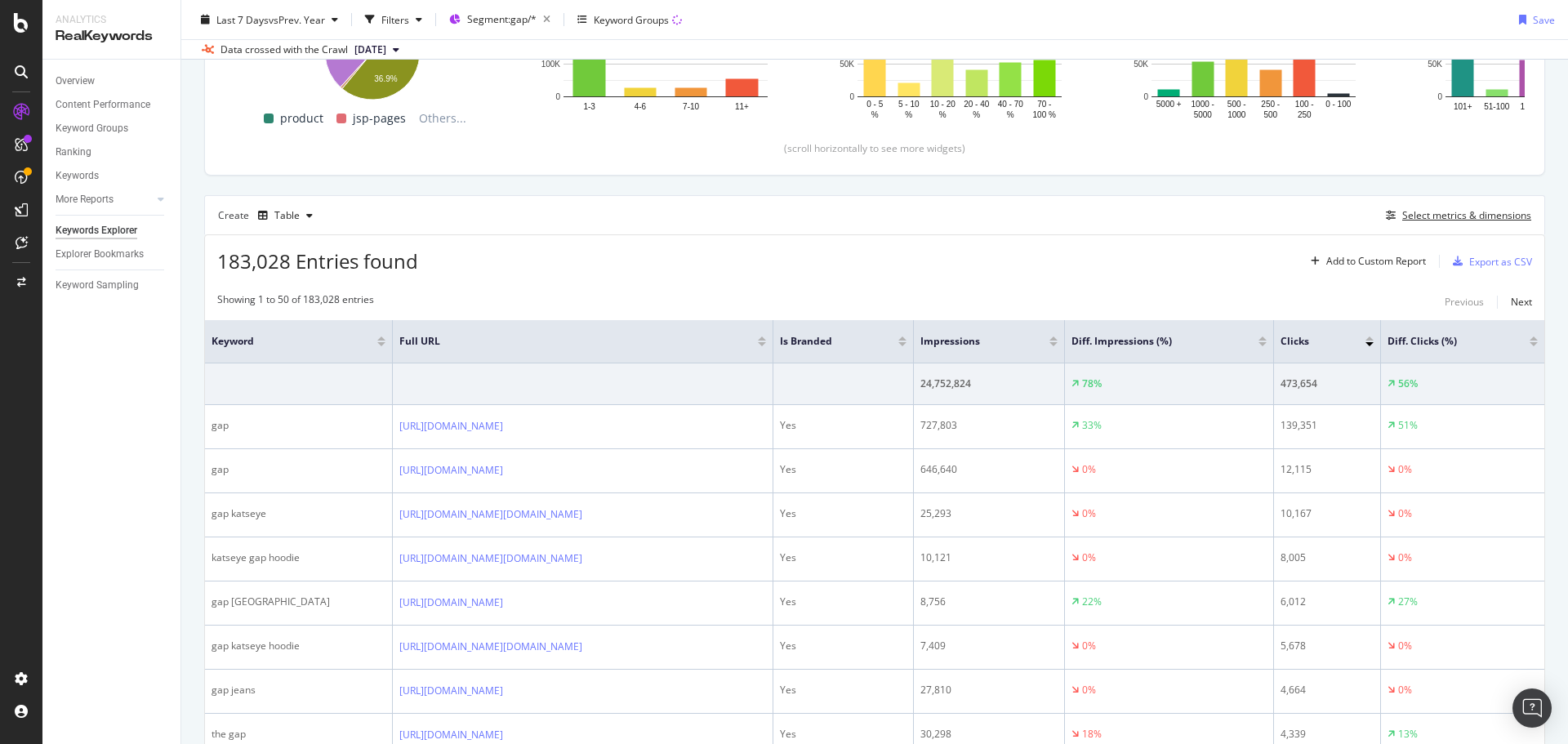
scroll to position [334, 0]
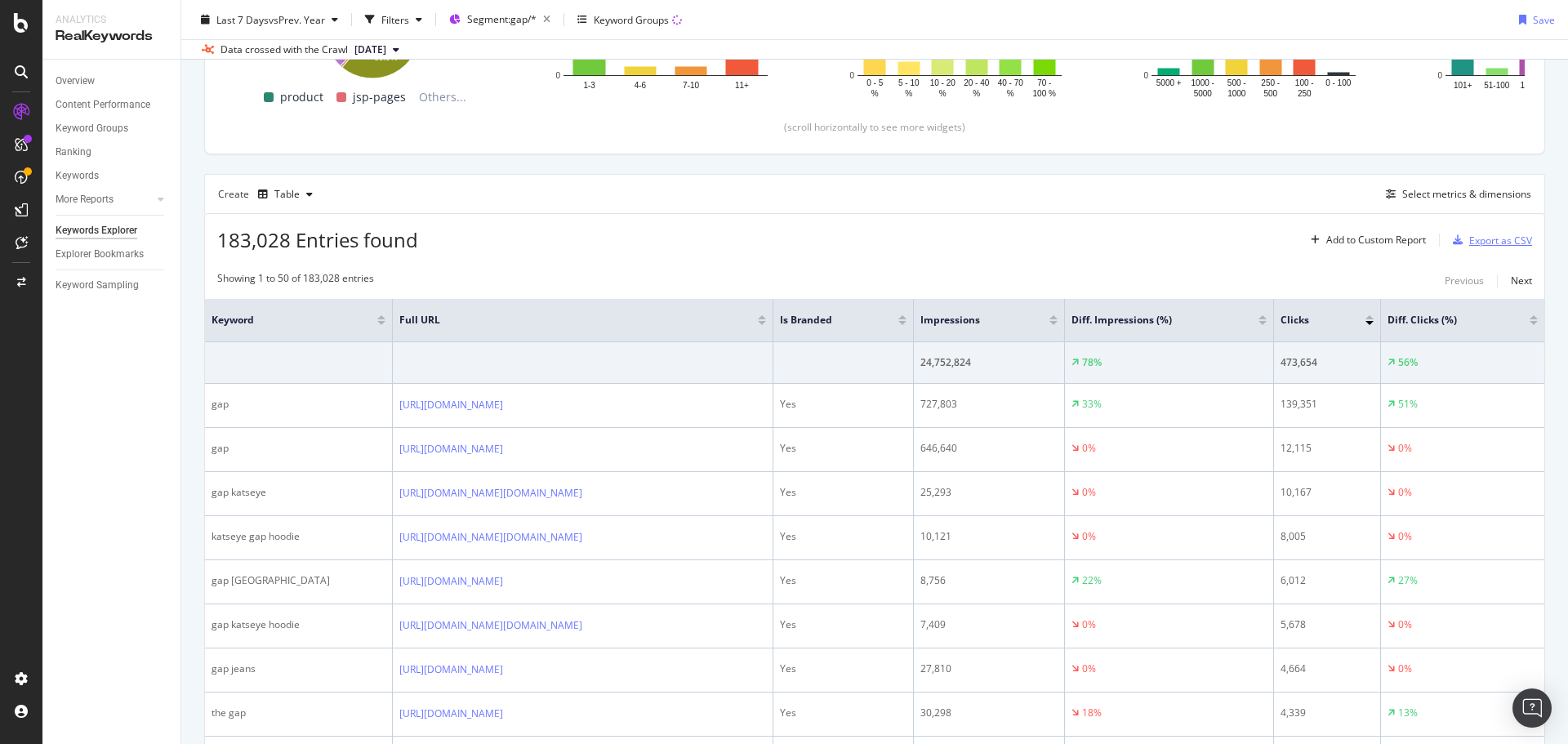
click at [1475, 236] on div "Export as CSV" at bounding box center [1500, 240] width 63 height 14
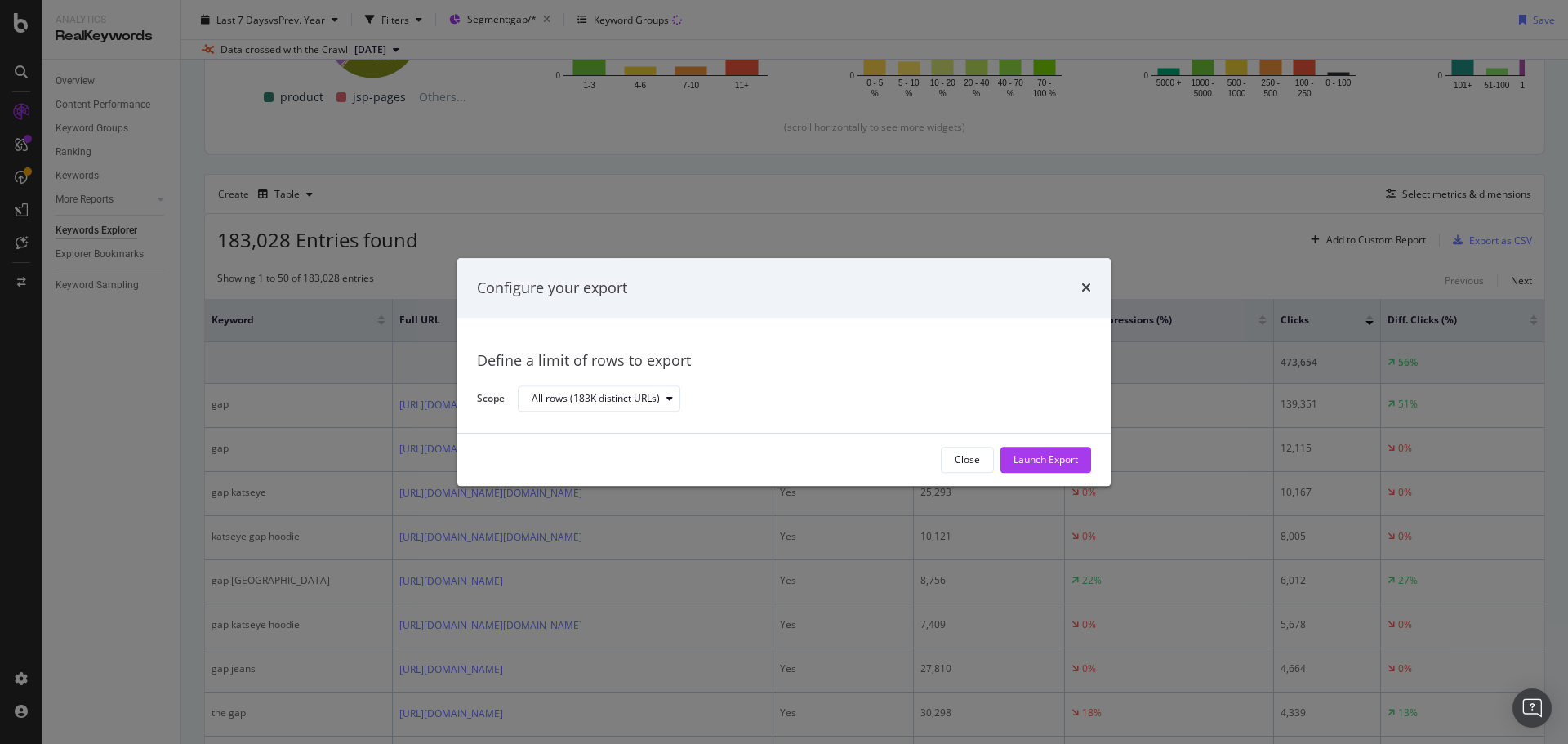
click at [648, 384] on div "All rows (183K distinct URLs)" at bounding box center [798, 398] width 560 height 29
click at [646, 394] on div "All rows (183K distinct URLs)" at bounding box center [596, 399] width 128 height 9
click at [608, 454] on div "Define a limit" at bounding box center [608, 453] width 165 height 21
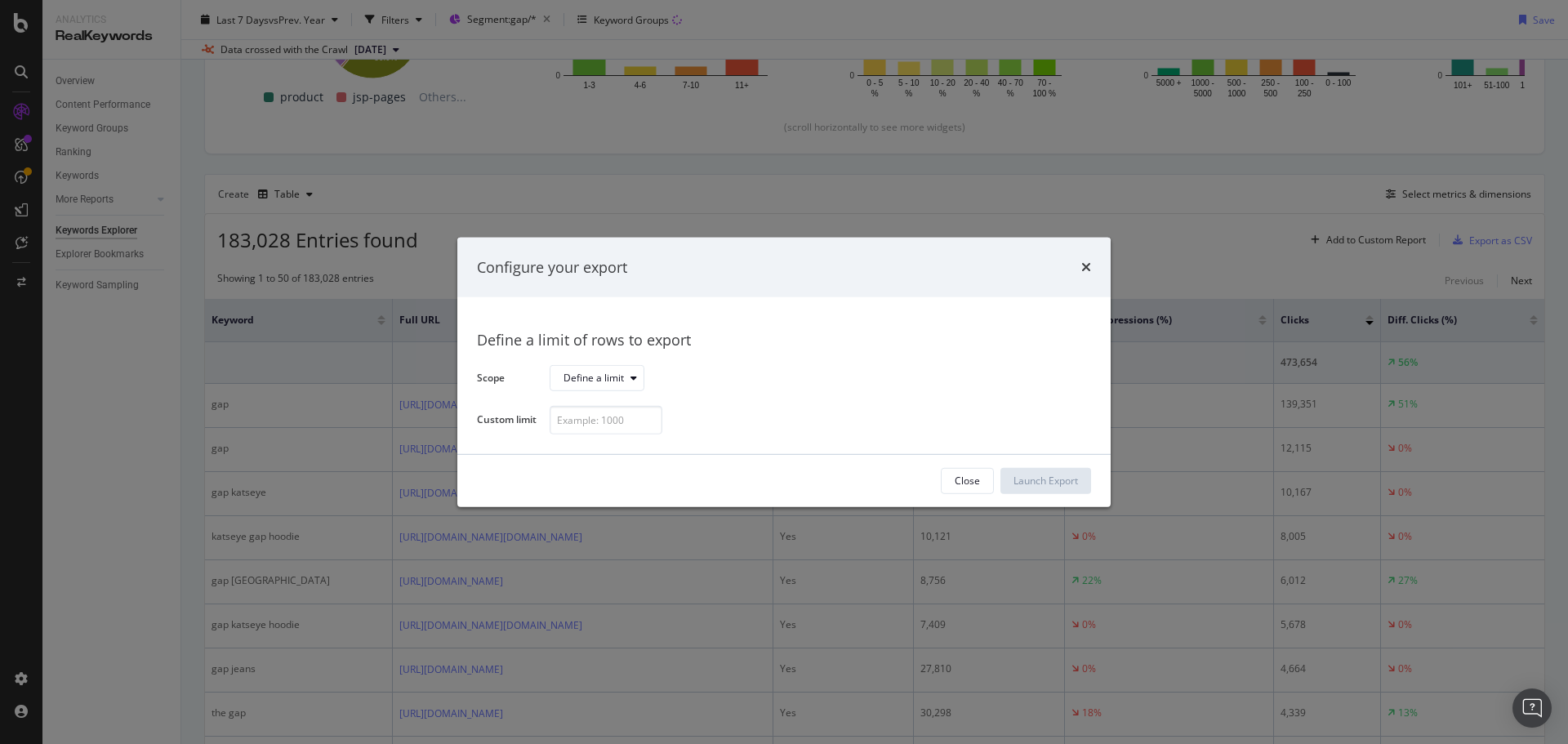
click at [606, 403] on div "Define a limit of rows to export Scope Define a limit Custom limit" at bounding box center [784, 376] width 614 height 118
click at [603, 420] on input "modal" at bounding box center [606, 420] width 113 height 29
type input "300"
click at [1021, 484] on div "Launch Export" at bounding box center [1045, 480] width 65 height 14
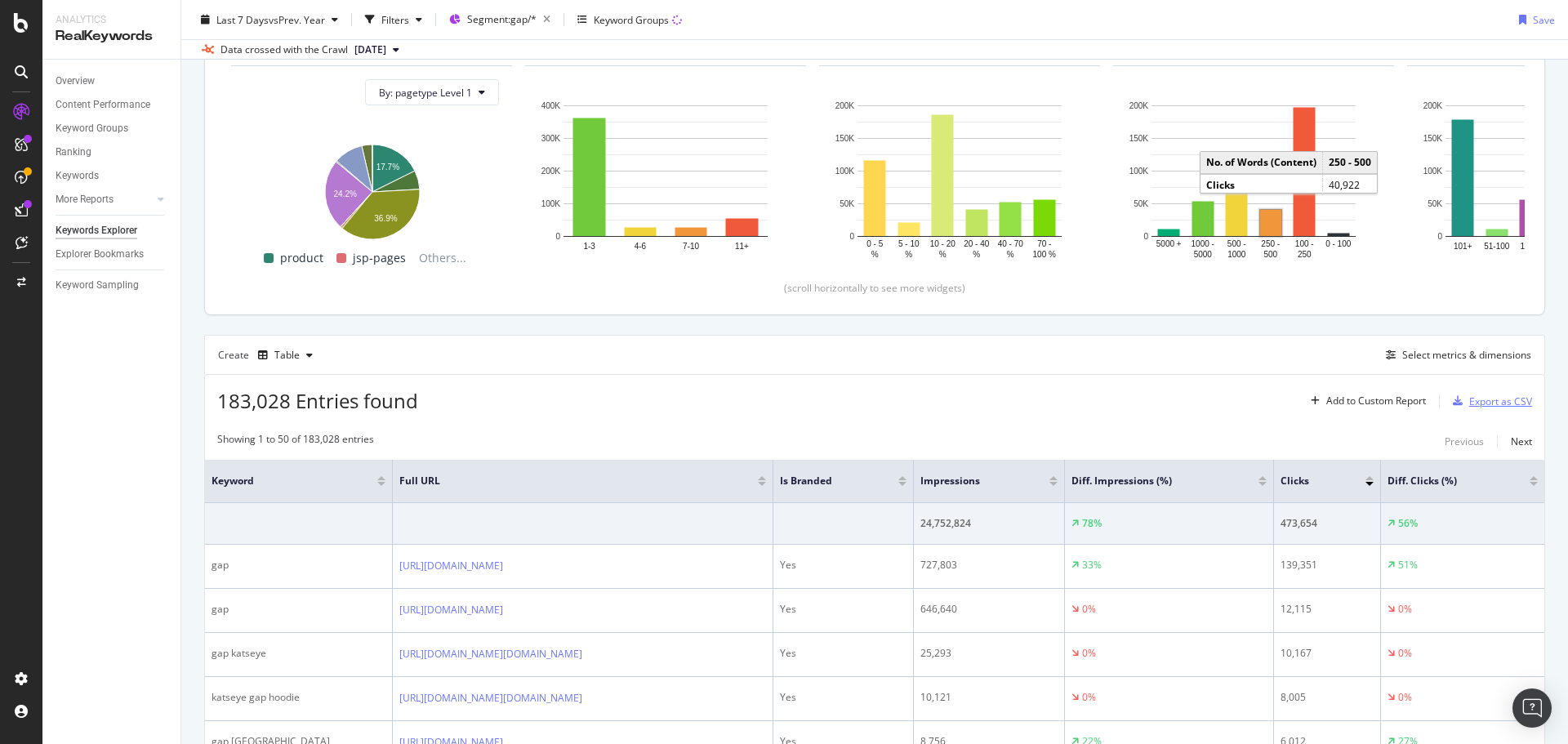
scroll to position [0, 0]
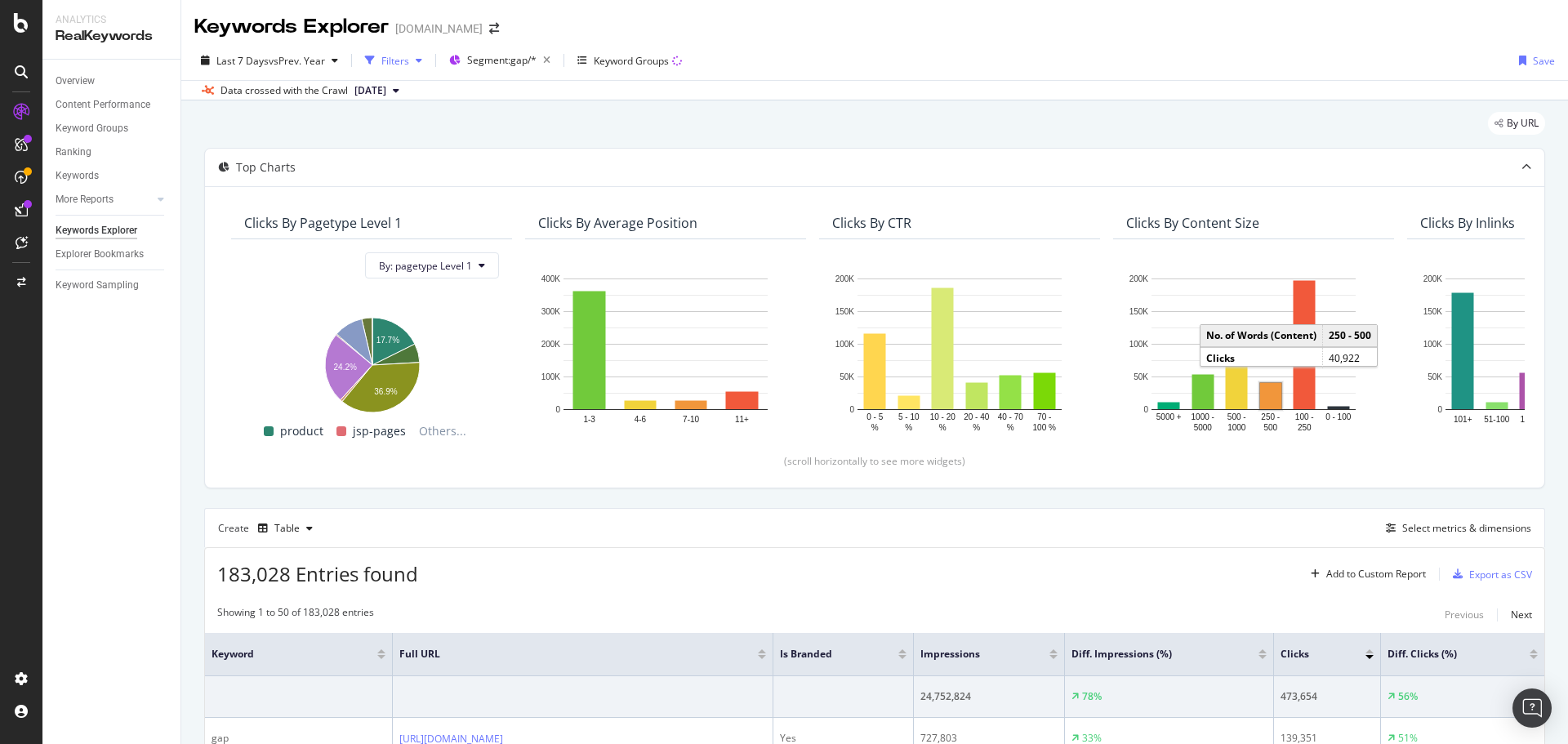
click at [394, 54] on div "Filters" at bounding box center [396, 61] width 28 height 14
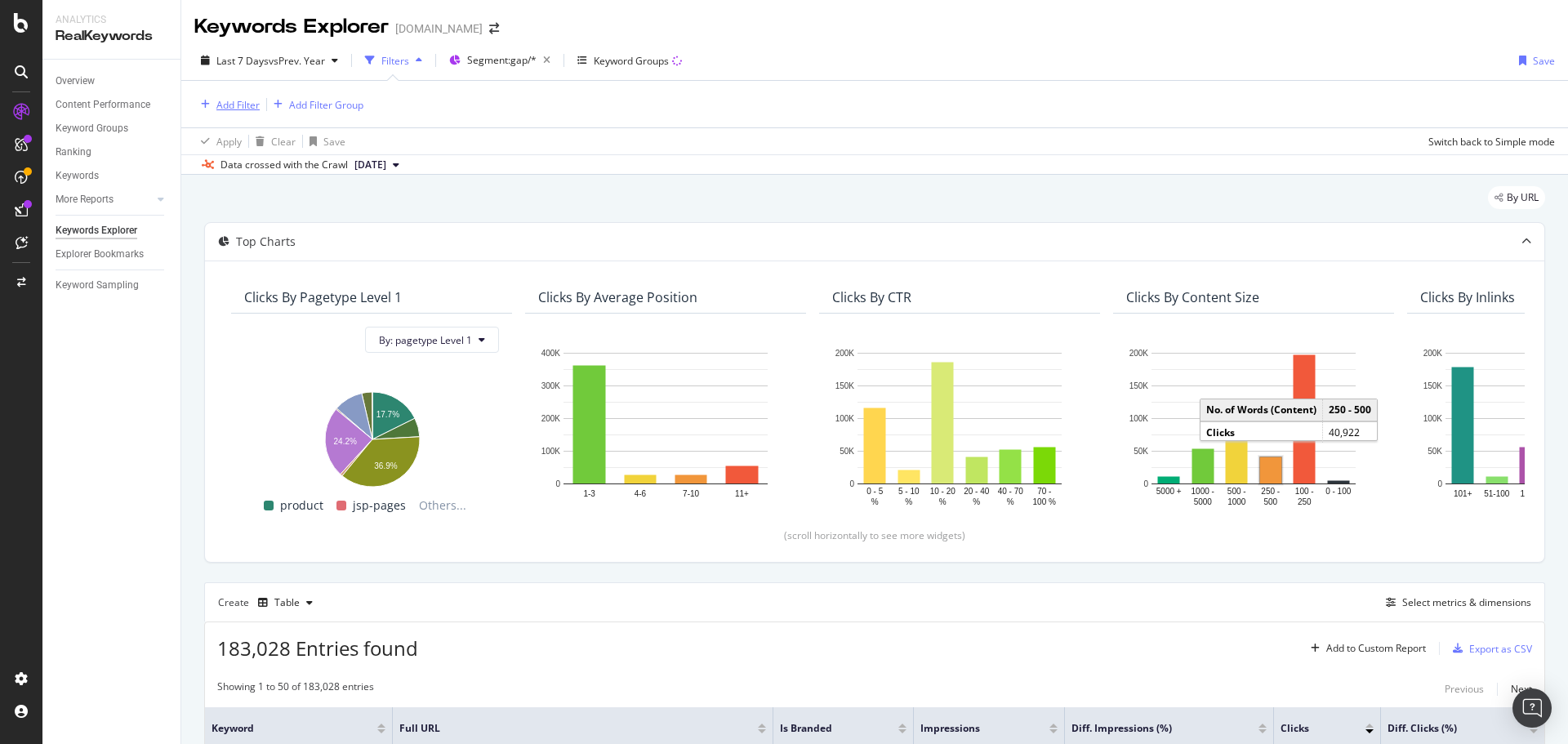
click at [236, 113] on div "Add Filter" at bounding box center [227, 104] width 65 height 18
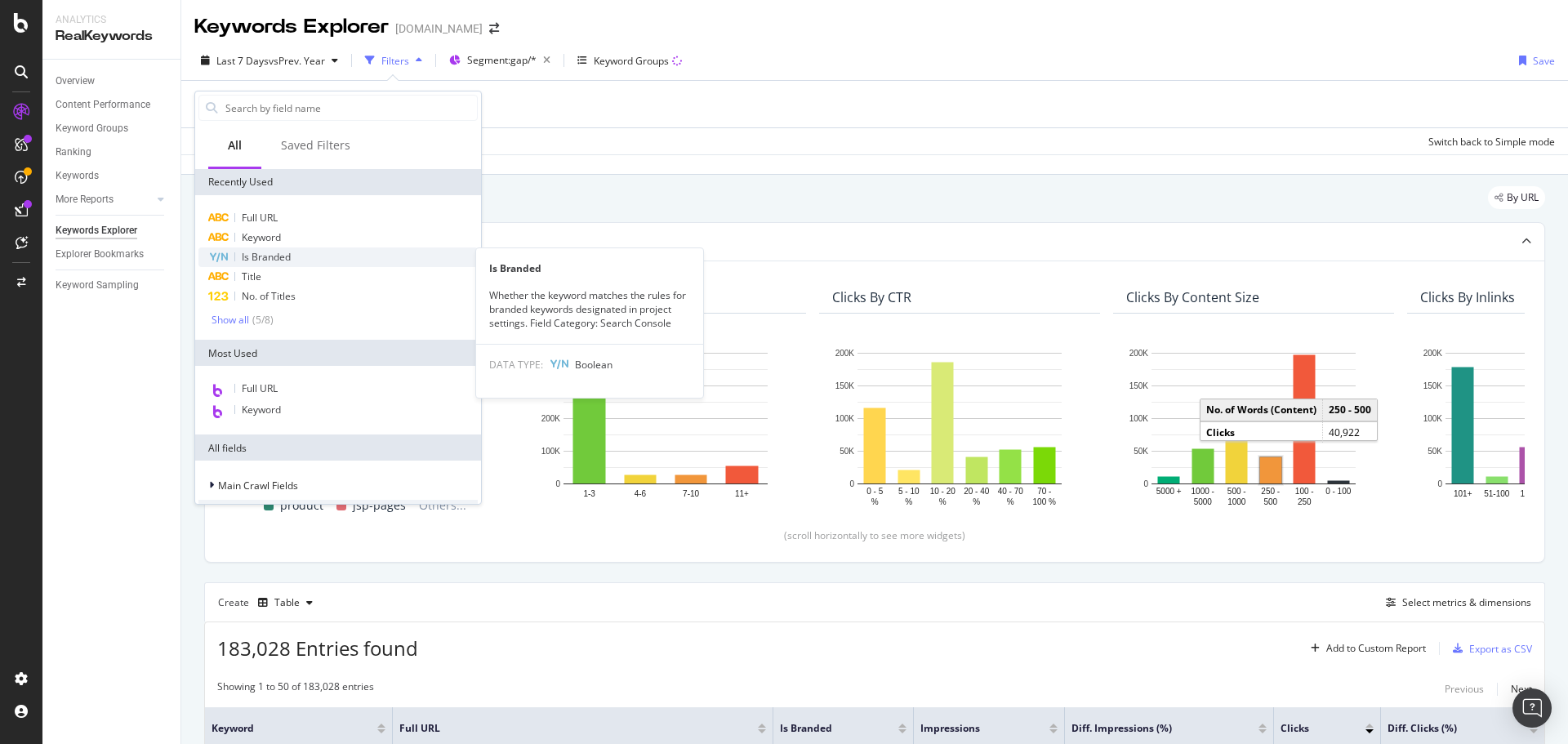
click at [263, 259] on span "Is Branded" at bounding box center [266, 256] width 49 height 14
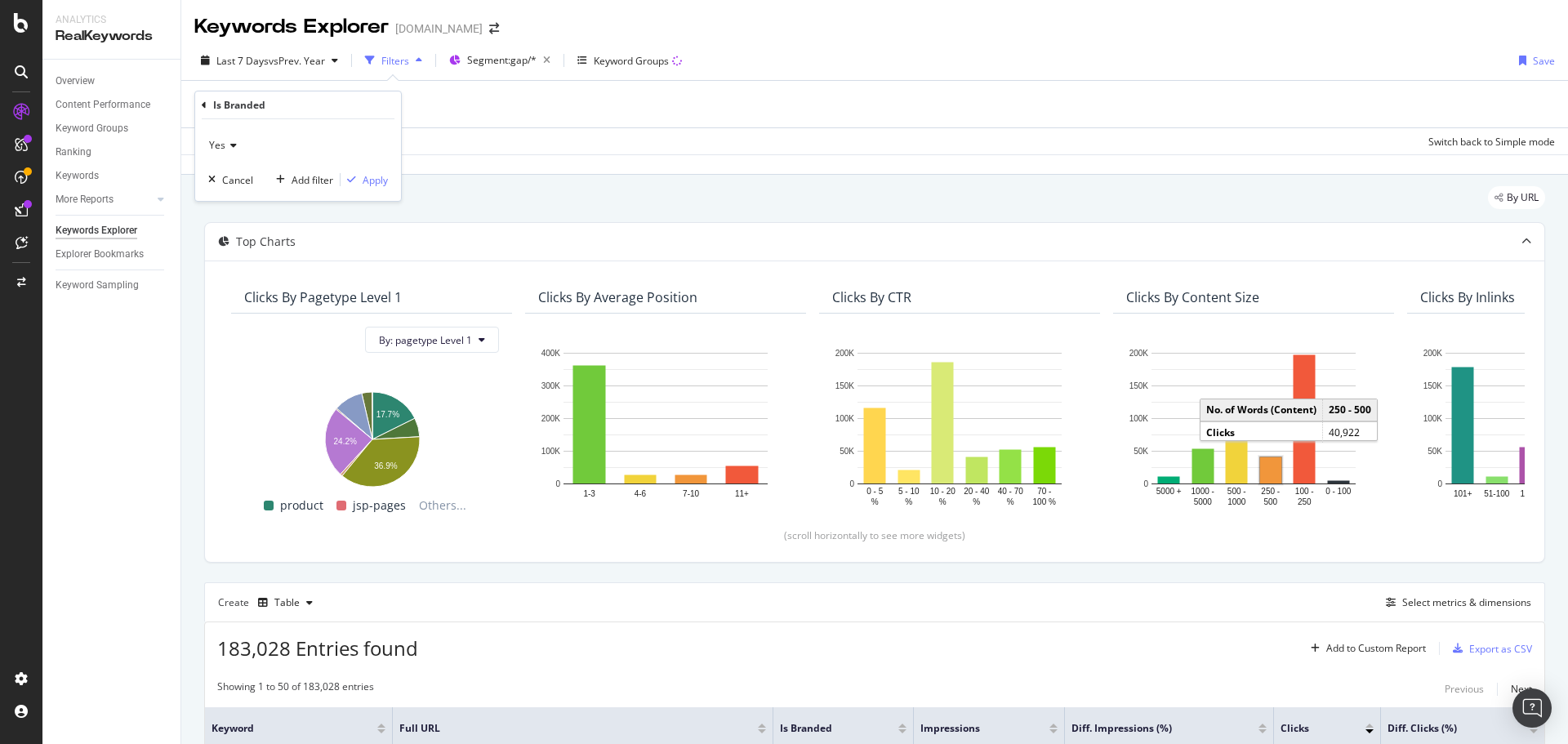
click at [233, 137] on div "Yes" at bounding box center [298, 145] width 180 height 26
click at [242, 196] on div "No" at bounding box center [299, 200] width 175 height 21
click at [370, 174] on div "Apply" at bounding box center [375, 179] width 25 height 14
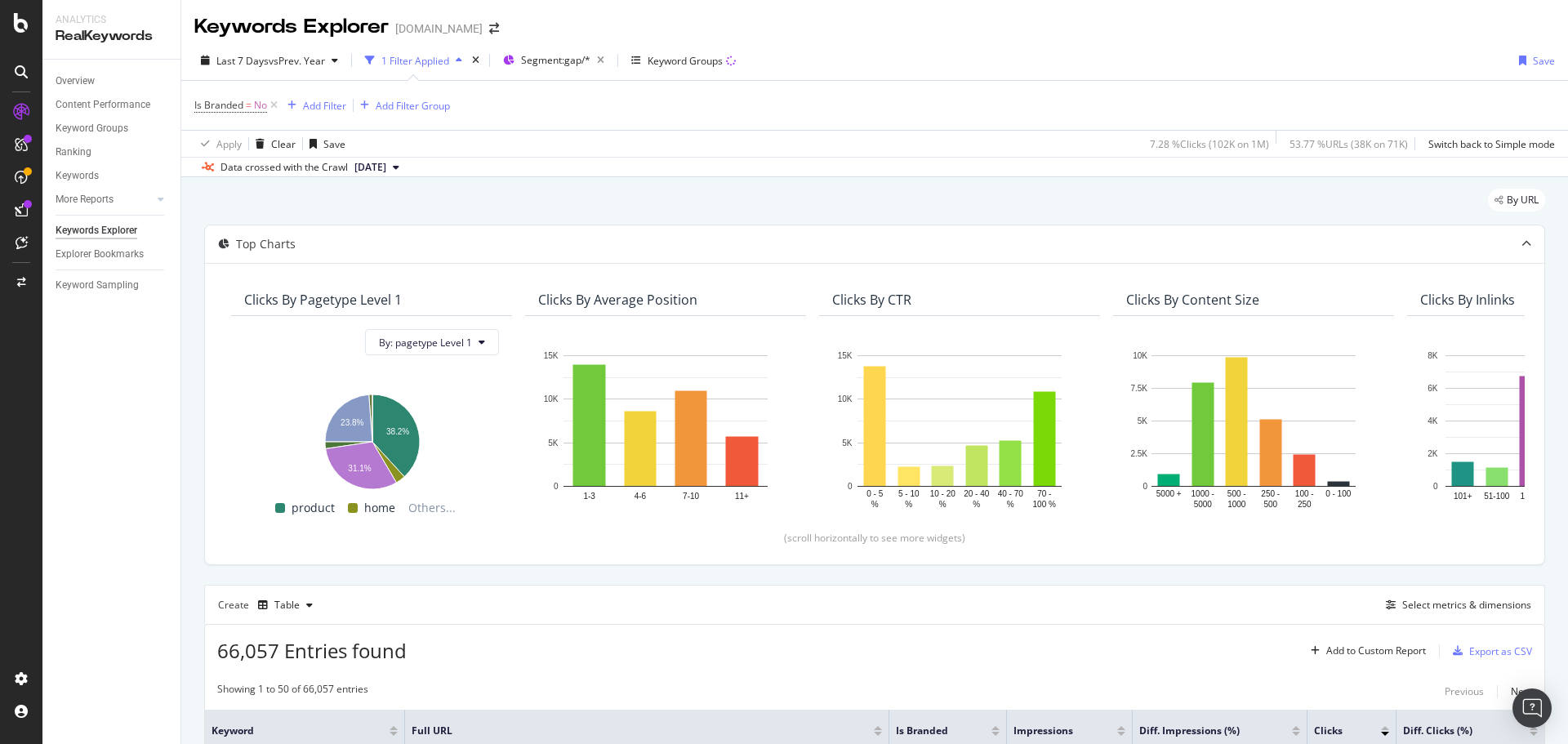
click at [1143, 37] on div "Keywords Explorer [DOMAIN_NAME]" at bounding box center [874, 21] width 1387 height 41
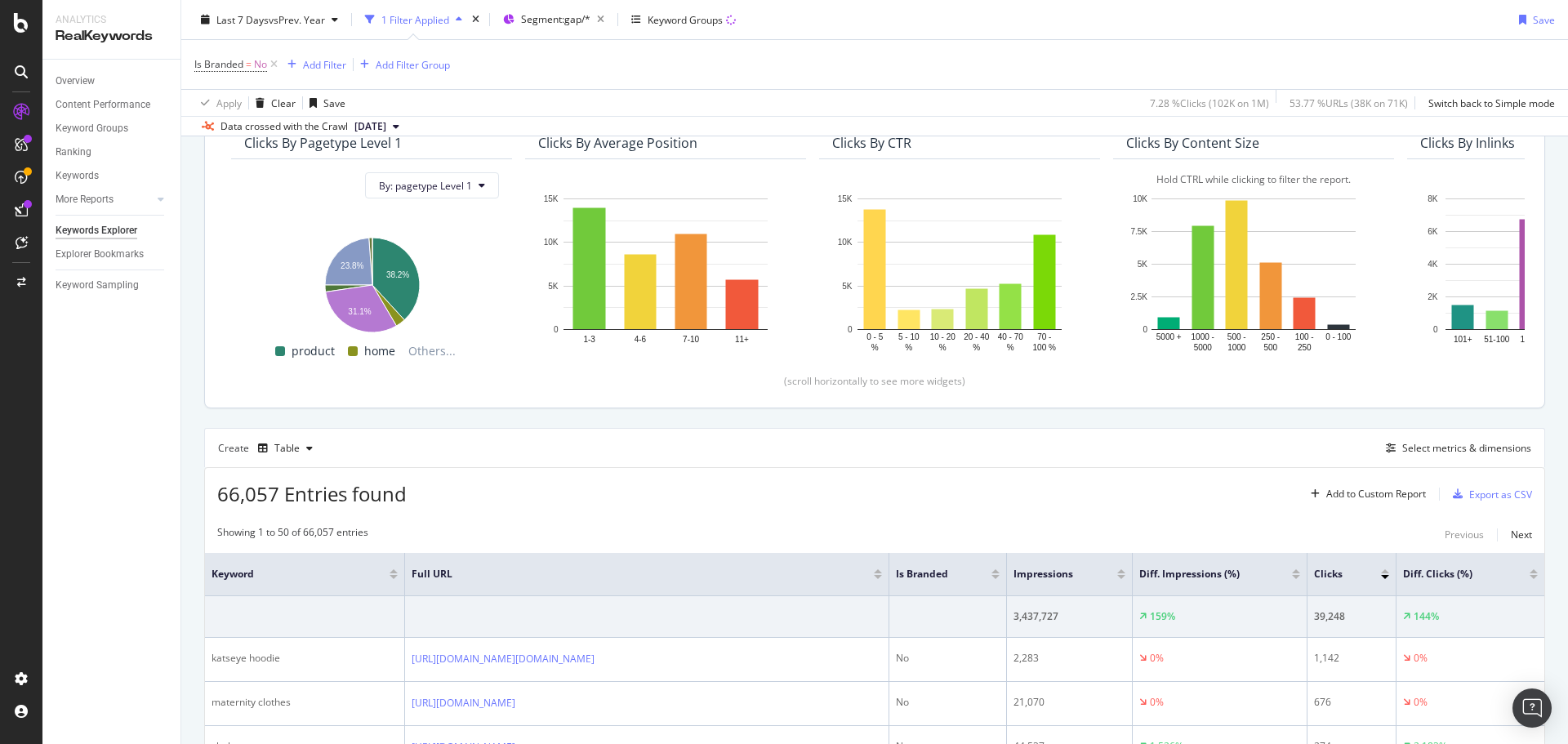
scroll to position [164, 0]
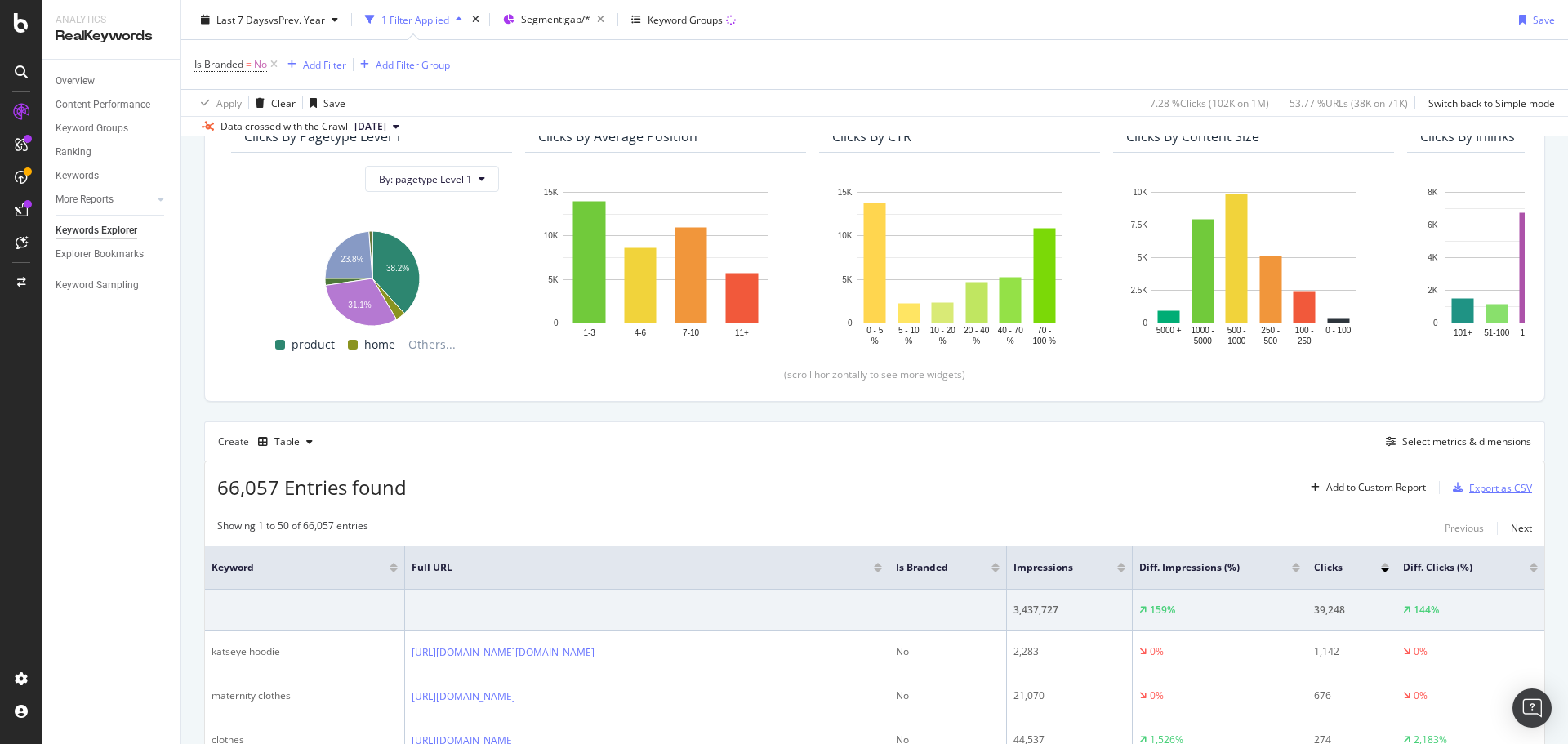
click at [1469, 483] on div "Export as CSV" at bounding box center [1500, 487] width 63 height 14
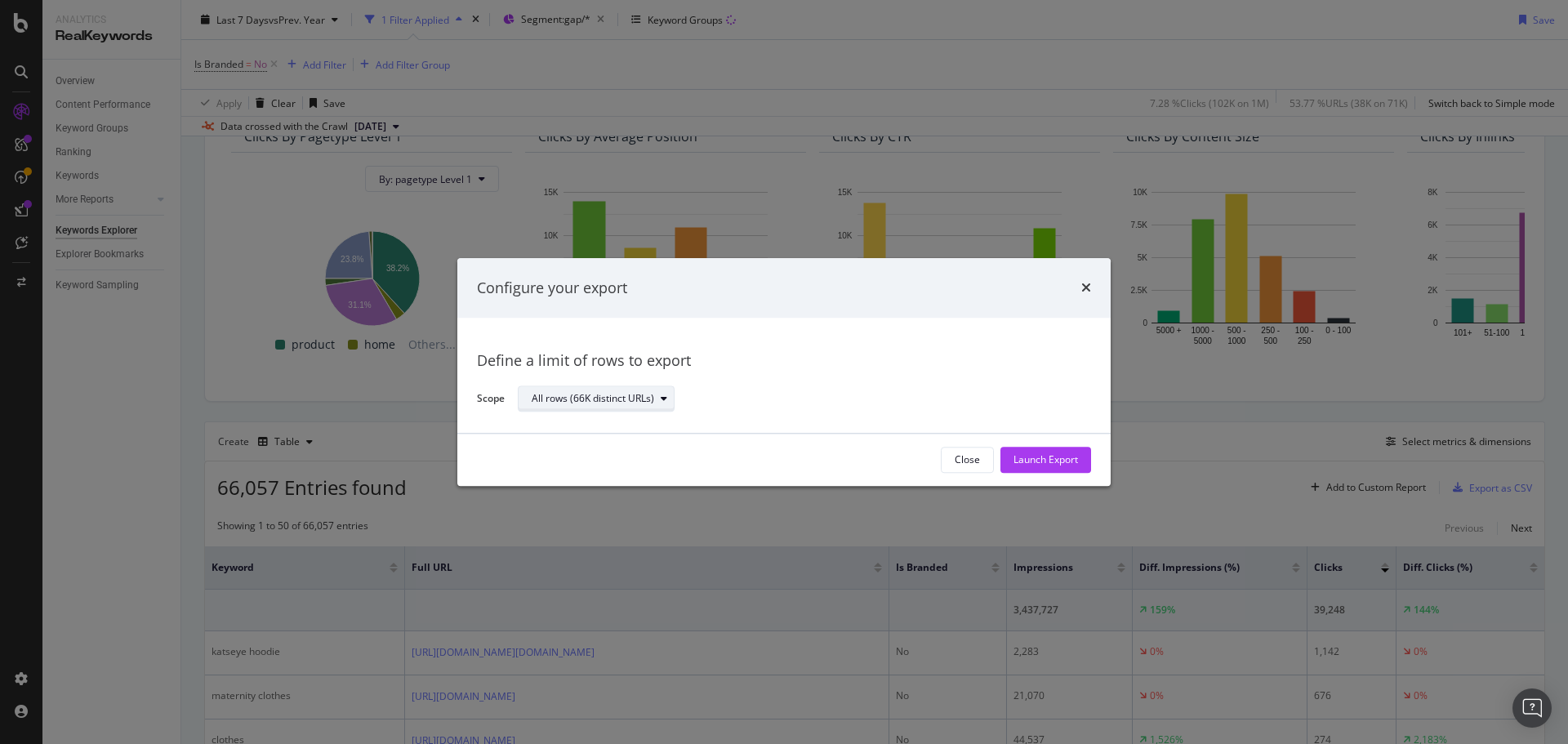
click at [578, 397] on div "All rows (66K distinct URLs)" at bounding box center [593, 399] width 122 height 9
click at [582, 443] on div "Define a limit" at bounding box center [604, 453] width 158 height 21
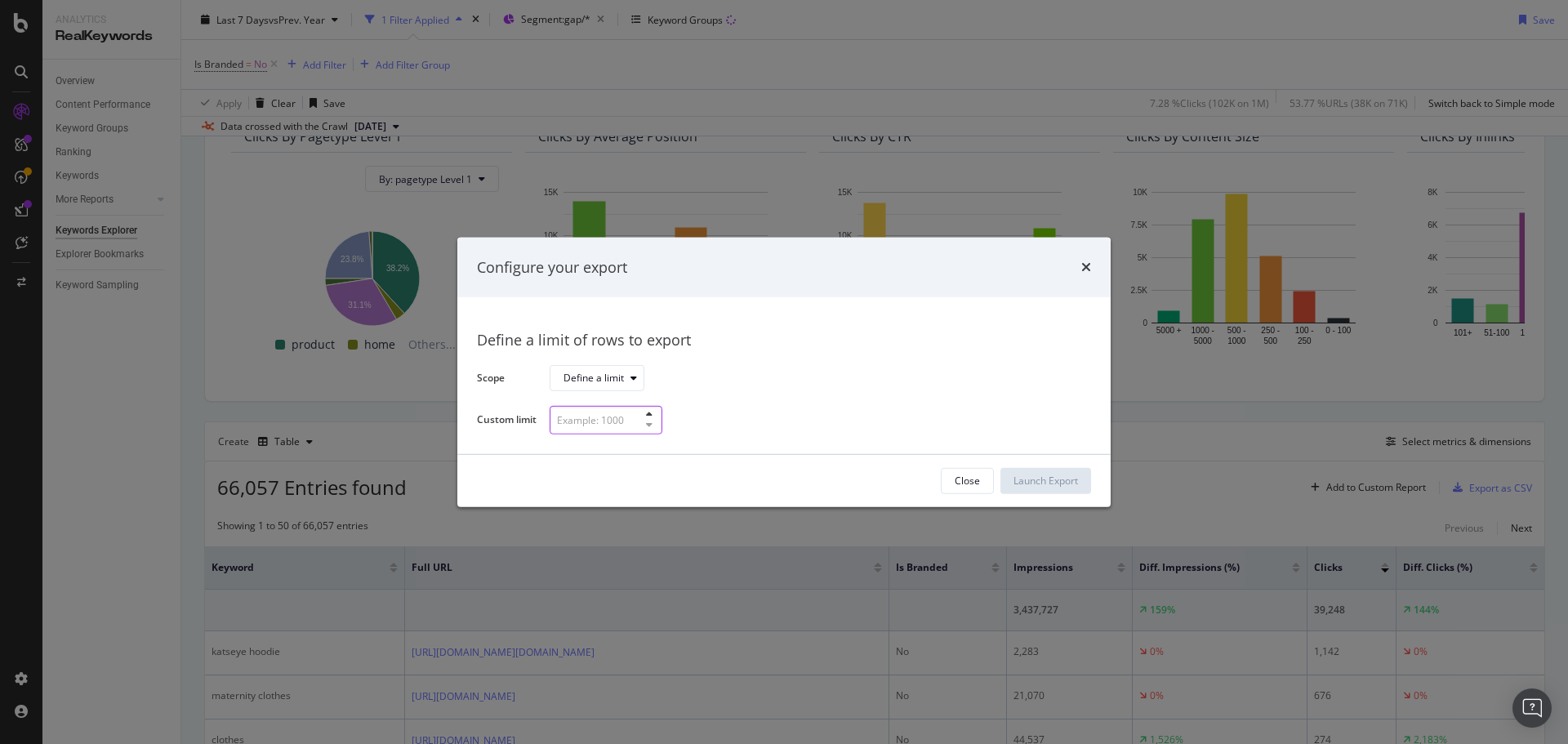
click at [585, 422] on input "modal" at bounding box center [606, 420] width 113 height 29
type input "300"
click at [1042, 486] on div "Launch Export" at bounding box center [1045, 480] width 65 height 14
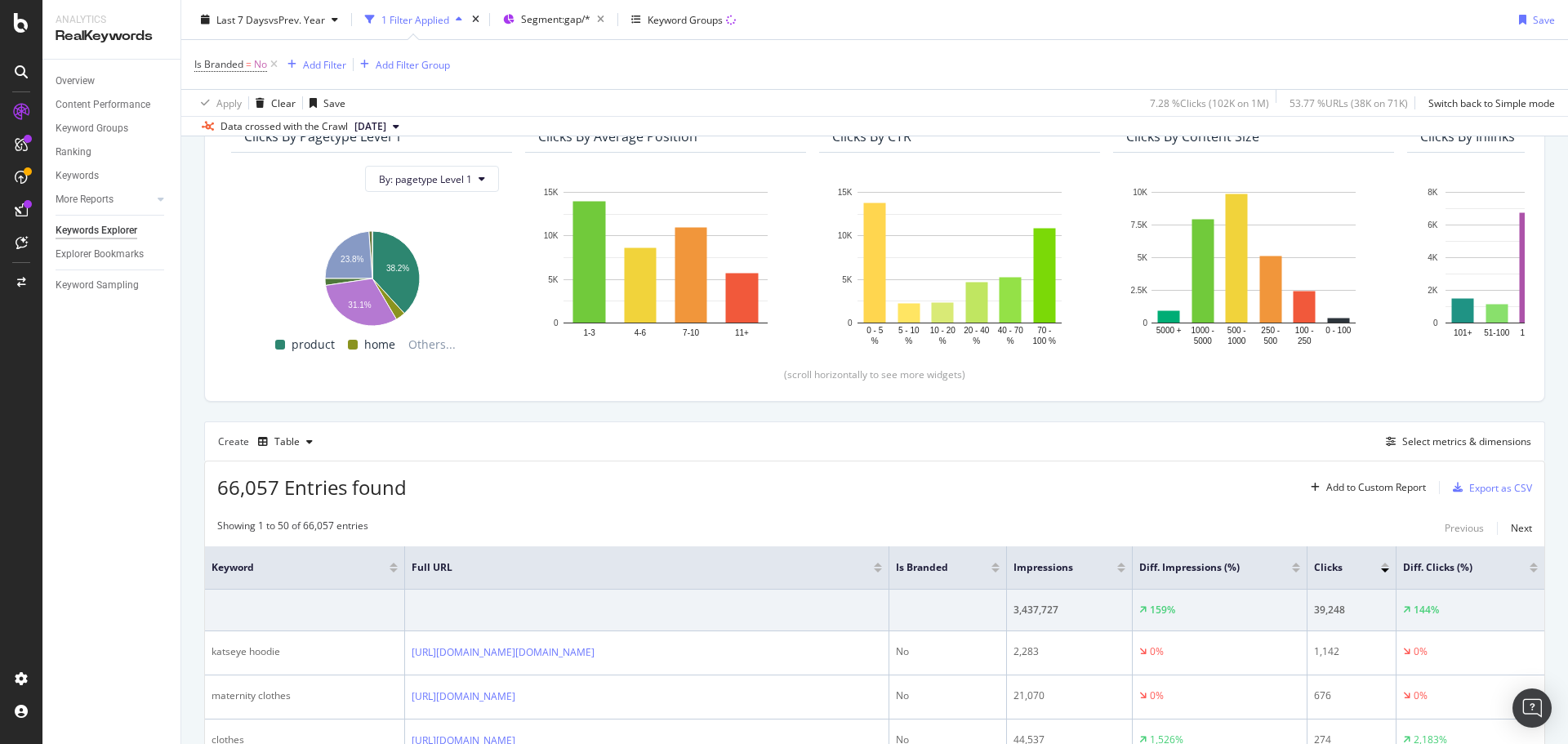
click at [1168, 69] on div "Is Branded = No Add Filter Add Filter Group" at bounding box center [874, 64] width 1360 height 49
click at [1481, 489] on div "Export as CSV" at bounding box center [1500, 487] width 63 height 14
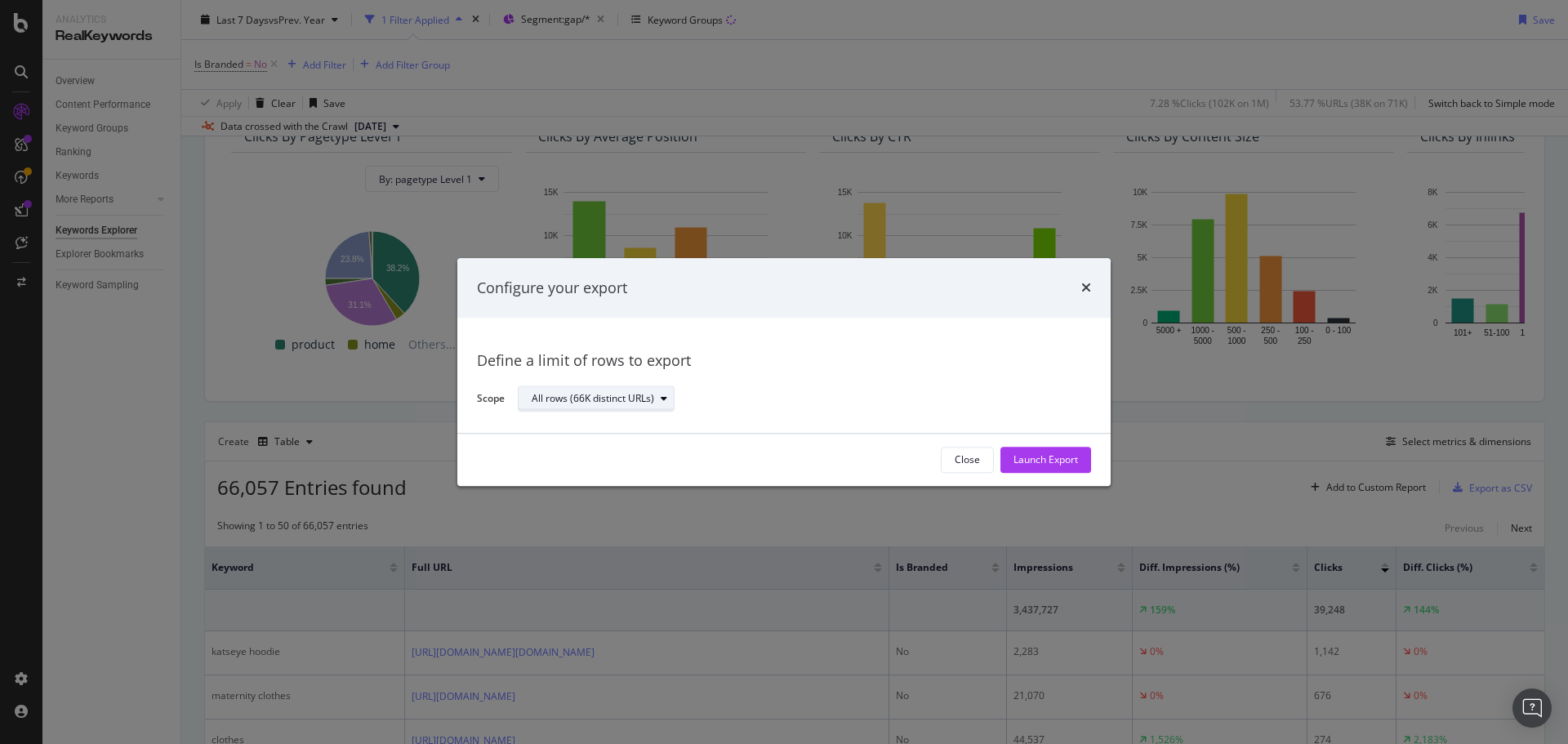
click at [566, 389] on div "All rows (66K distinct URLs)" at bounding box center [603, 399] width 142 height 22
click at [623, 454] on div "Define a limit" at bounding box center [604, 453] width 158 height 21
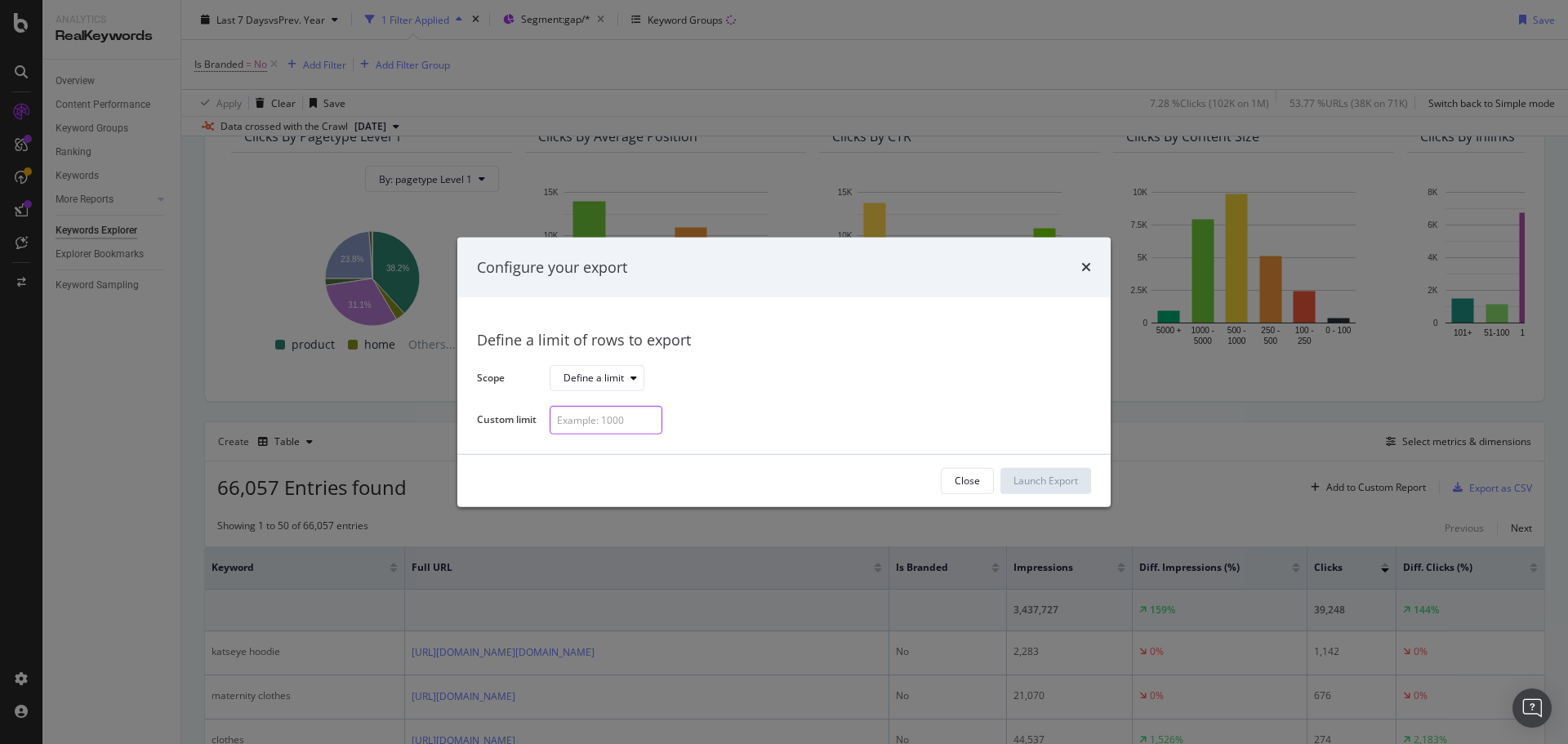
click at [643, 421] on div "modal" at bounding box center [606, 420] width 113 height 29
type input "300"
click at [1063, 482] on div "Launch Export" at bounding box center [1045, 480] width 65 height 14
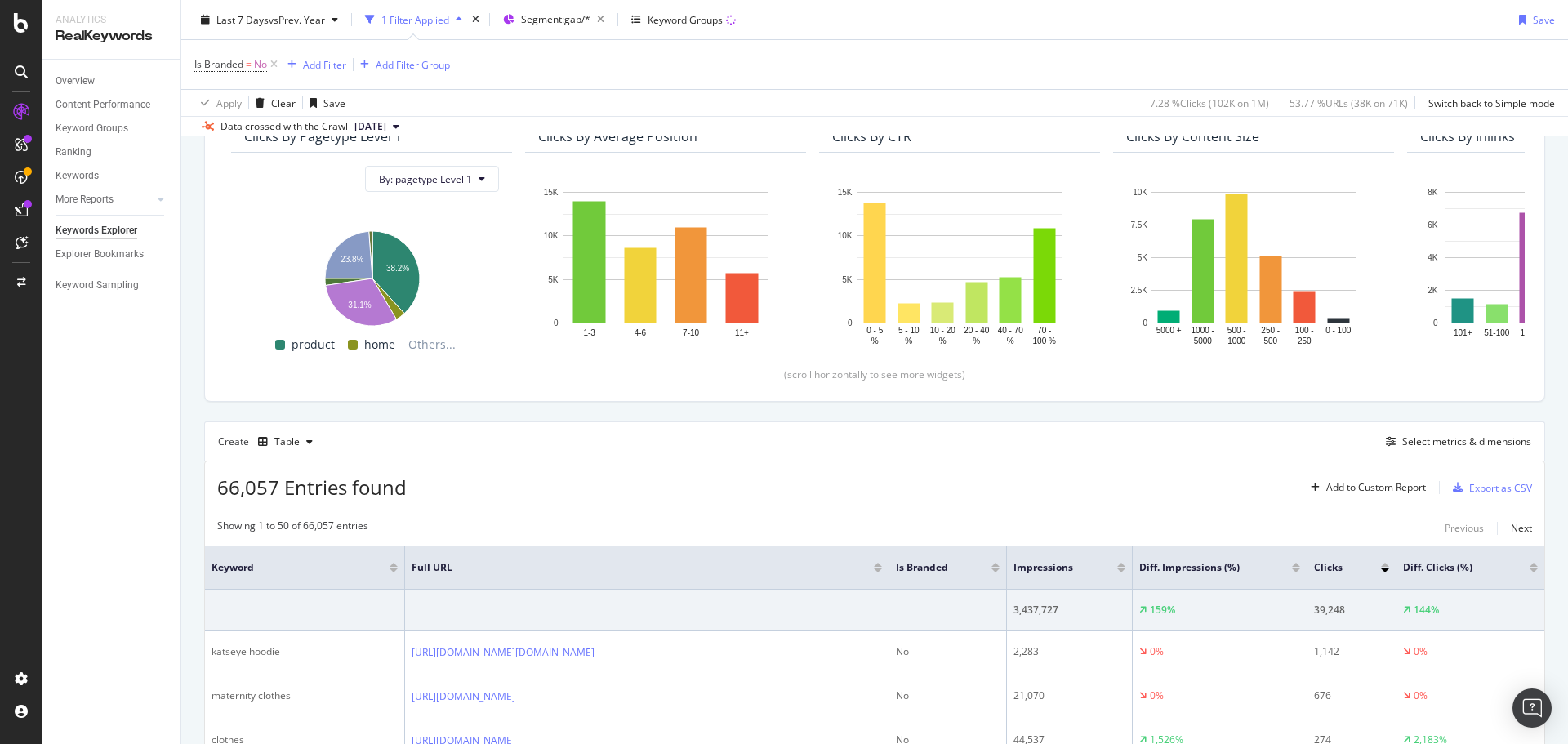
click at [912, 54] on div "Is Branded = No Add Filter Add Filter Group" at bounding box center [874, 64] width 1360 height 49
click at [896, 59] on div "Is Branded = No Add Filter Add Filter Group" at bounding box center [874, 64] width 1360 height 49
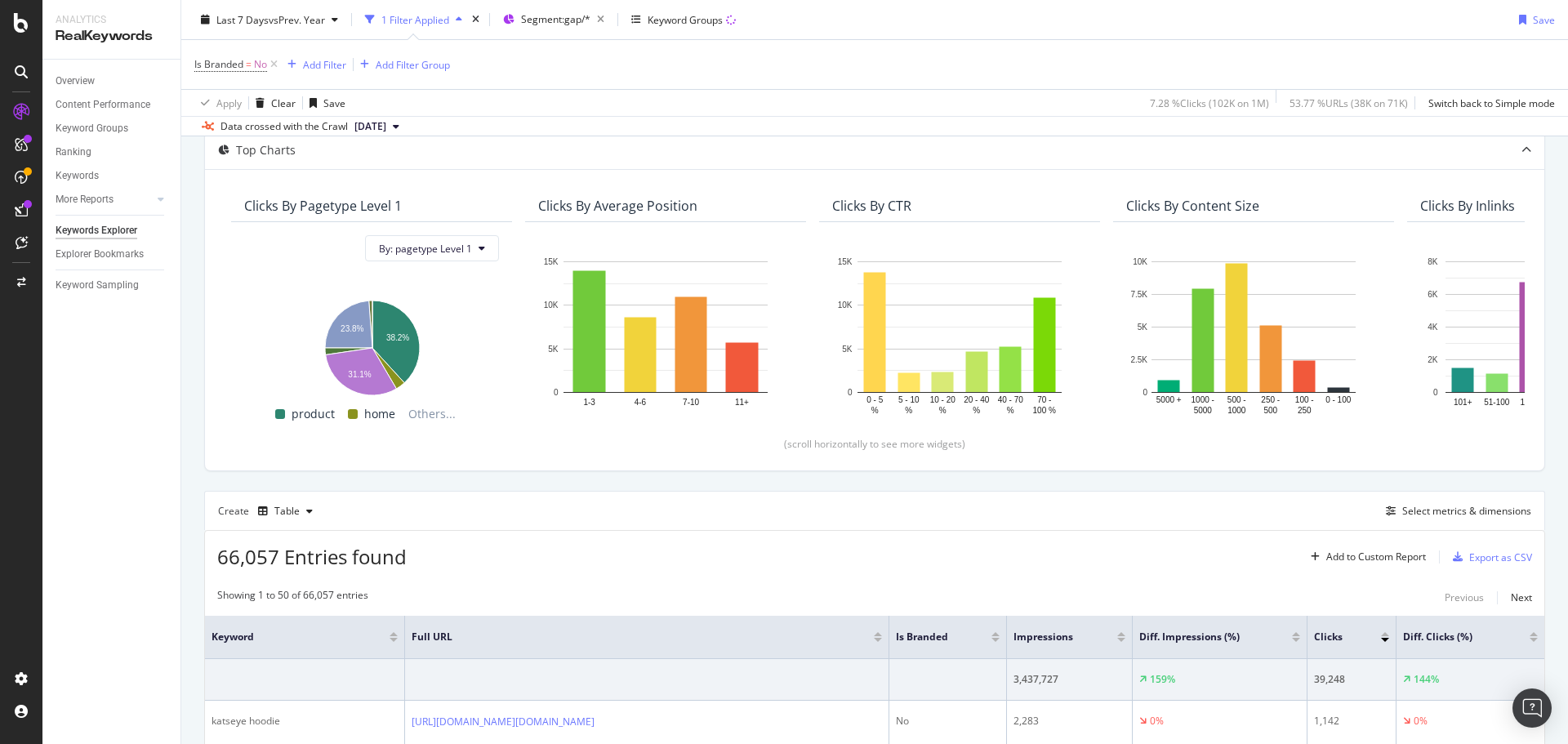
scroll to position [0, 0]
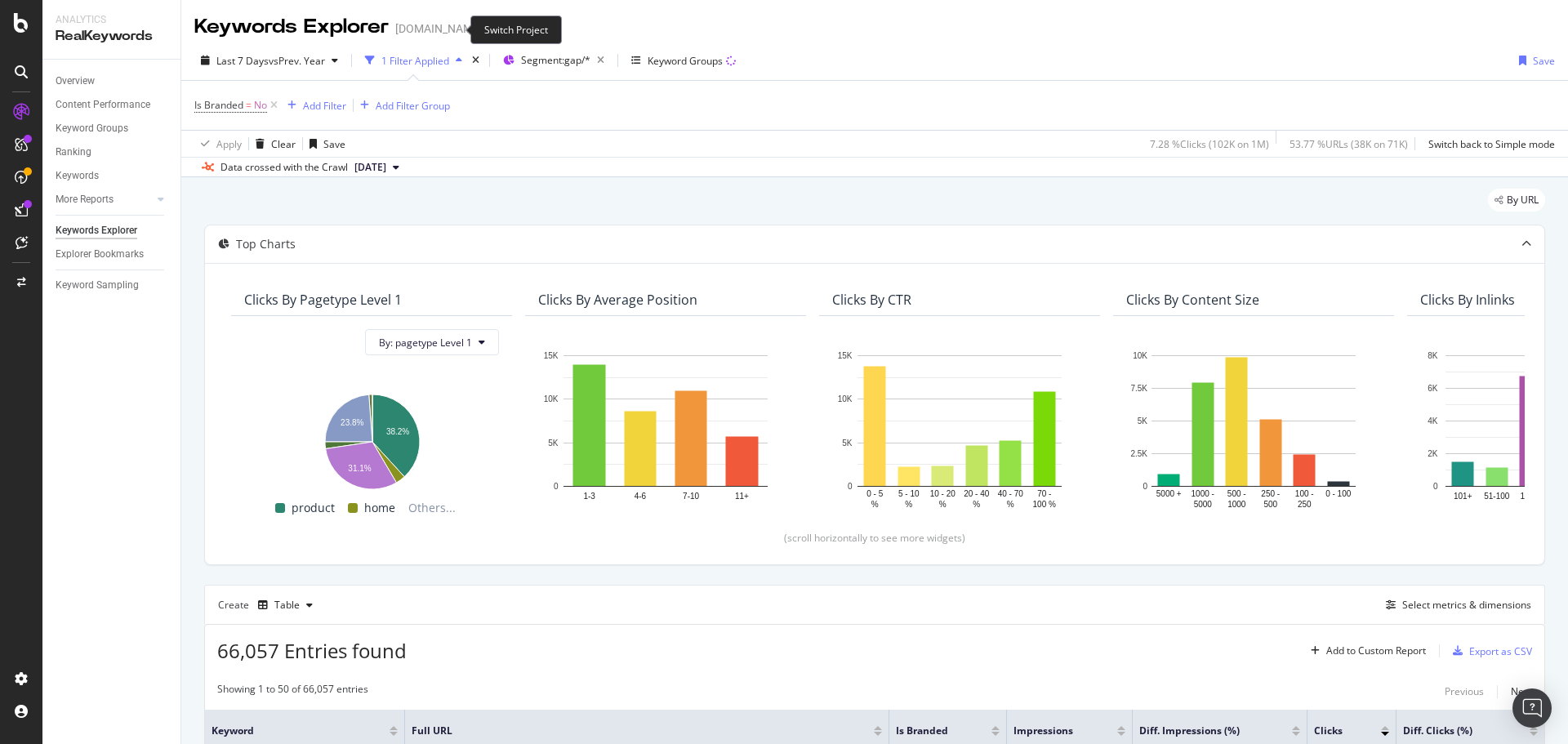
click at [489, 29] on icon "arrow-right-arrow-left" at bounding box center [494, 28] width 9 height 11
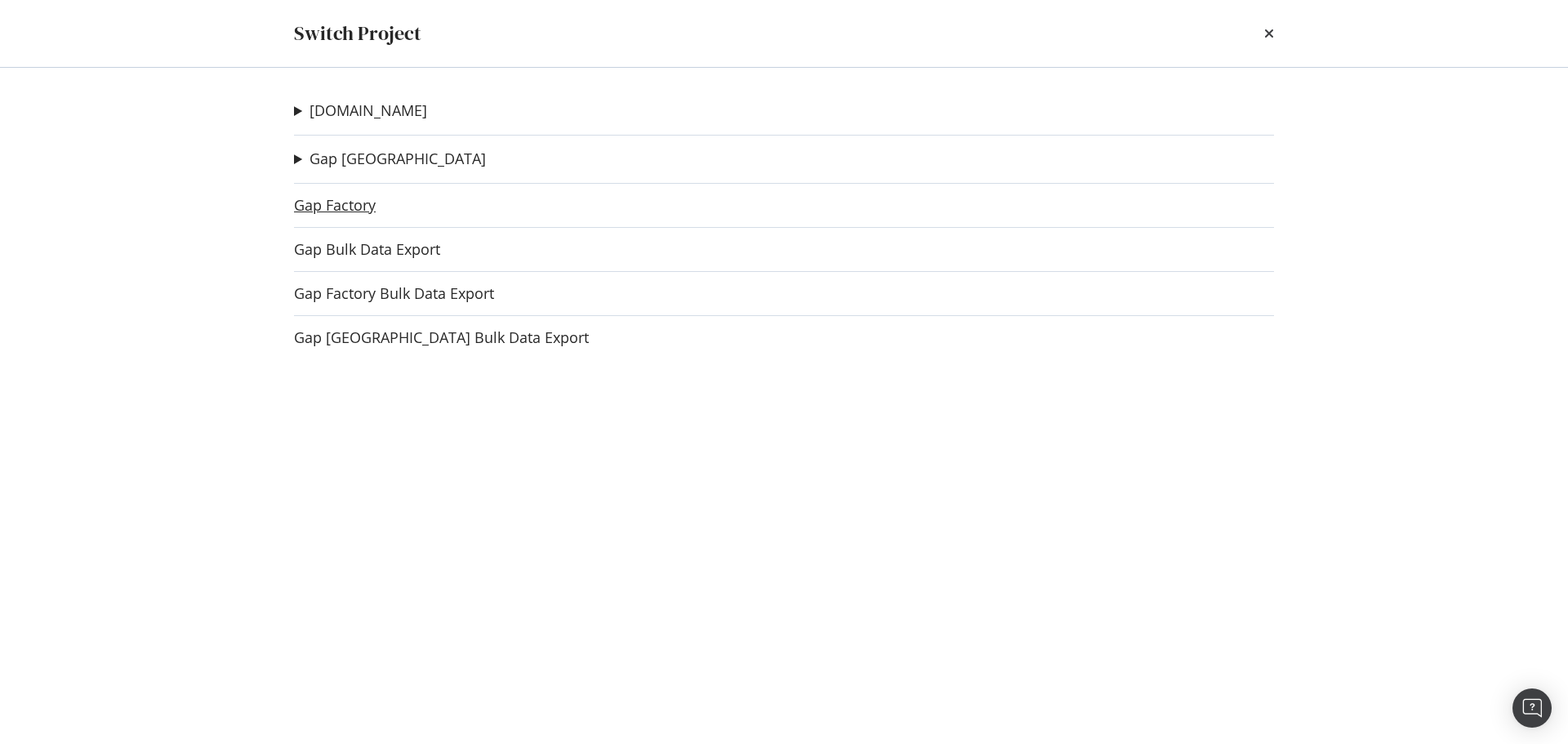
click at [355, 207] on link "Gap Factory" at bounding box center [334, 205] width 81 height 17
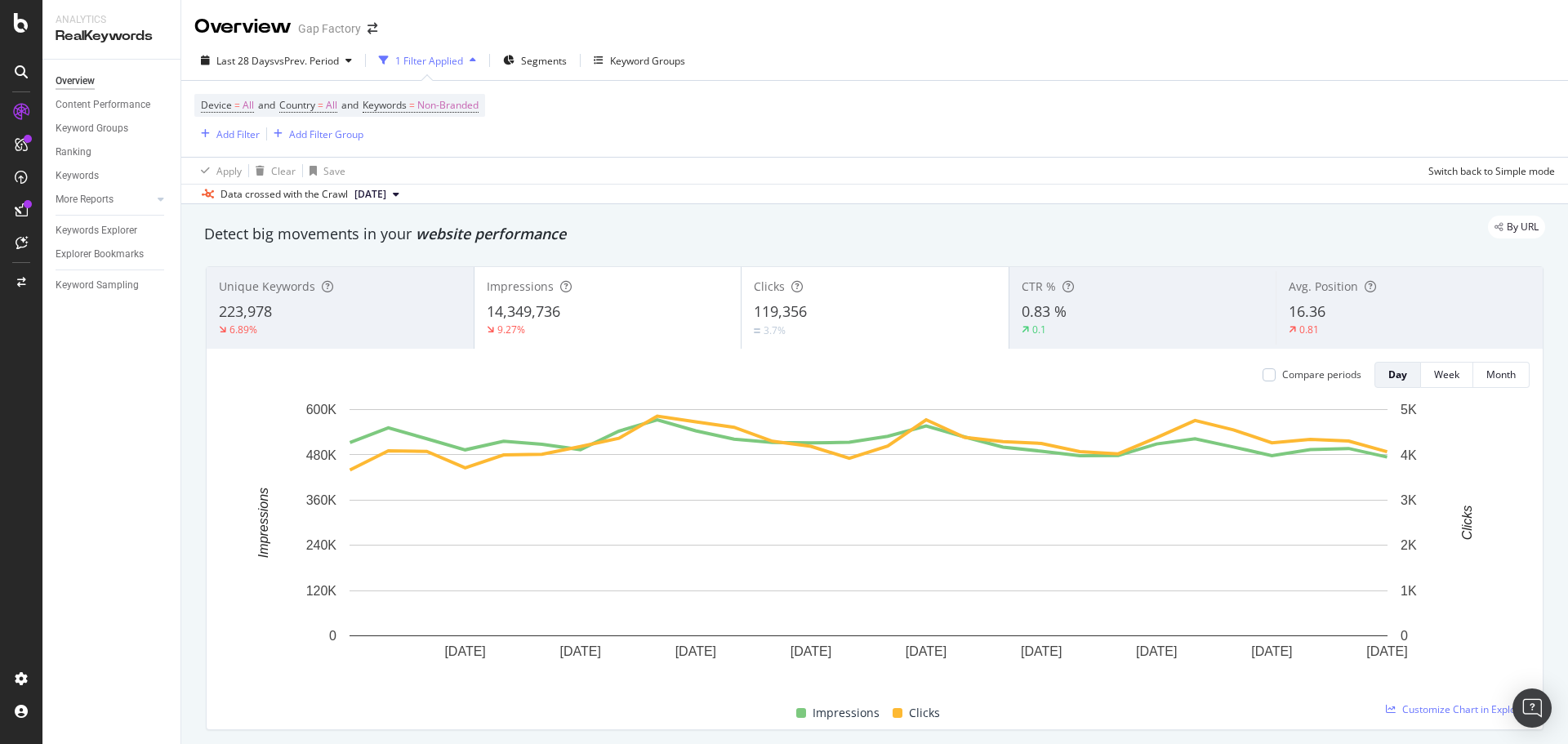
click at [126, 214] on div "Overview Content Performance Keyword Groups Ranking Keywords More Reports Count…" at bounding box center [111, 402] width 138 height 684
click at [121, 229] on div "Keywords Explorer" at bounding box center [95, 231] width 81 height 17
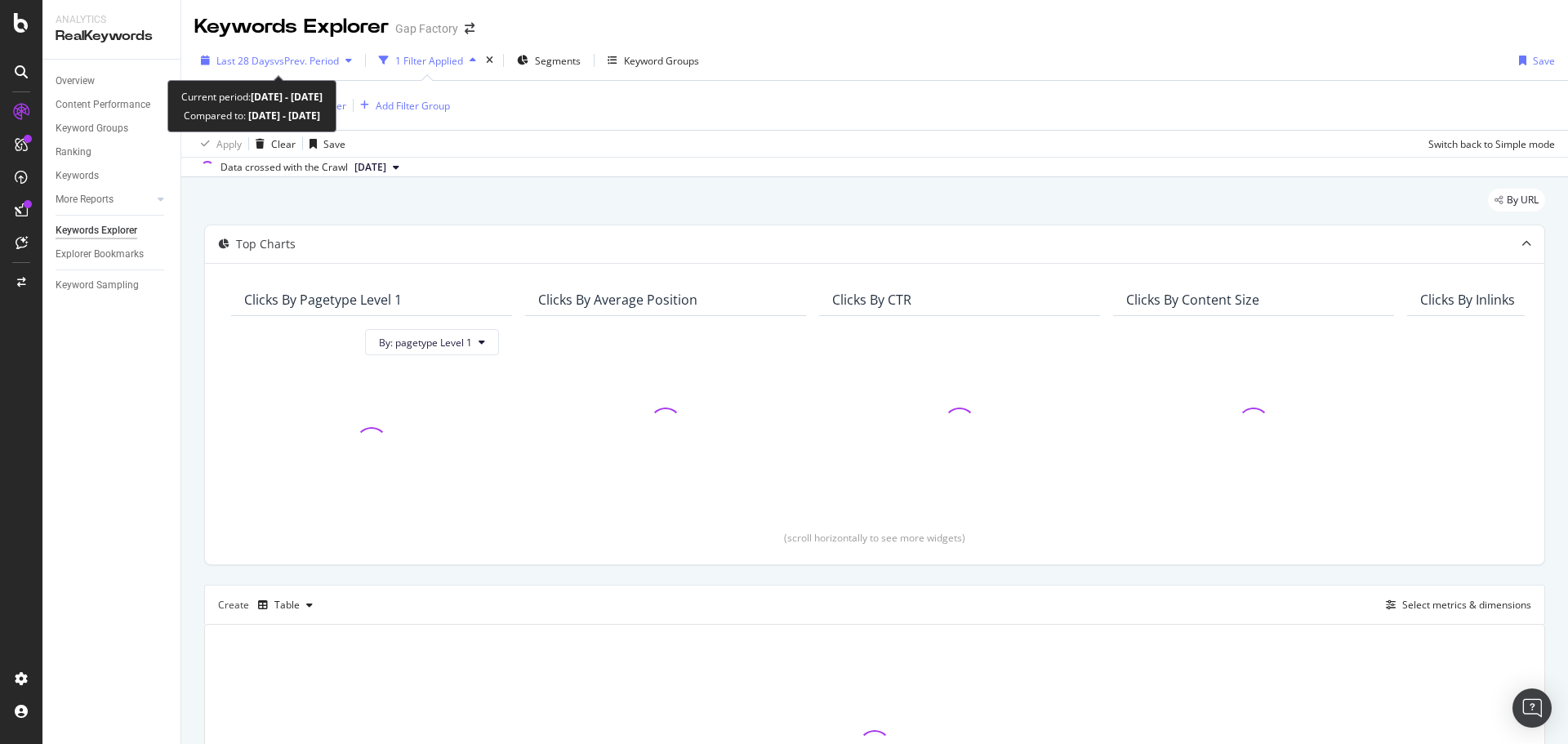
click at [311, 62] on span "vs Prev. Period" at bounding box center [306, 61] width 65 height 14
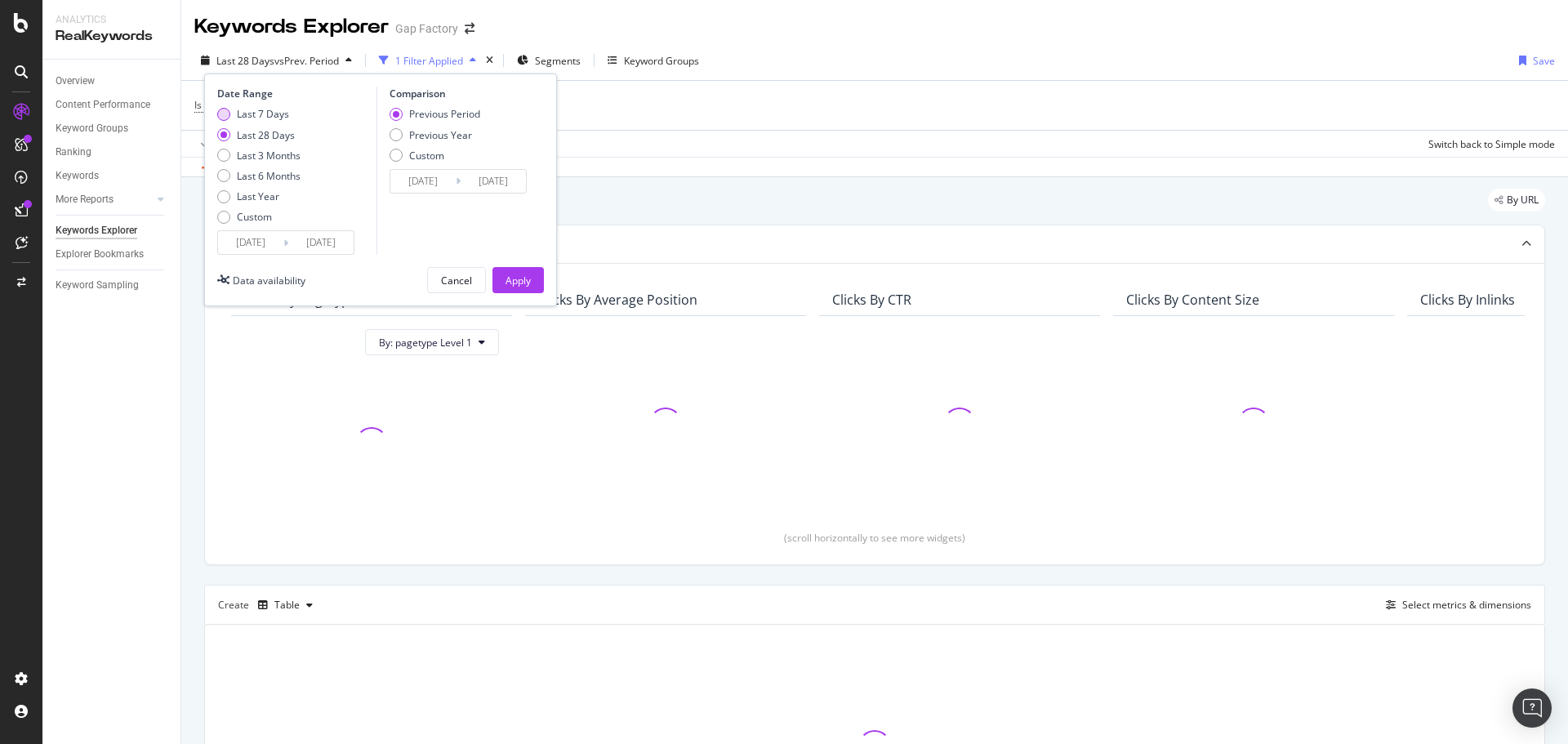
click at [280, 114] on div "Last 7 Days" at bounding box center [263, 113] width 52 height 14
type input "[DATE]"
click at [432, 138] on div "Previous Year" at bounding box center [440, 135] width 63 height 14
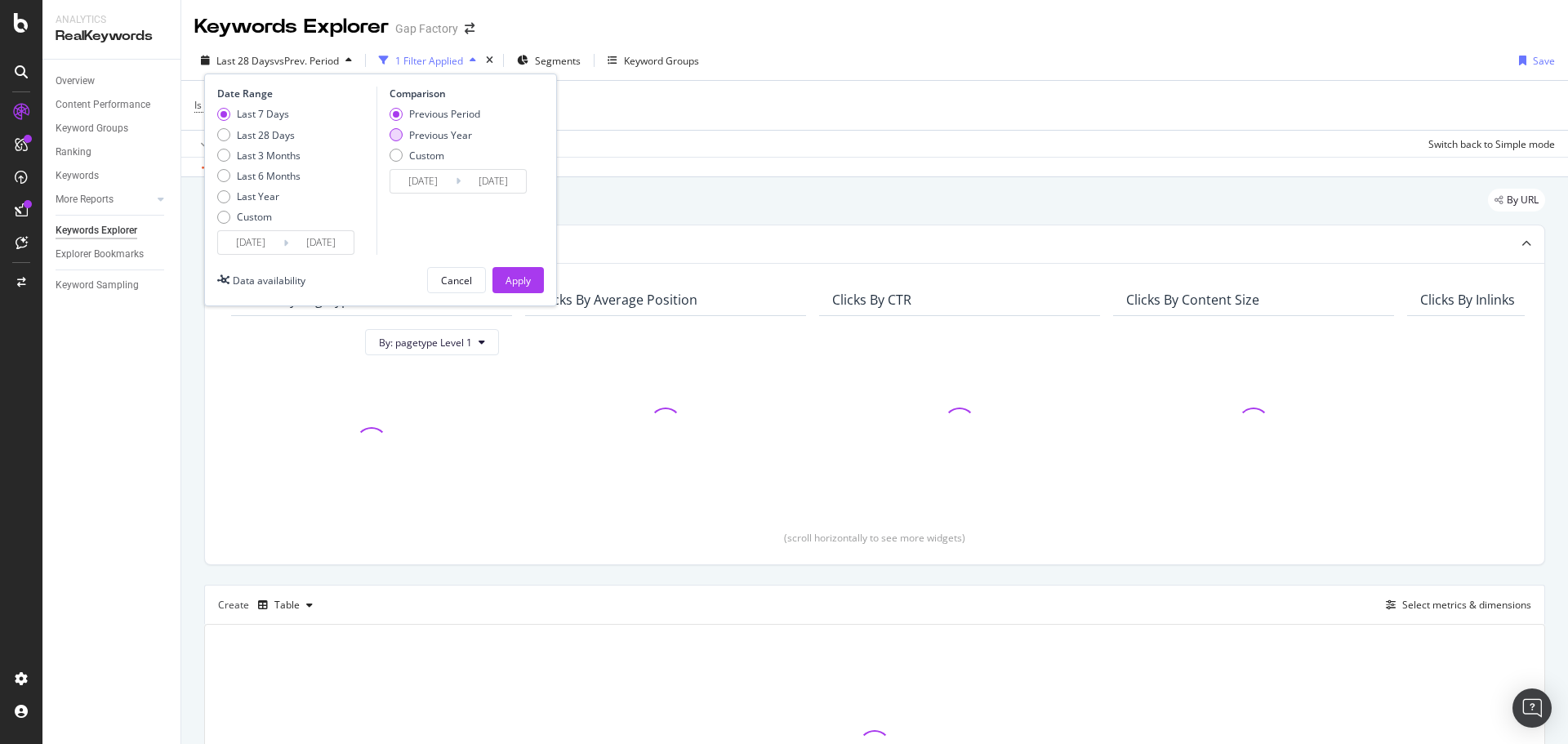
type input "[DATE]"
click at [510, 277] on div "Apply" at bounding box center [518, 280] width 25 height 14
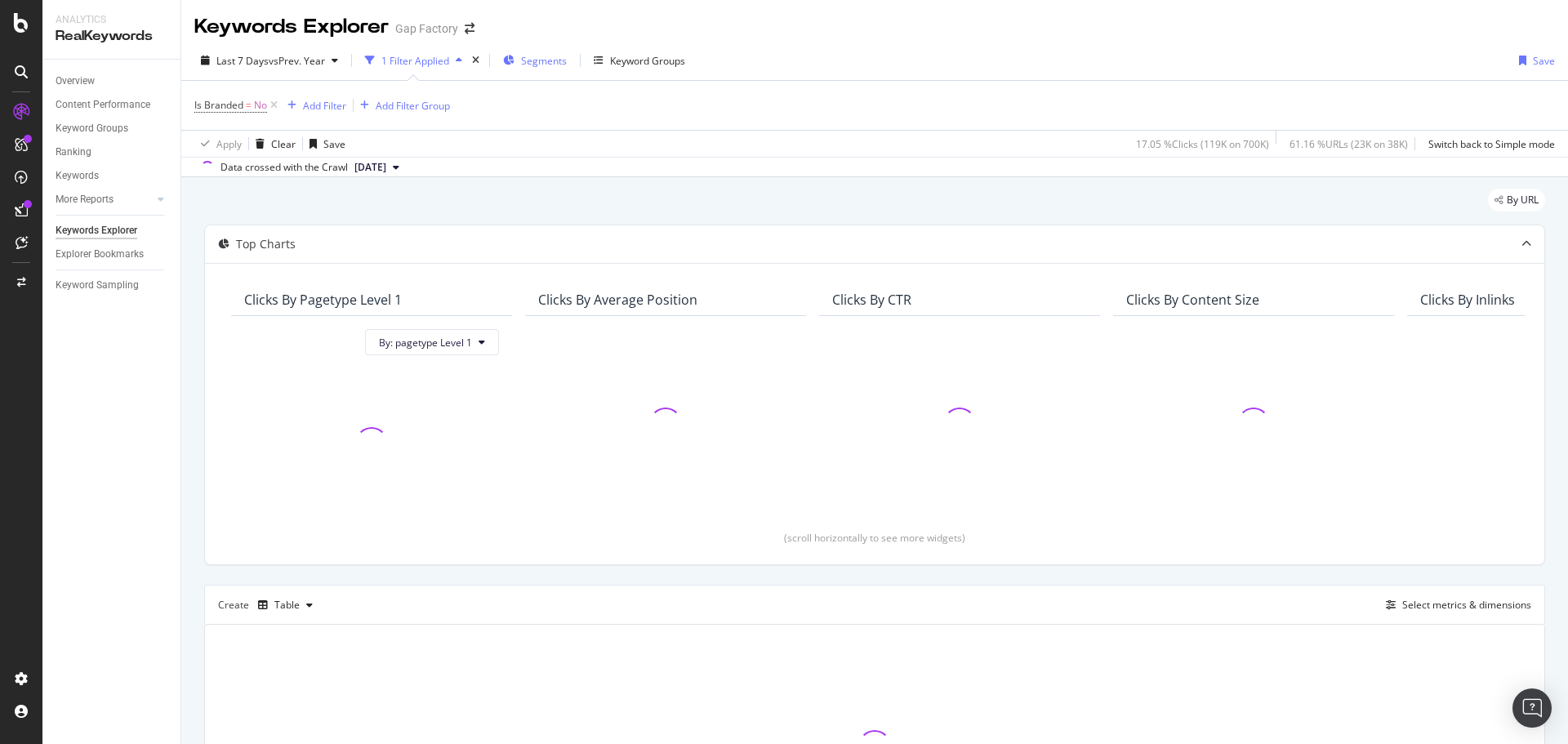
click at [537, 62] on span "Segments" at bounding box center [543, 61] width 46 height 14
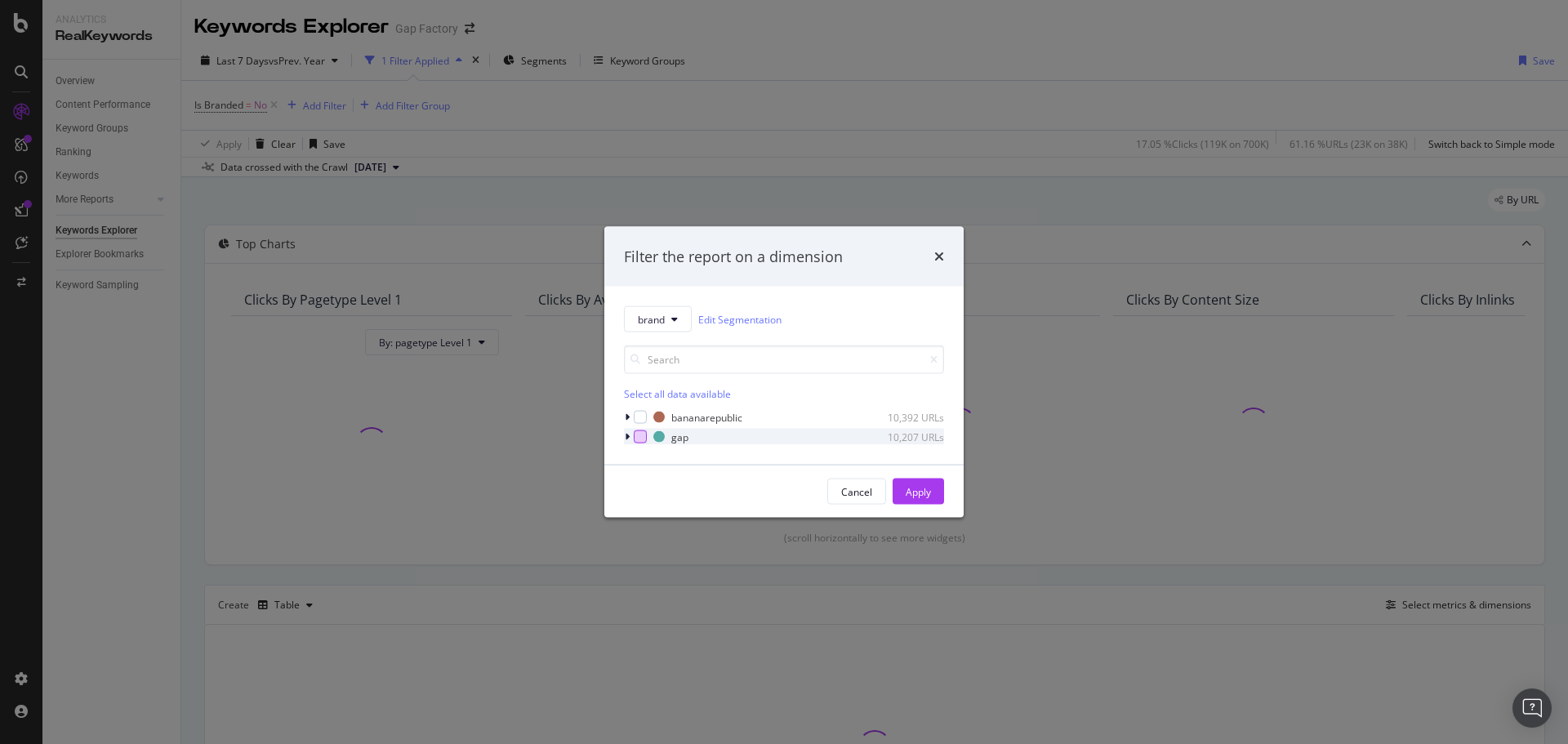
click at [640, 436] on div "modal" at bounding box center [640, 436] width 13 height 13
click at [918, 490] on div "Apply" at bounding box center [918, 491] width 25 height 14
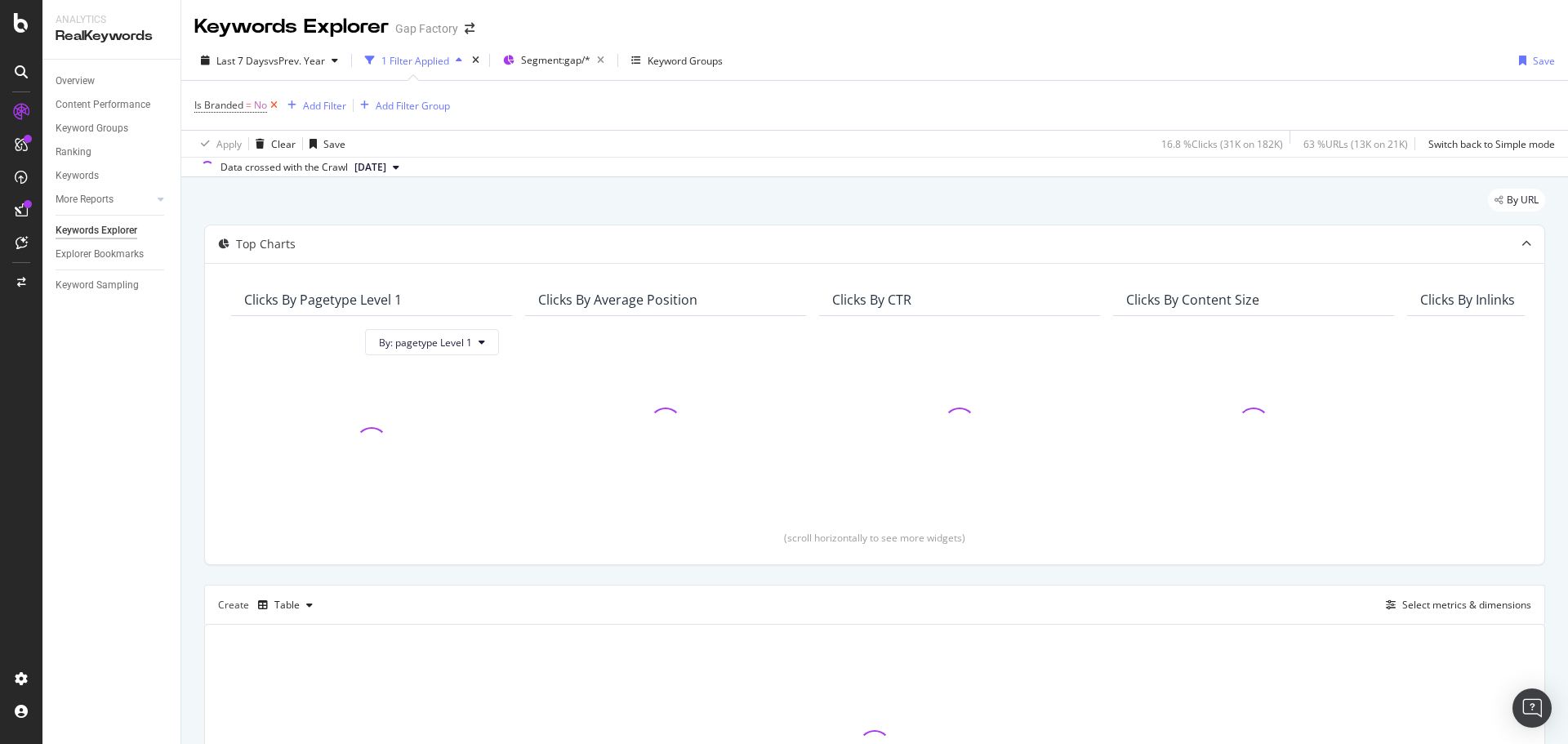
click at [272, 106] on icon at bounding box center [274, 105] width 14 height 16
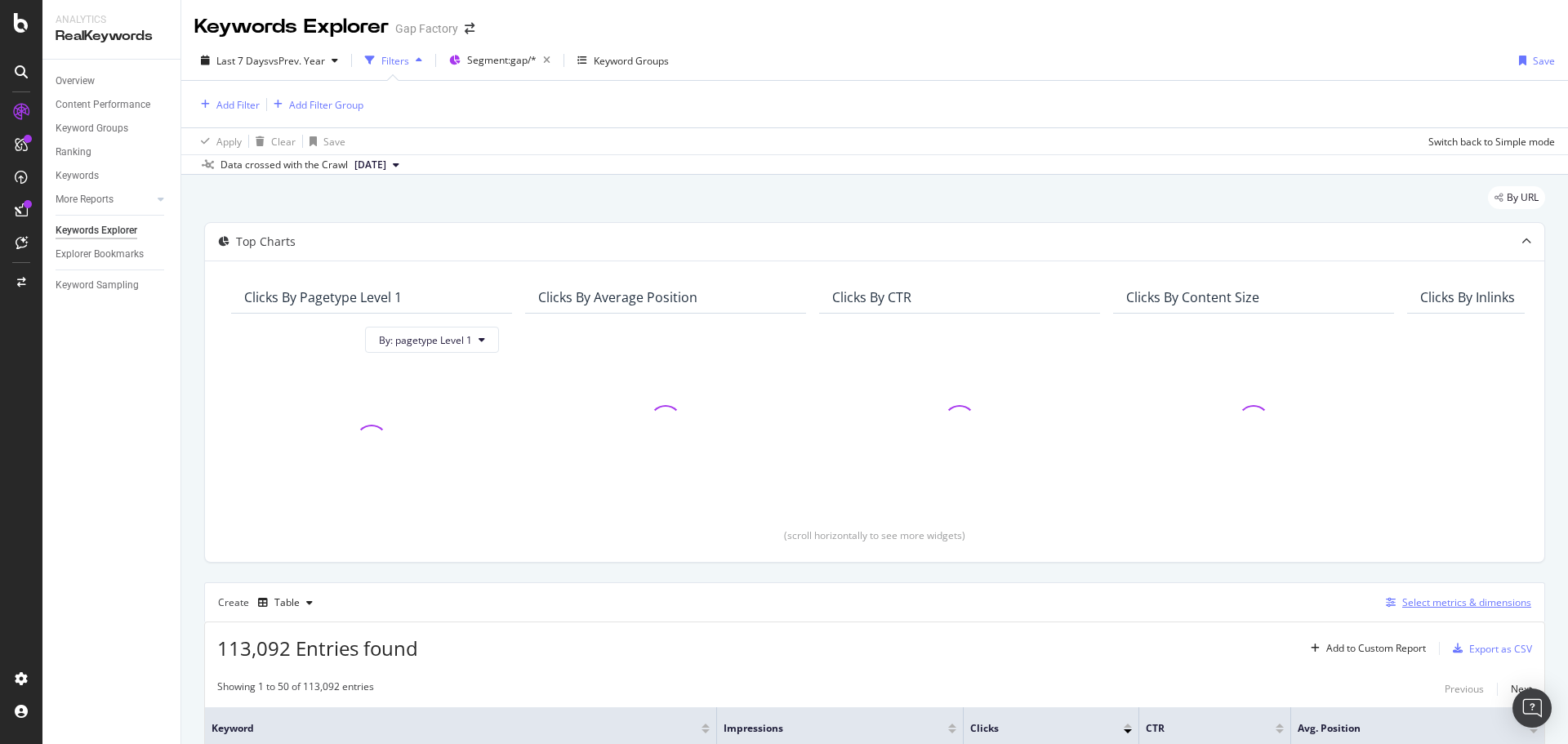
click at [1420, 600] on div "Select metrics & dimensions" at bounding box center [1467, 602] width 129 height 14
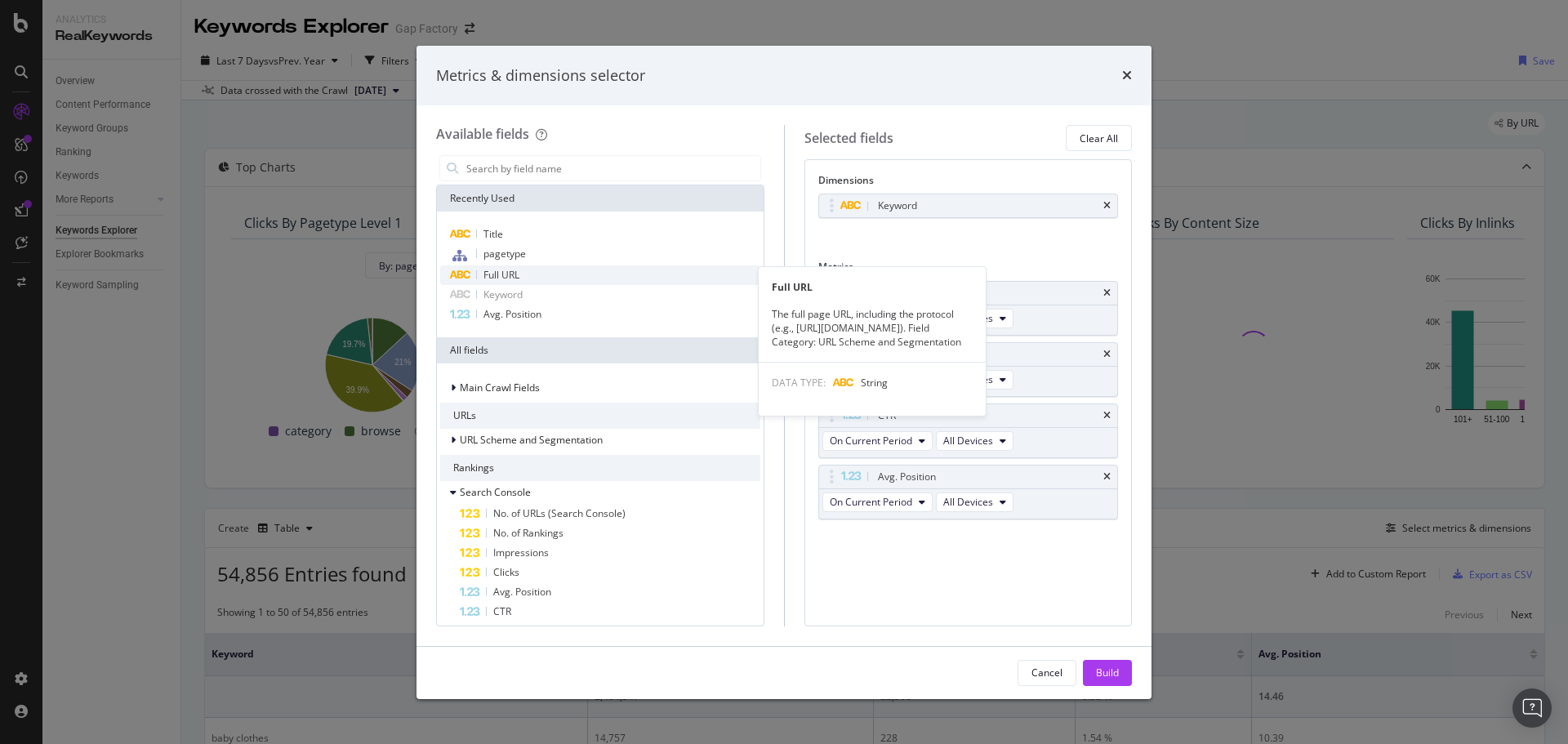
click at [519, 274] on span "Full URL" at bounding box center [501, 274] width 36 height 14
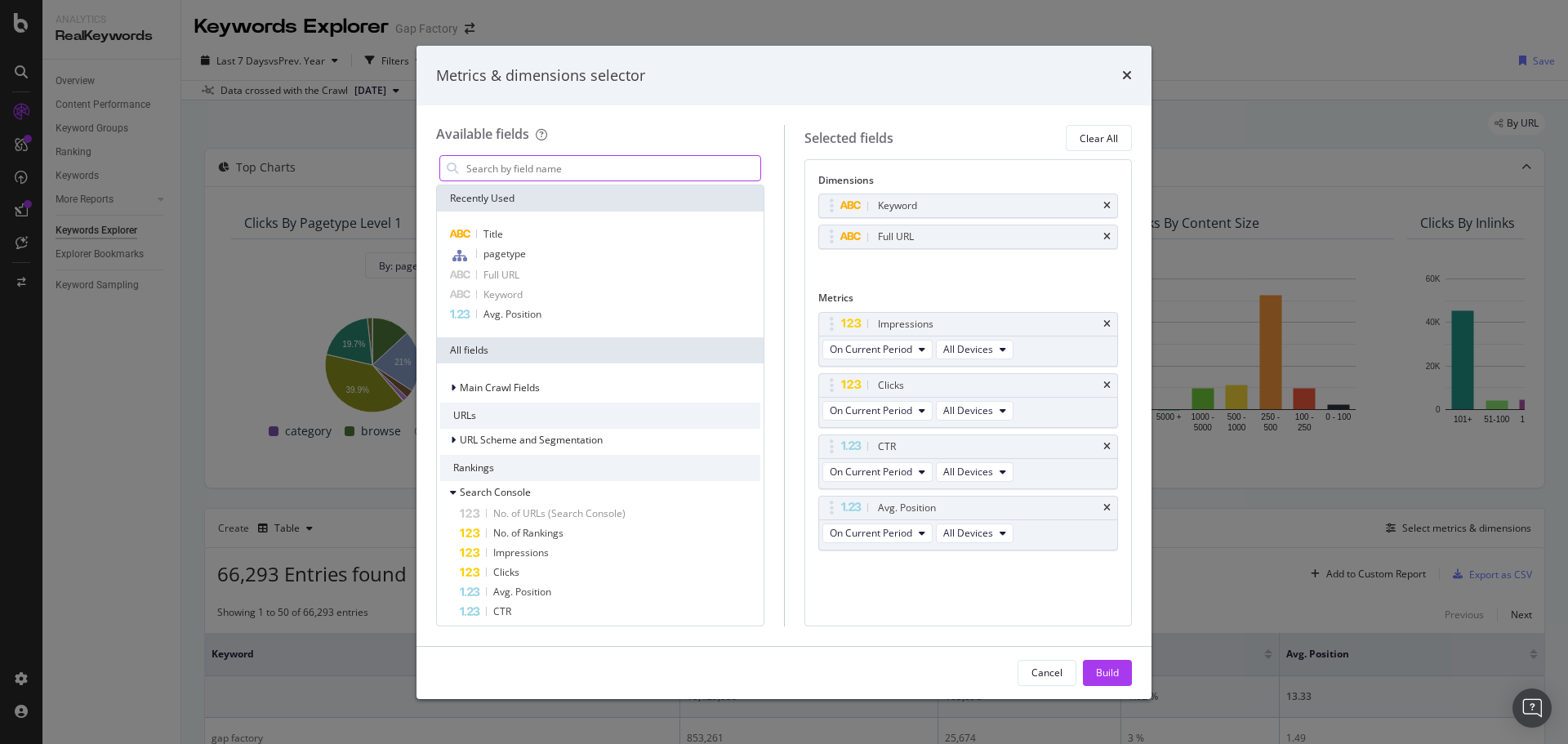
click at [544, 171] on input "modal" at bounding box center [612, 168] width 295 height 24
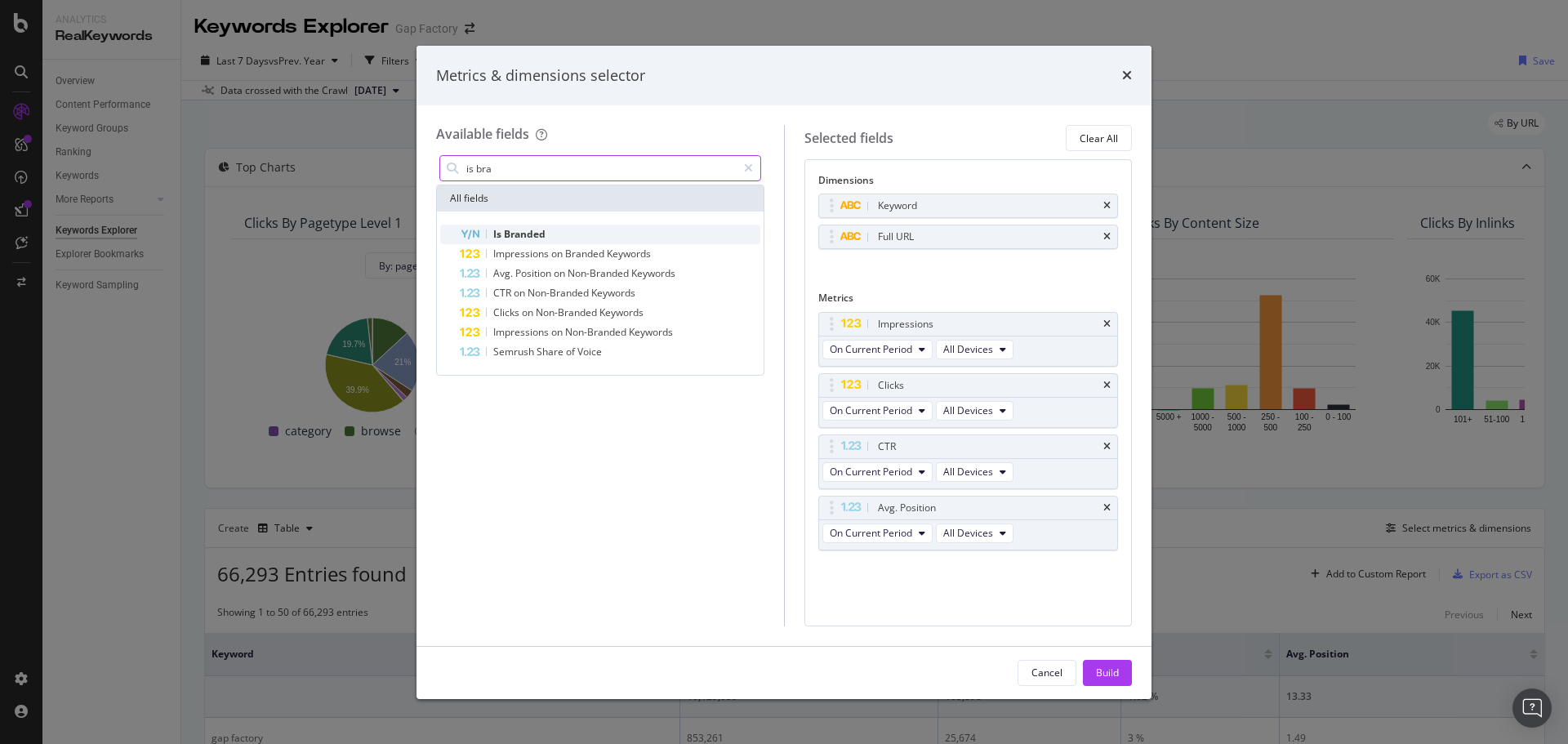
type input "is bra"
click at [531, 233] on span "Branded" at bounding box center [525, 234] width 42 height 14
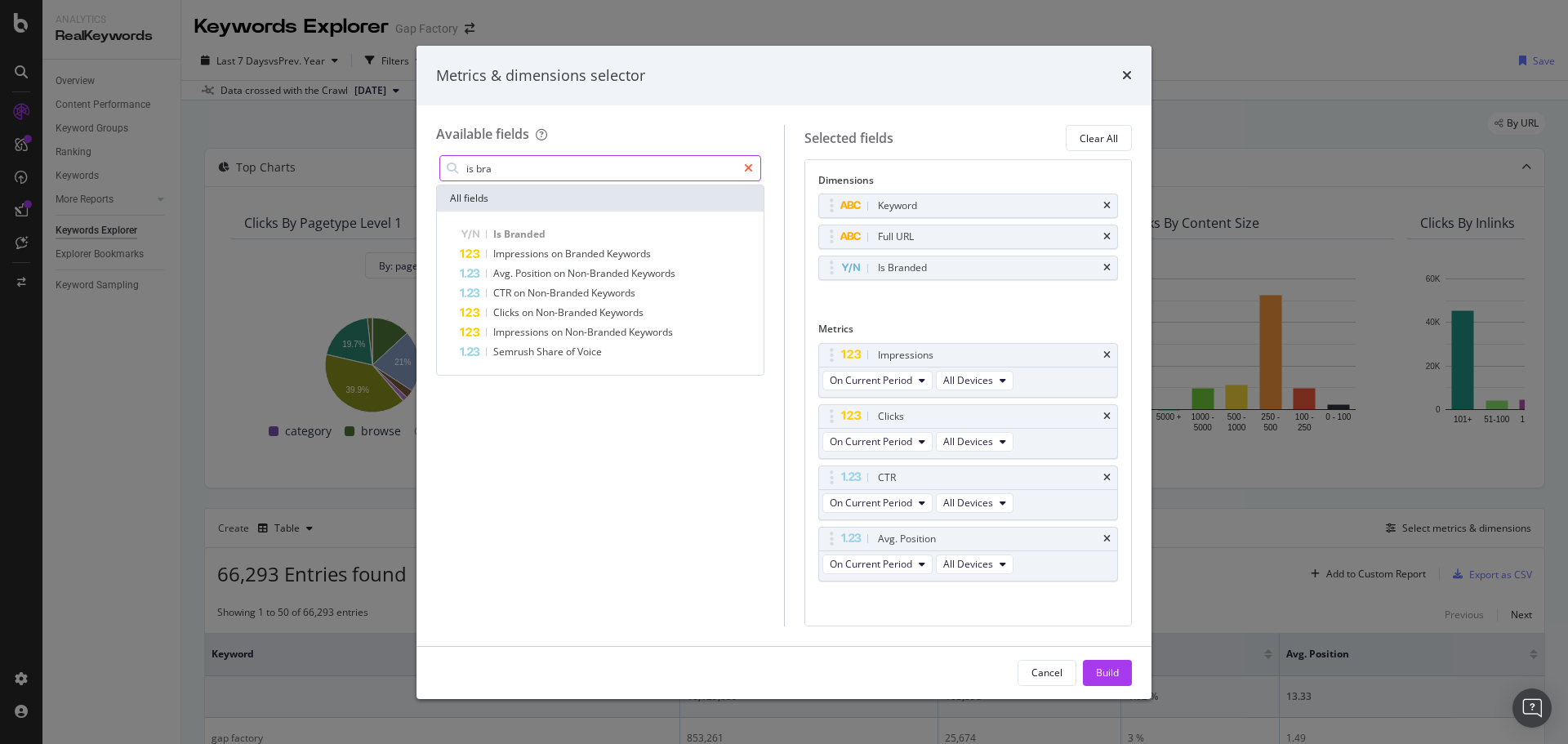
click at [743, 169] on div "modal" at bounding box center [748, 168] width 23 height 26
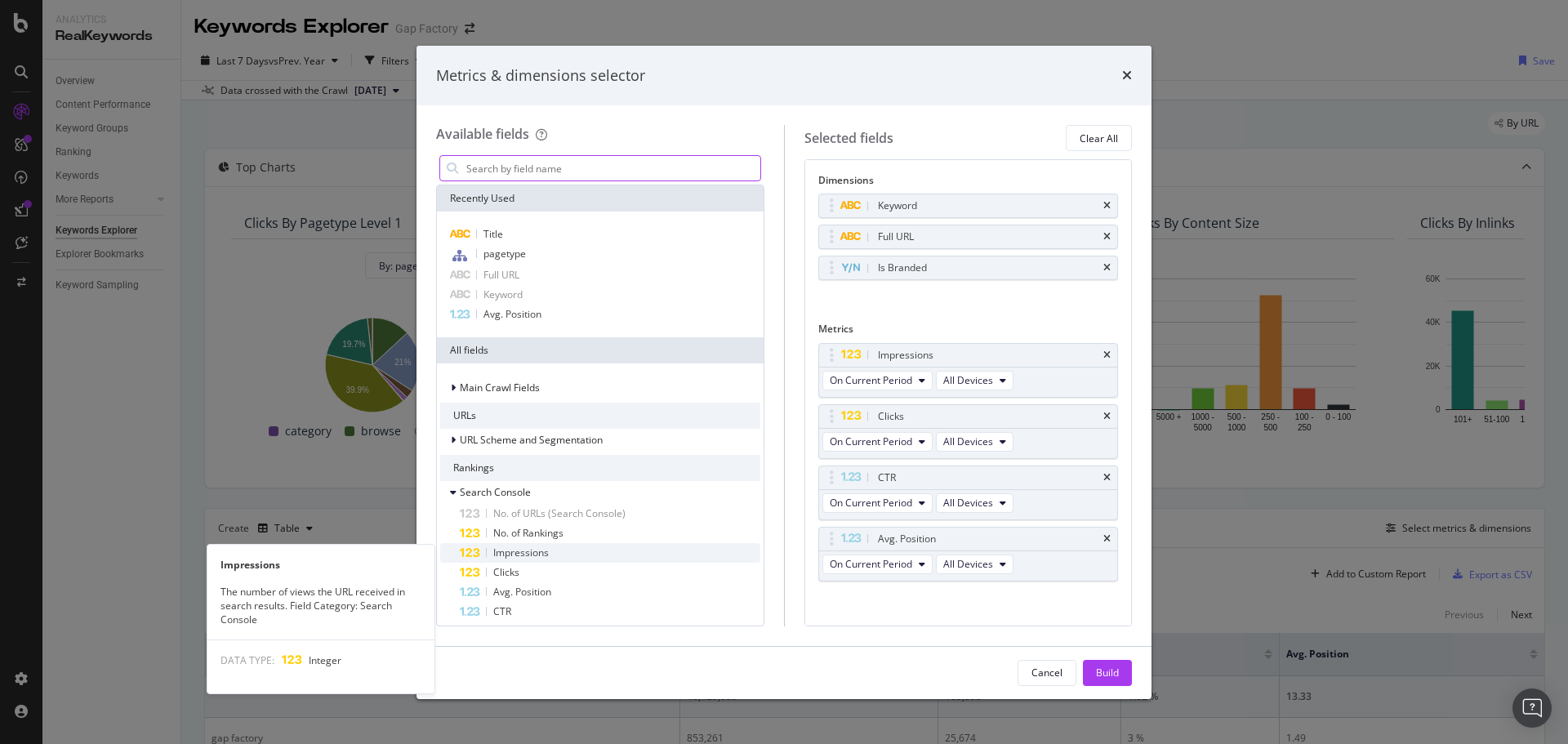
click at [597, 549] on div "Impressions" at bounding box center [610, 552] width 300 height 20
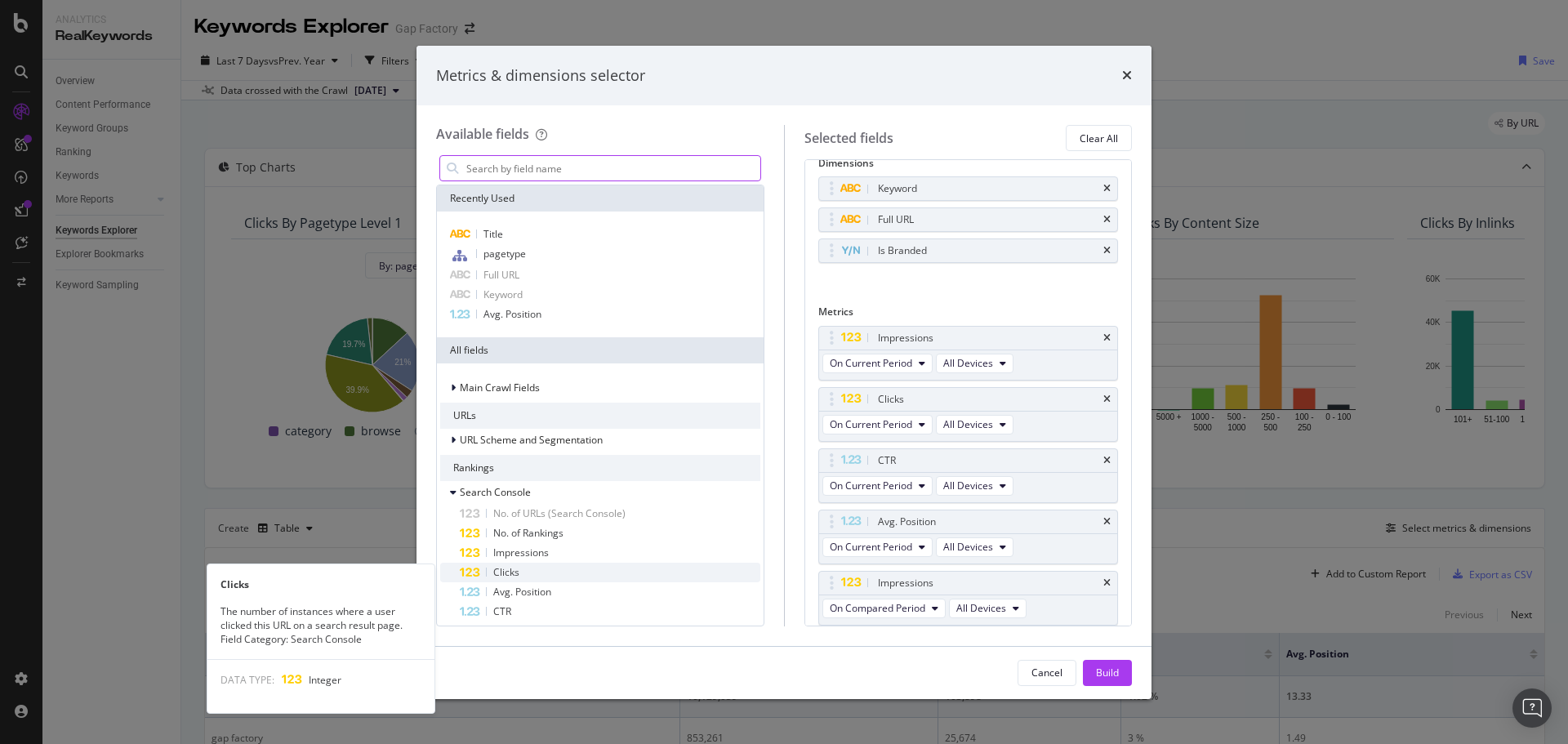
click at [588, 564] on div "Clicks" at bounding box center [610, 572] width 300 height 20
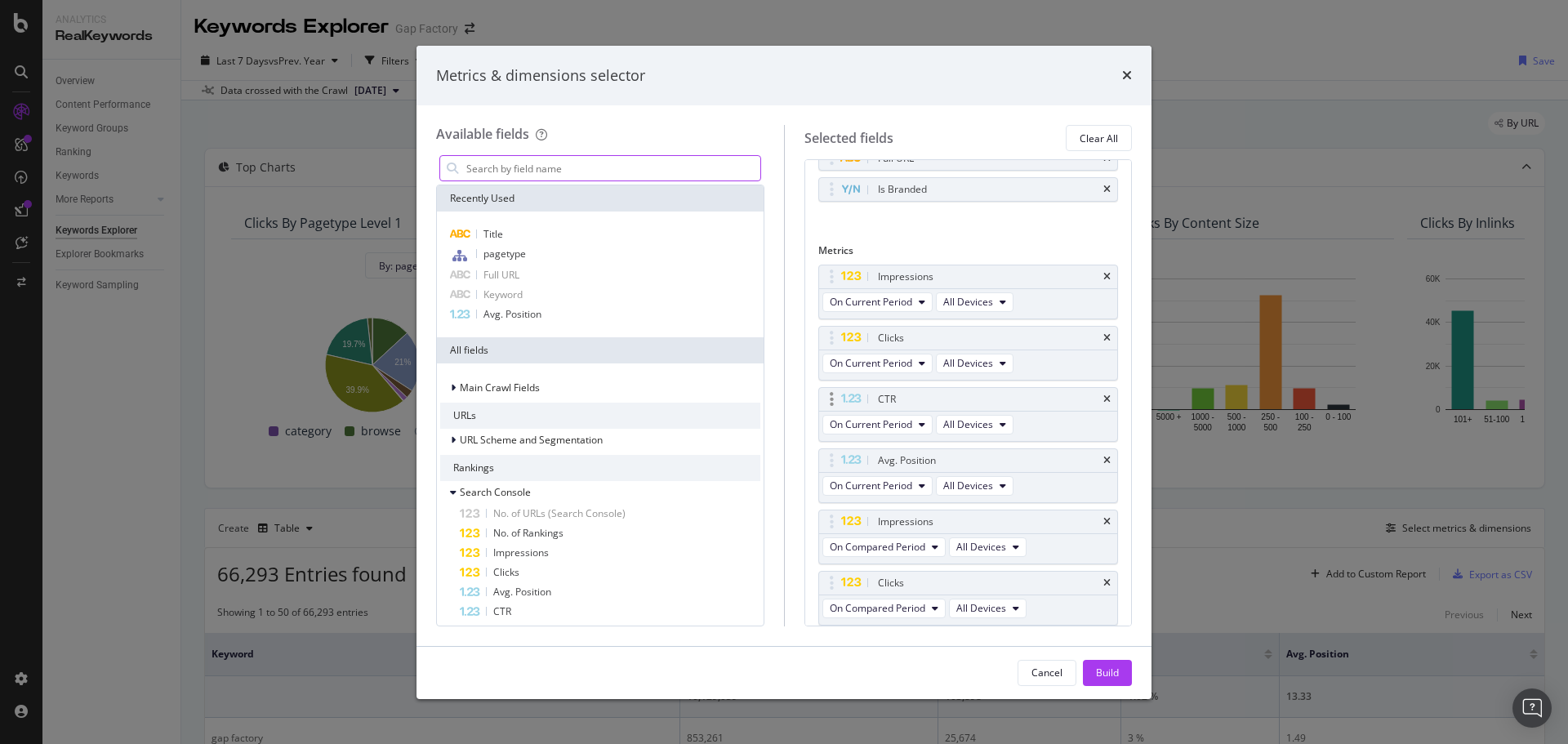
click at [1100, 396] on div "CTR" at bounding box center [969, 399] width 299 height 22
click at [1103, 397] on icon "times" at bounding box center [1107, 399] width 7 height 9
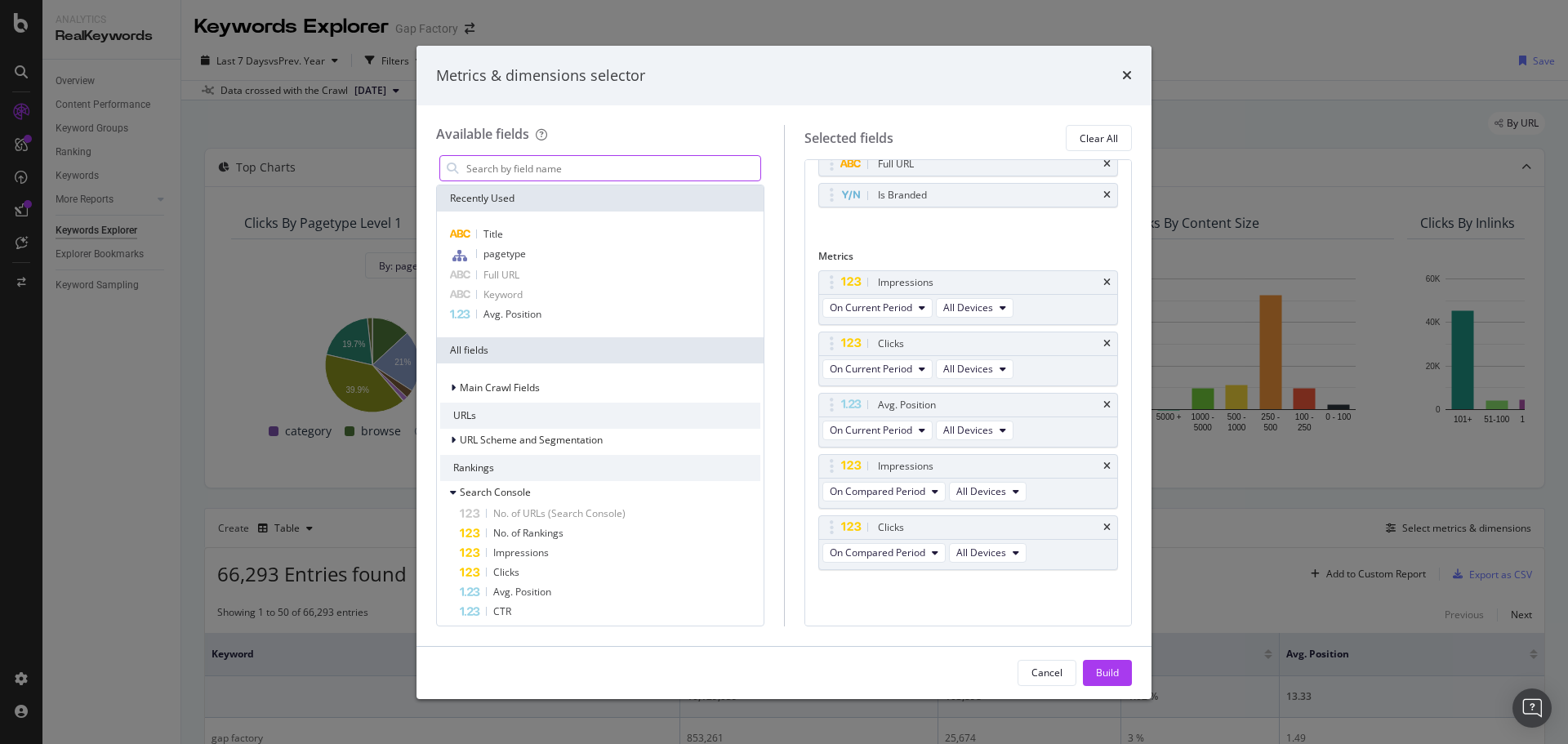
scroll to position [73, 0]
click at [1095, 397] on div "Avg. Position" at bounding box center [969, 405] width 299 height 22
click at [1103, 406] on icon "times" at bounding box center [1107, 405] width 7 height 9
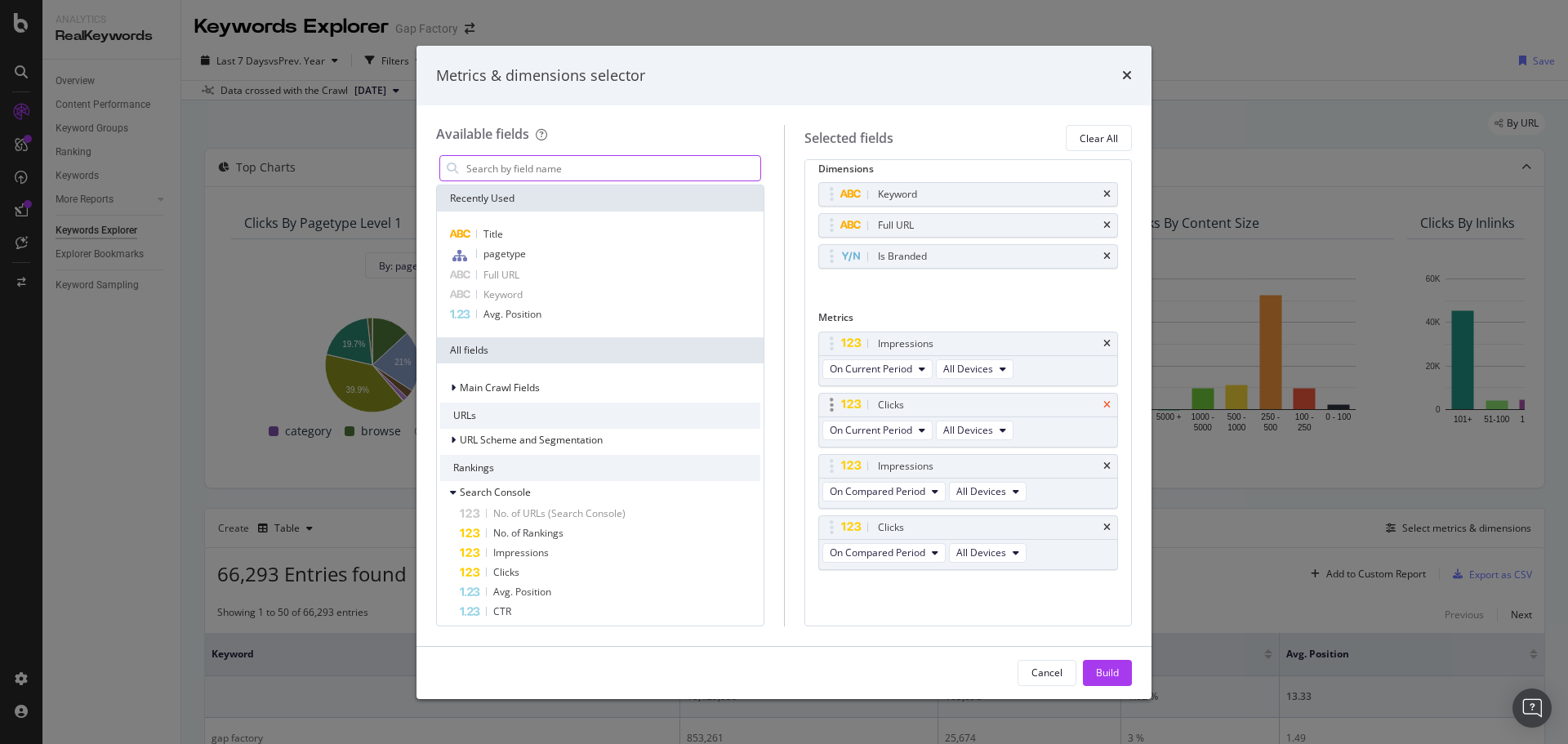
scroll to position [11, 0]
drag, startPoint x: 826, startPoint y: 468, endPoint x: 828, endPoint y: 409, distance: 59.0
click at [828, 409] on body "Analytics RealKeywords Overview Content Performance Keyword Groups Ranking Keyw…" at bounding box center [784, 372] width 1568 height 744
click at [884, 438] on button "On Compared Period" at bounding box center [885, 430] width 123 height 20
click at [971, 515] on span "Diff. between Periods - Percentage" at bounding box center [914, 521] width 158 height 15
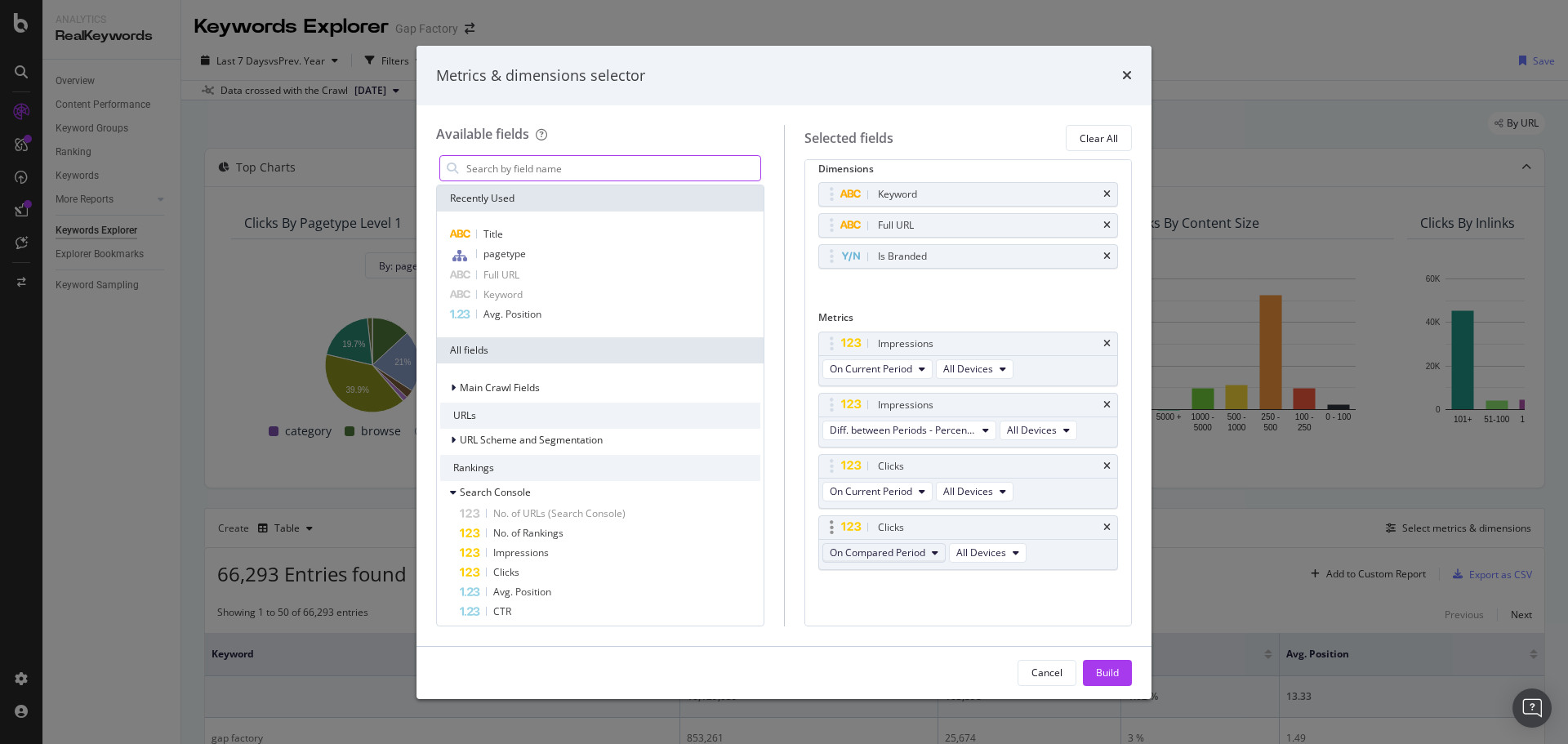
click at [918, 553] on span "On Compared Period" at bounding box center [877, 551] width 95 height 14
click at [959, 643] on span "Diff. between Periods - Percentage" at bounding box center [914, 643] width 158 height 15
click at [1101, 666] on div "Build" at bounding box center [1107, 672] width 22 height 14
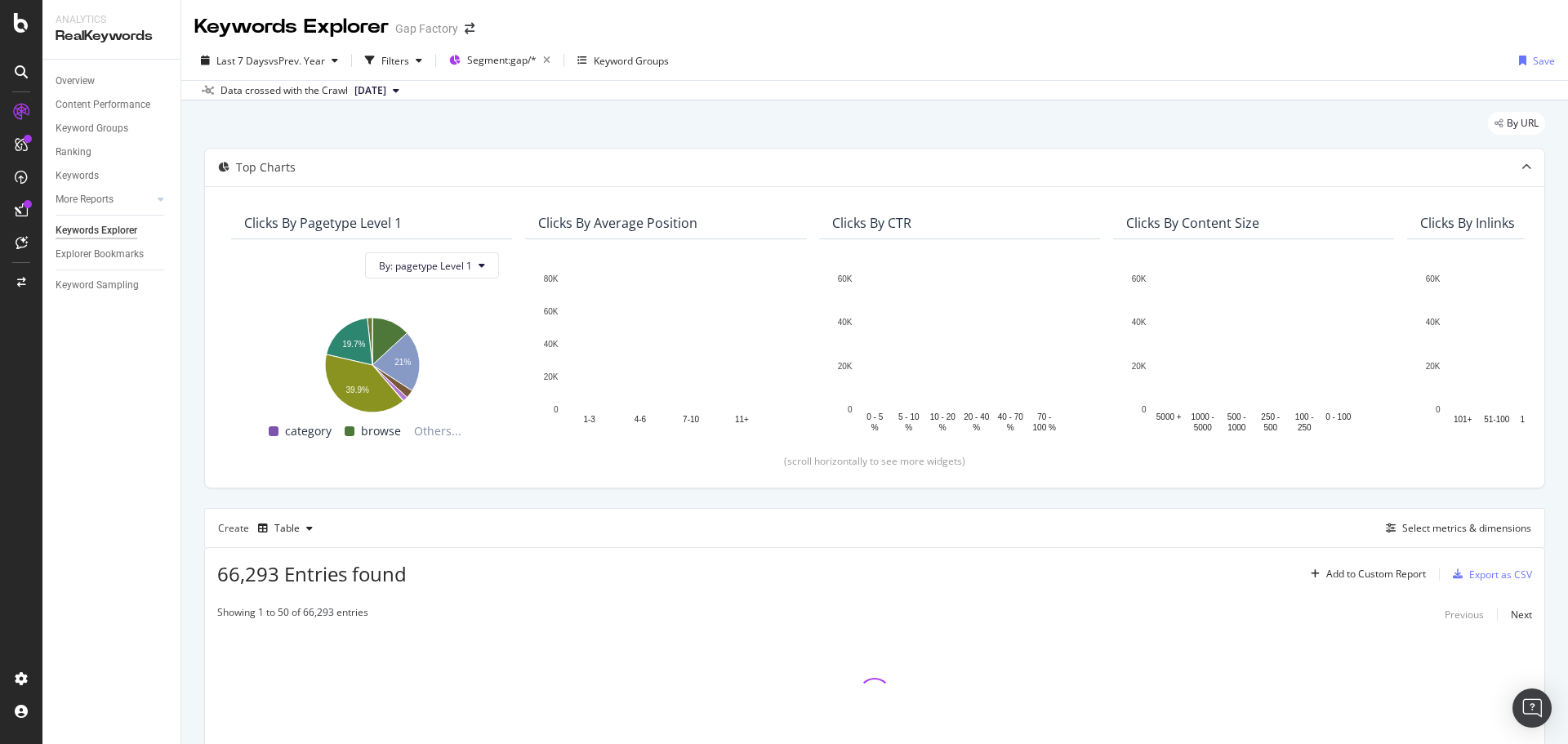
click at [999, 112] on div "By URL" at bounding box center [874, 130] width 1341 height 36
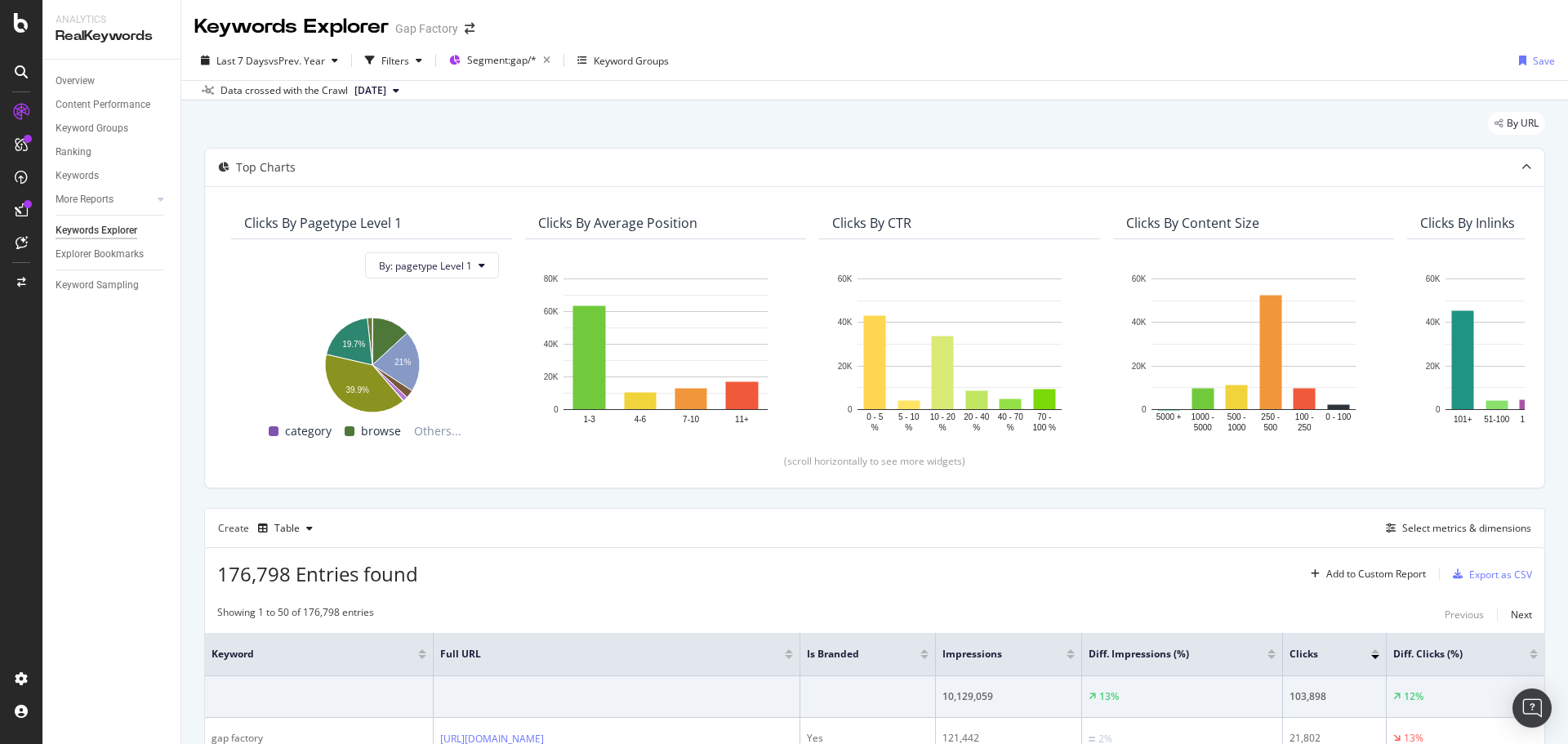
click at [1064, 115] on div "By URL" at bounding box center [874, 130] width 1341 height 36
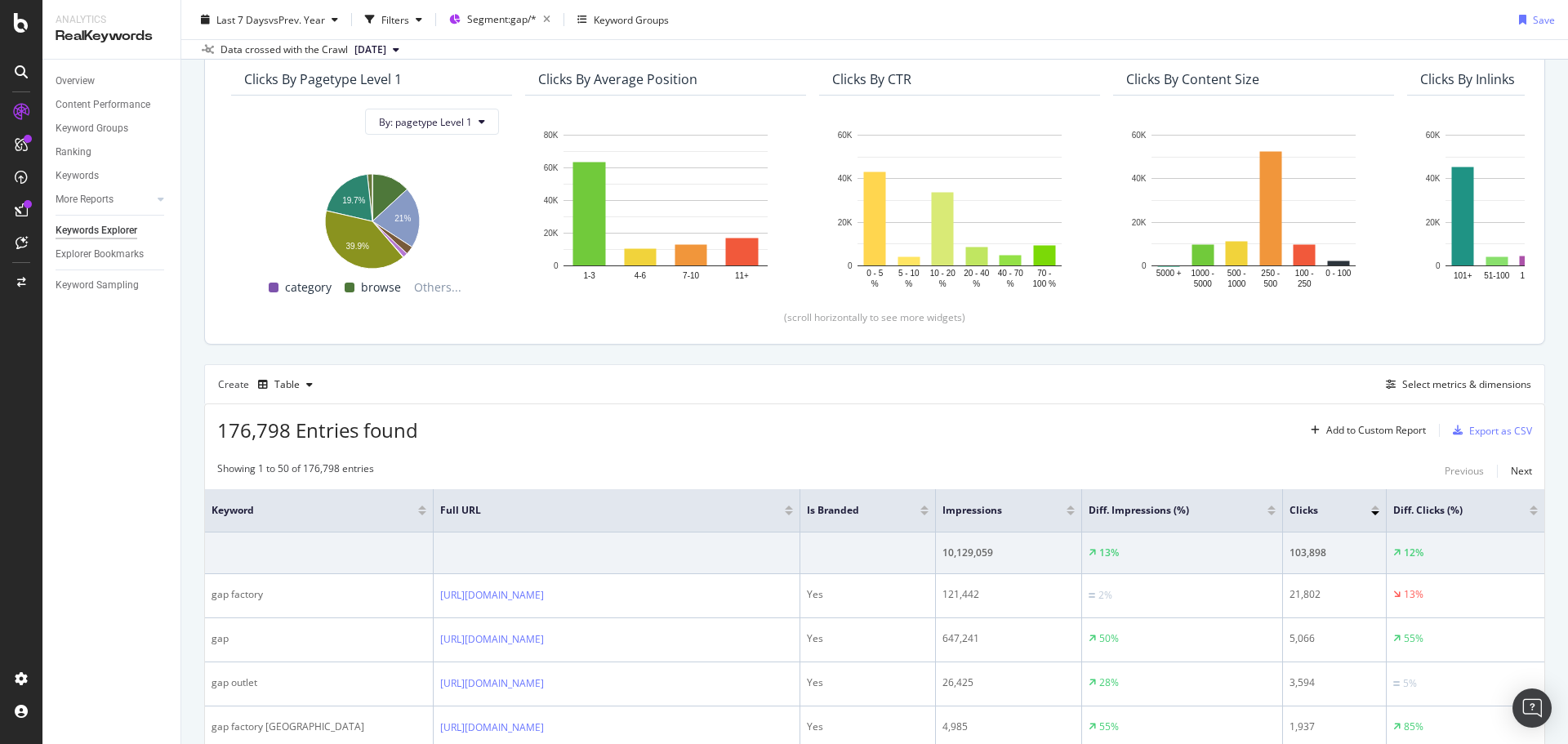
scroll to position [164, 0]
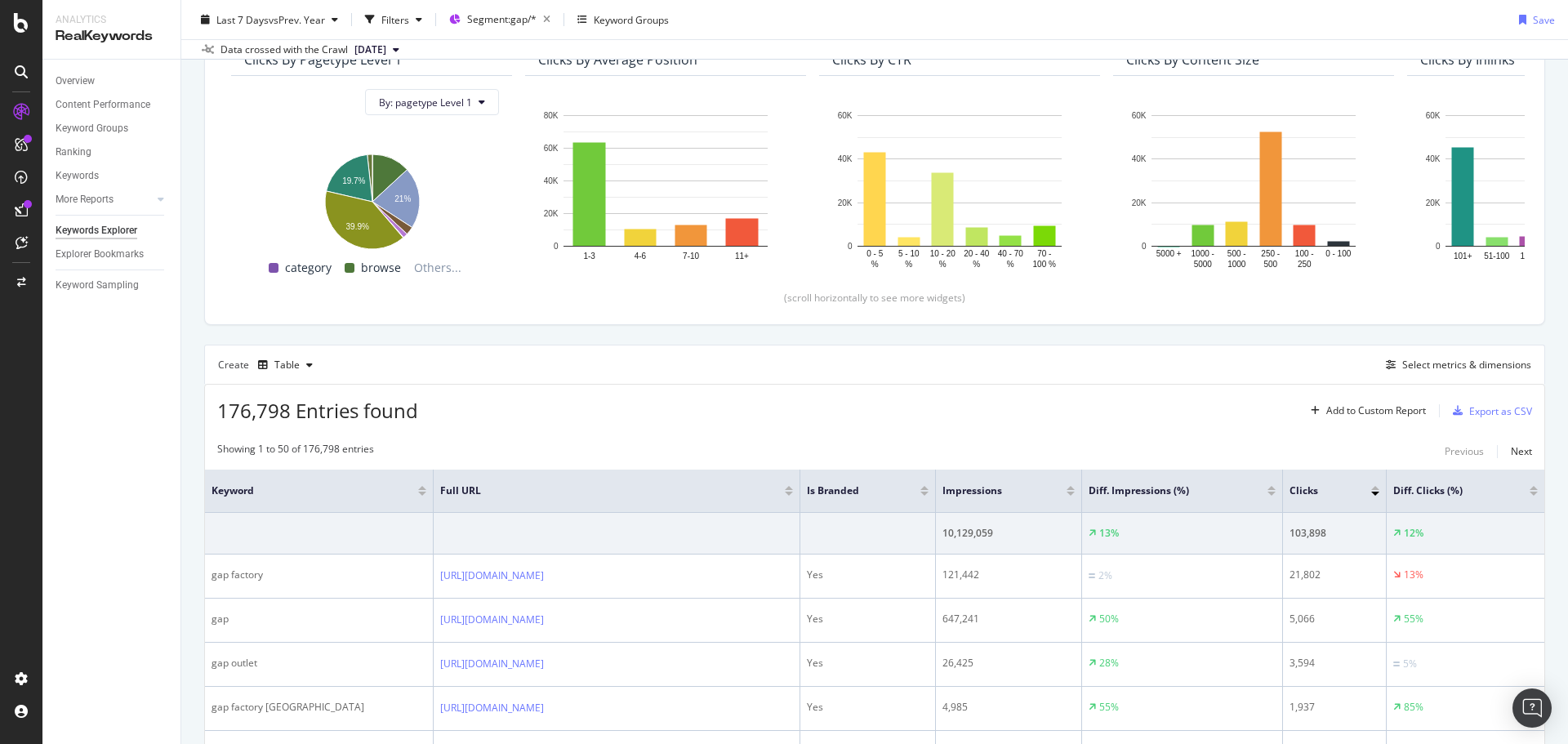
click at [1014, 21] on div "Last 7 Days vs Prev. Year Filters Segment: gap/* Keyword Groups Save" at bounding box center [874, 22] width 1387 height 33
click at [1152, 20] on div "Last 7 Days vs Prev. Year Filters Segment: gap/* Keyword Groups Save" at bounding box center [874, 22] width 1387 height 33
click at [1470, 406] on div "Export as CSV" at bounding box center [1500, 410] width 63 height 14
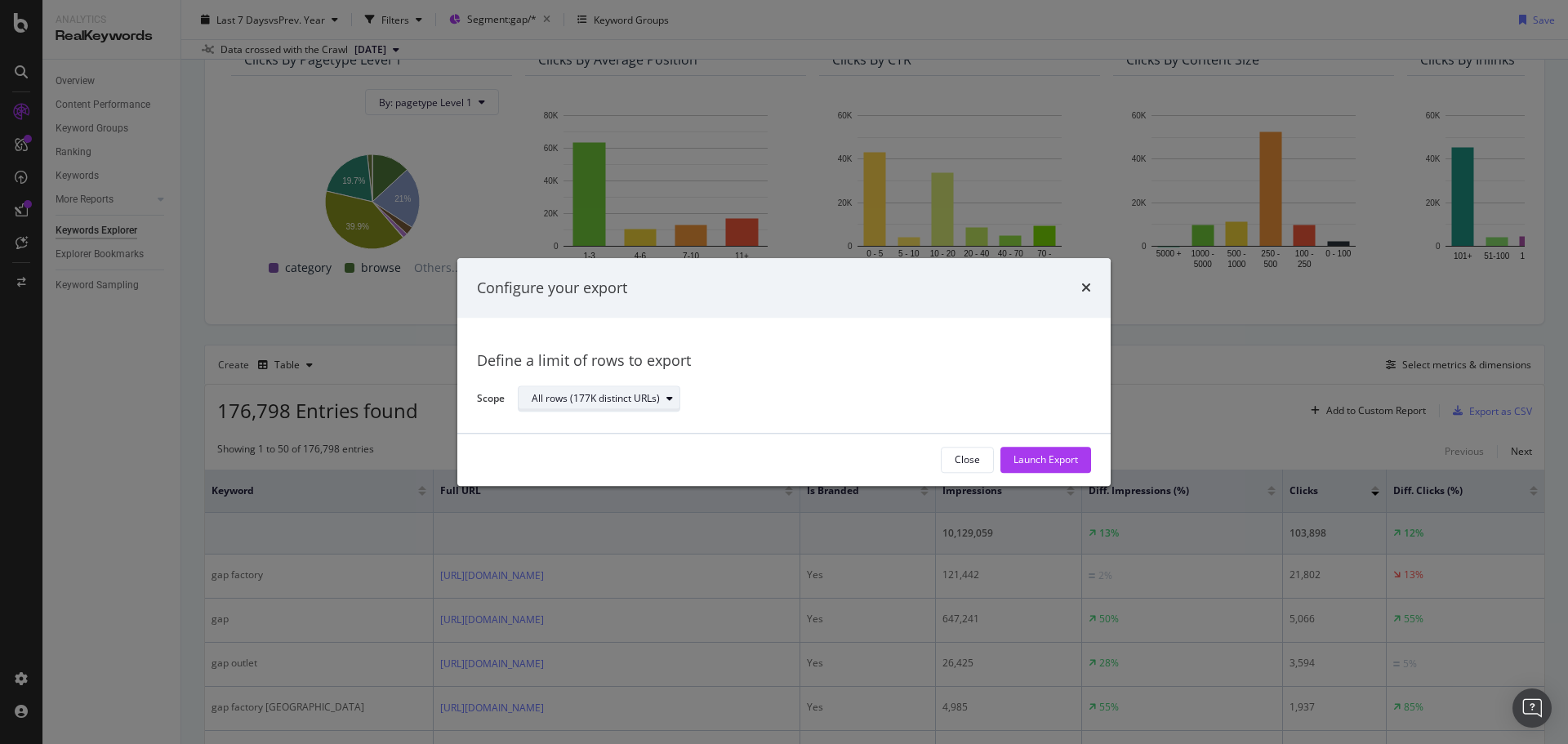
click at [559, 411] on button "All rows (177K distinct URLs)" at bounding box center [599, 399] width 163 height 26
click at [563, 448] on div "Define a limit" at bounding box center [568, 453] width 61 height 14
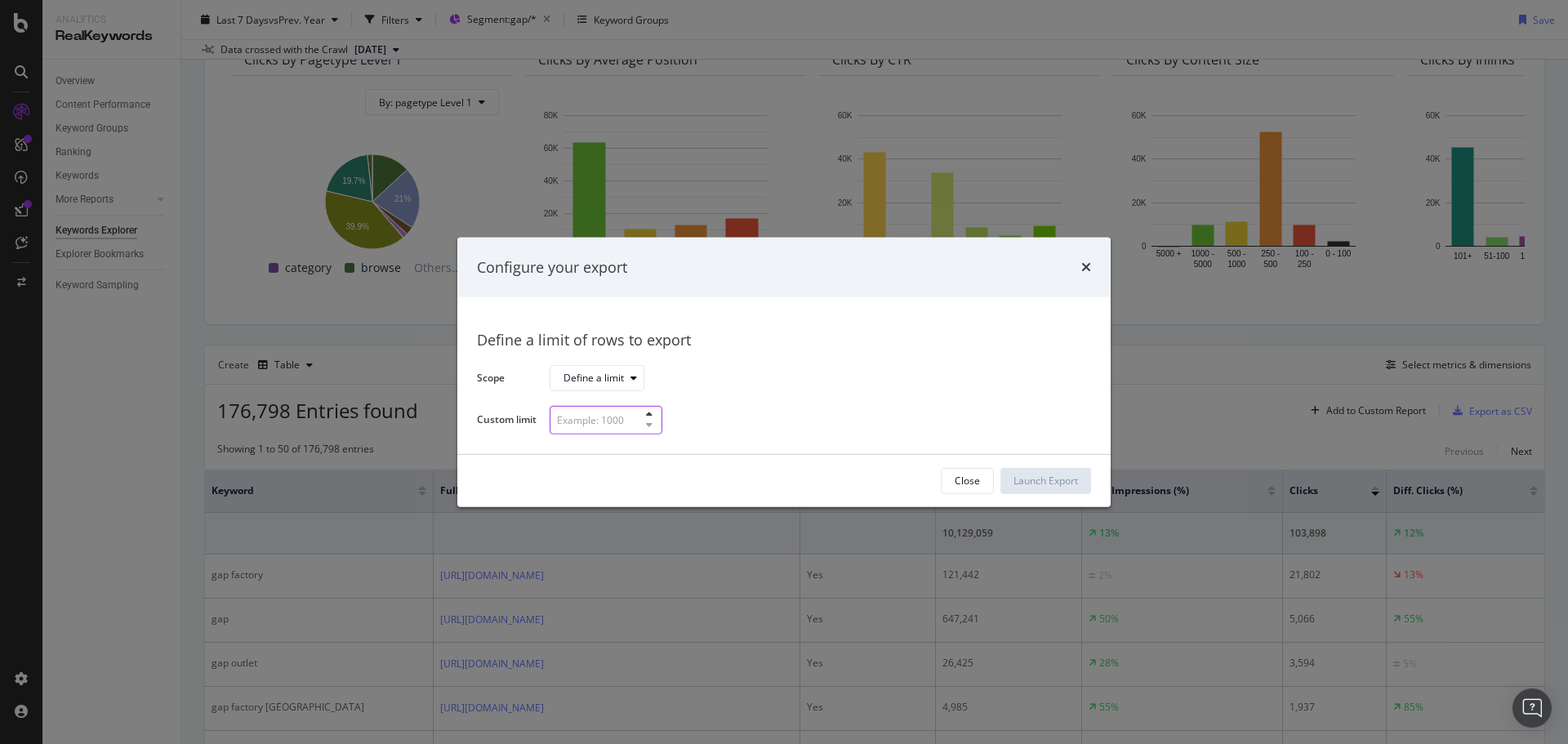
click at [571, 424] on input "modal" at bounding box center [606, 420] width 113 height 29
type input "300"
click at [1035, 480] on div "Launch Export" at bounding box center [1045, 480] width 65 height 14
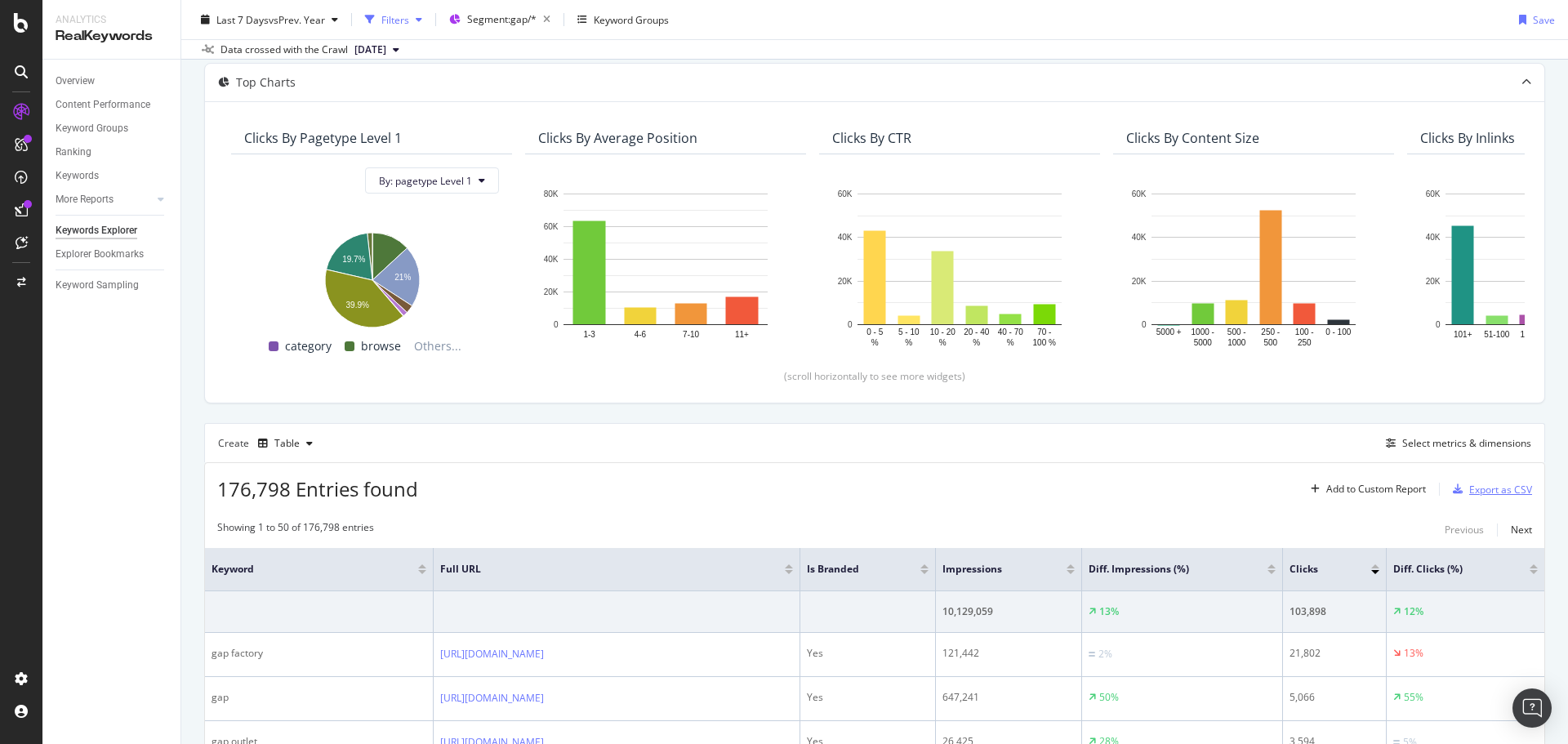
scroll to position [0, 0]
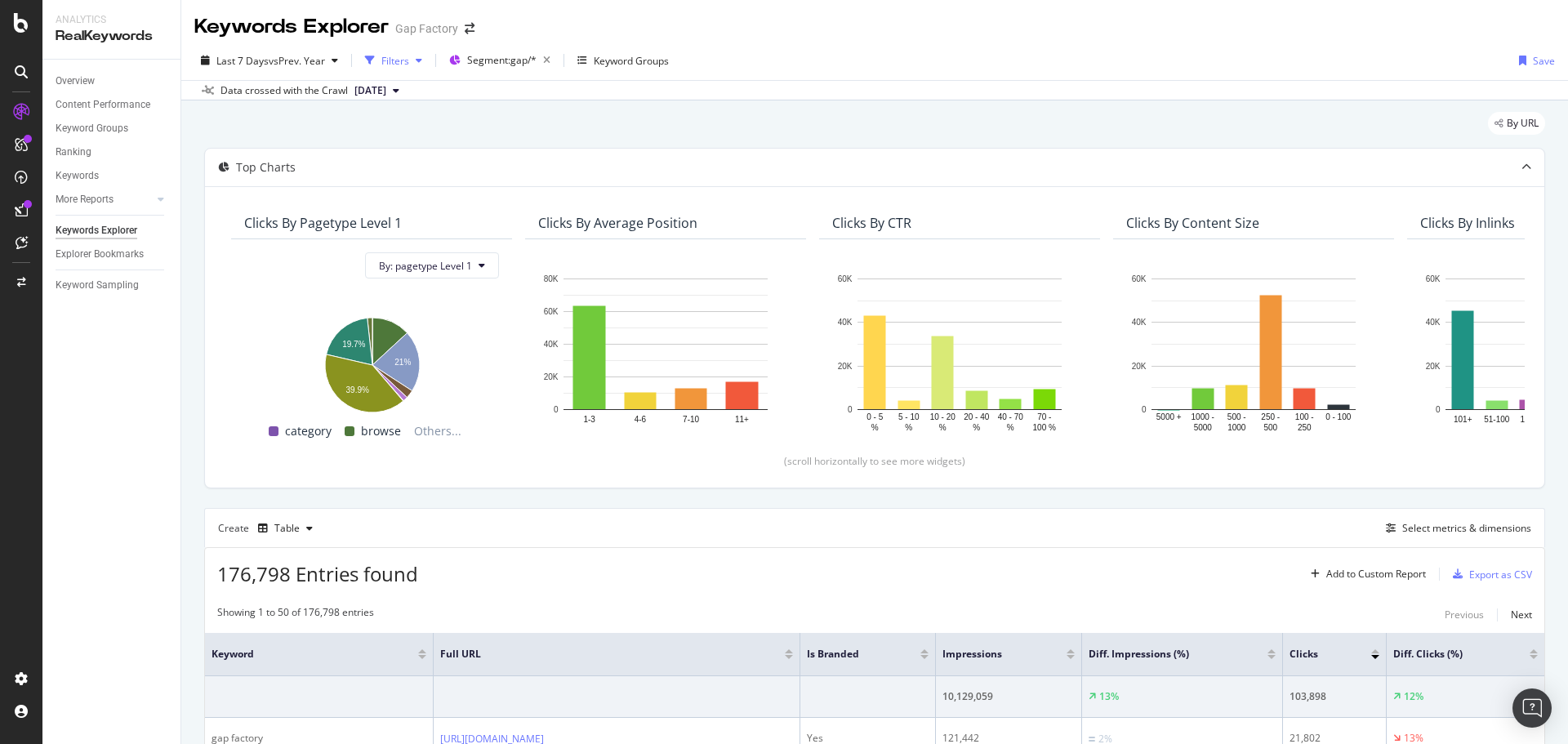
click at [393, 63] on div "Filters" at bounding box center [396, 61] width 28 height 14
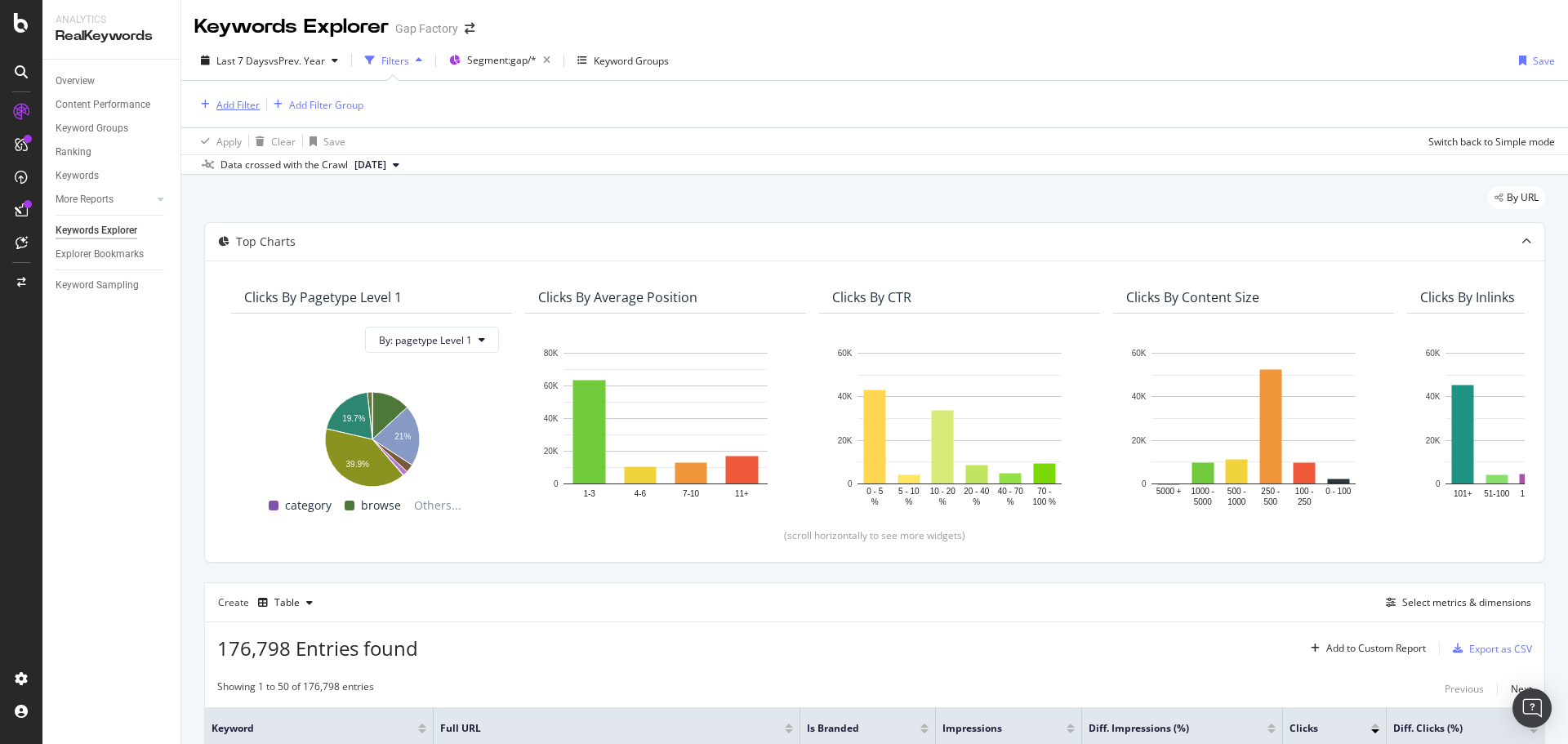
click at [241, 98] on div "Add Filter" at bounding box center [237, 105] width 43 height 14
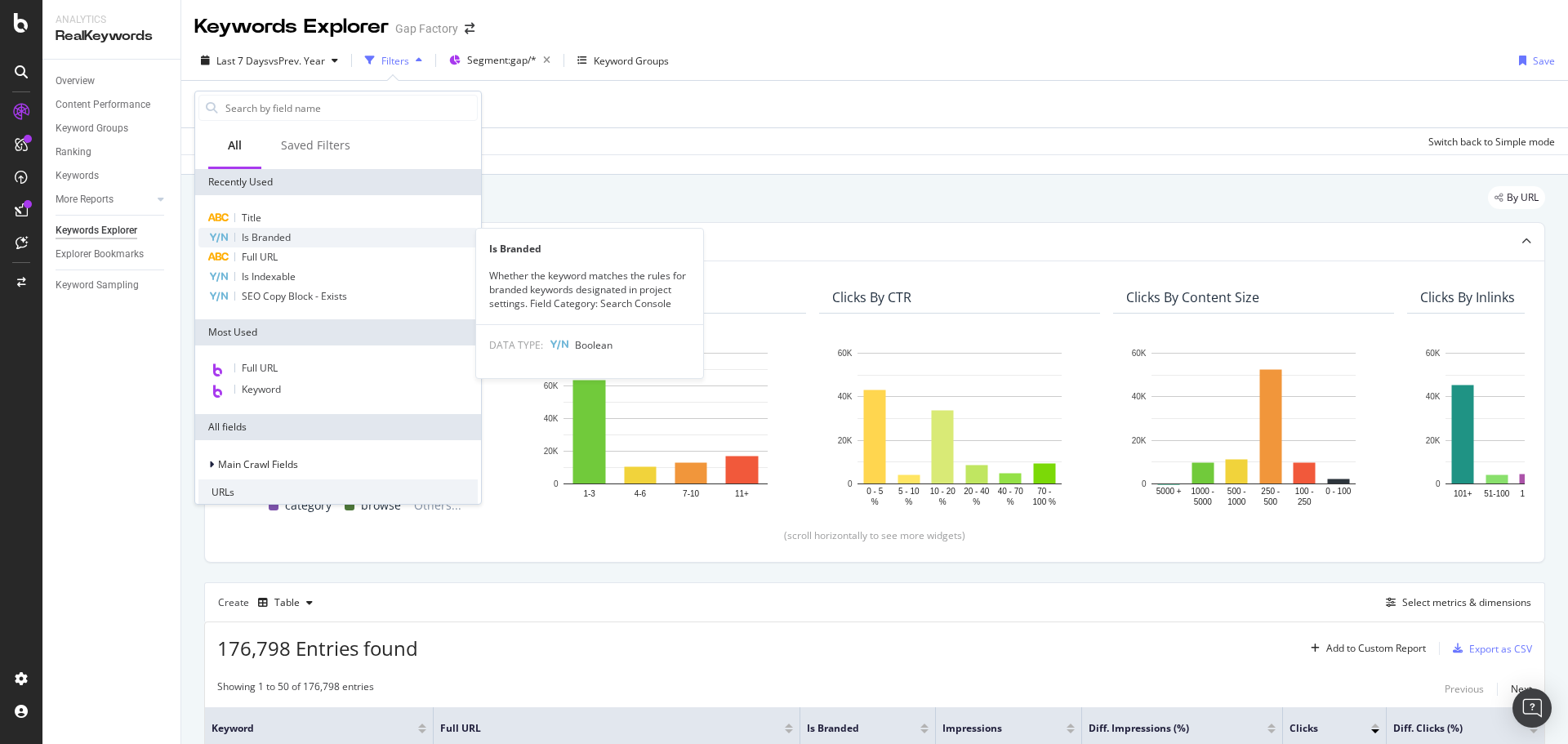
click at [269, 240] on span "Is Branded" at bounding box center [266, 236] width 49 height 14
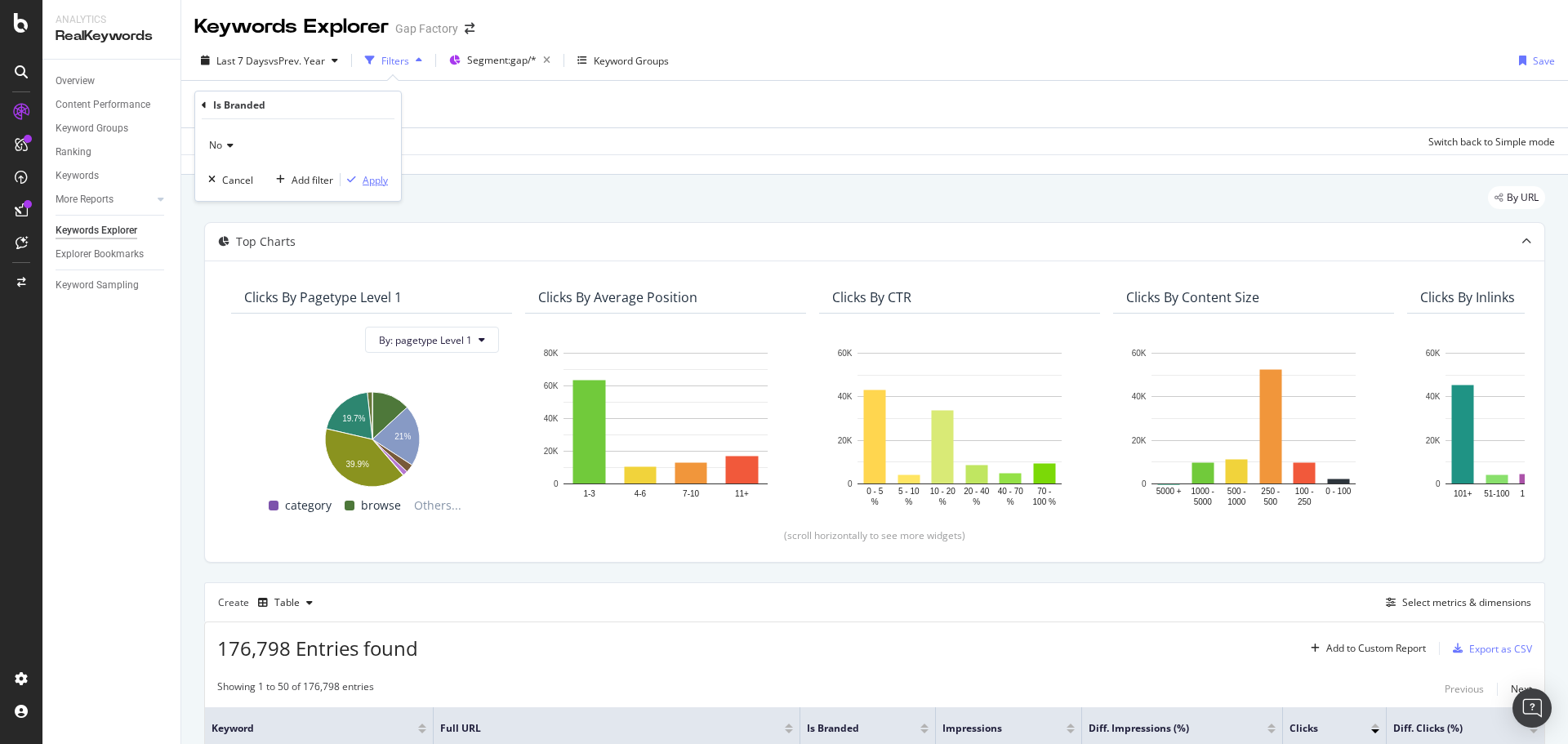
click at [378, 181] on div "Apply" at bounding box center [375, 179] width 25 height 14
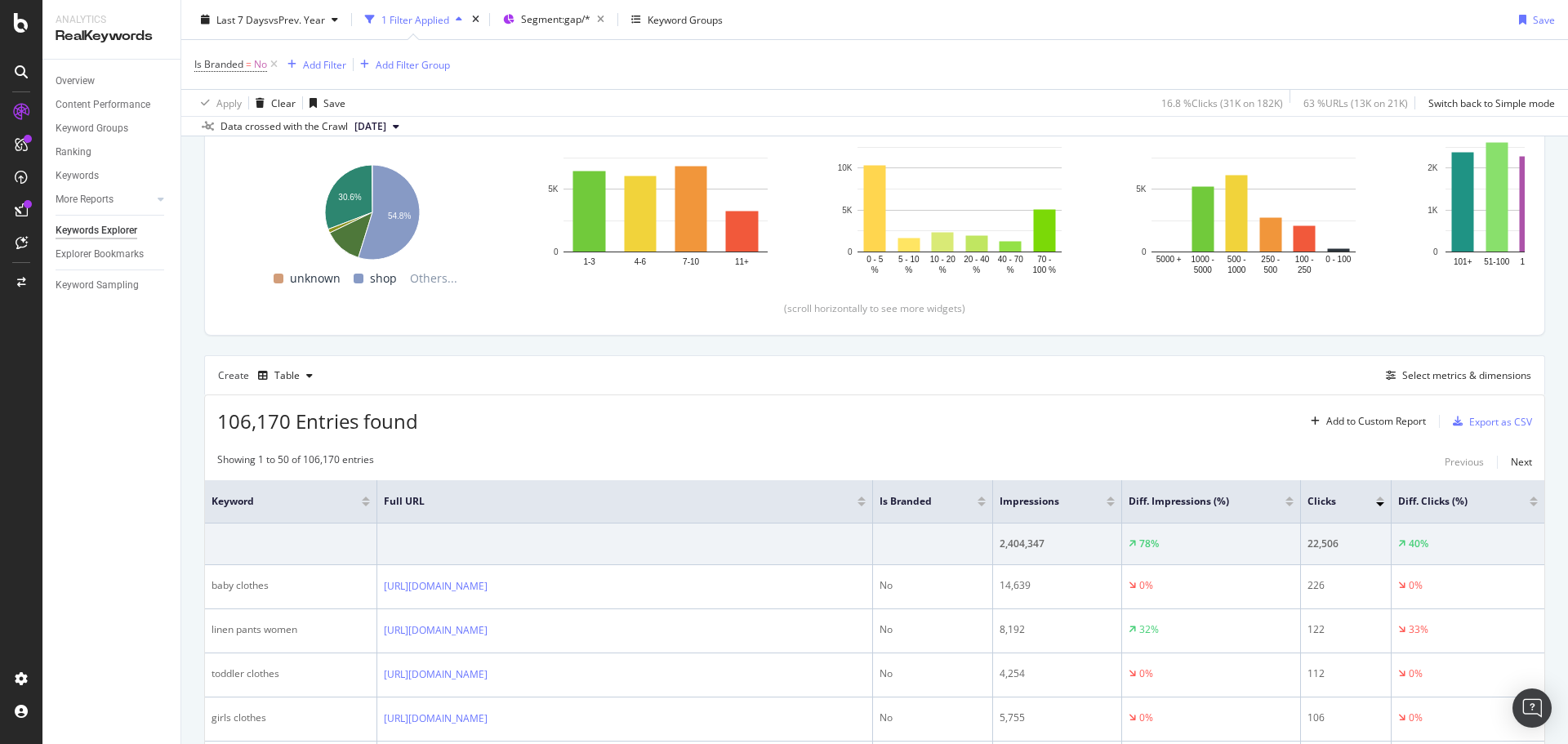
scroll to position [245, 0]
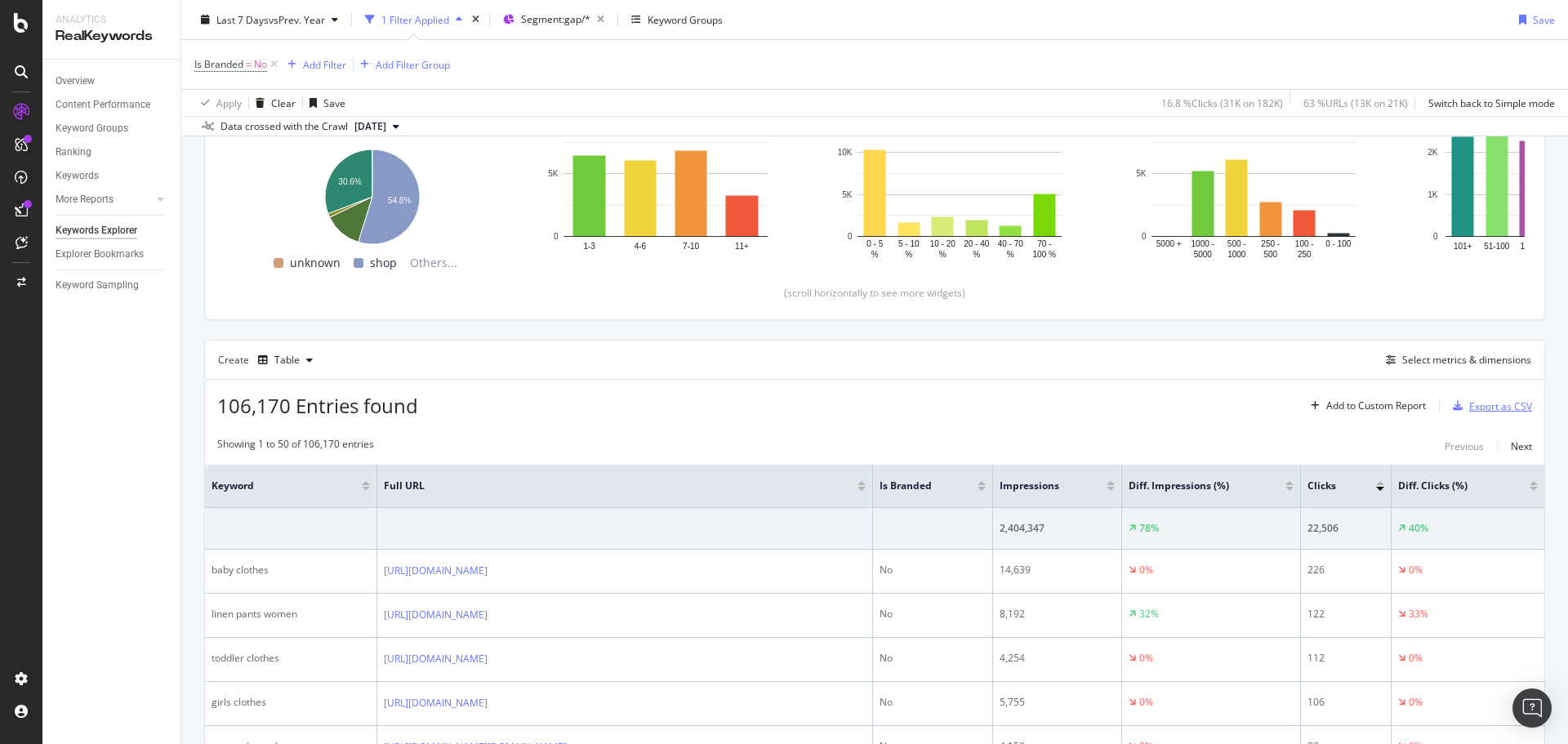
click at [1473, 406] on div "Export as CSV" at bounding box center [1500, 406] width 63 height 14
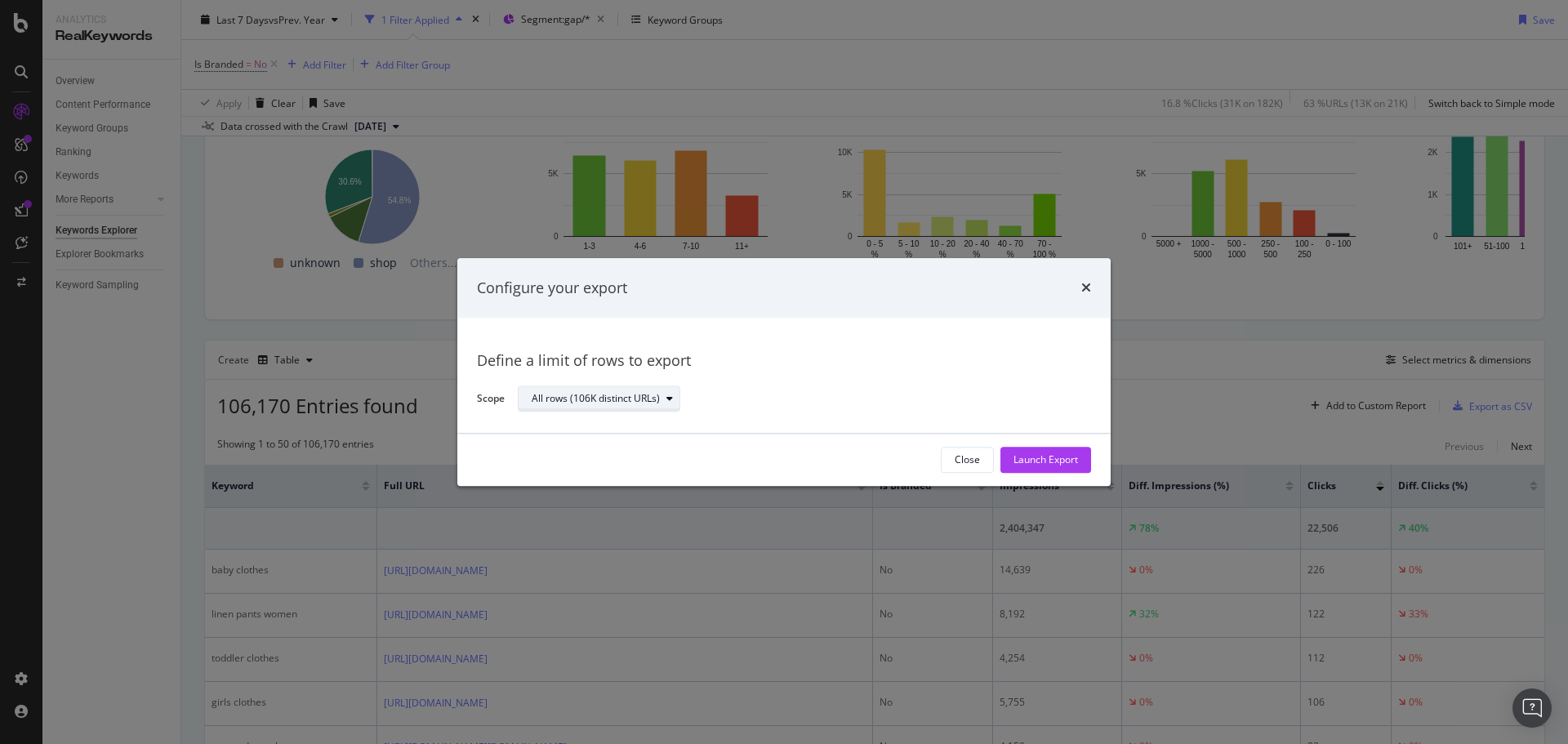
click at [627, 399] on div "All rows (106K distinct URLs)" at bounding box center [596, 399] width 128 height 9
click at [621, 449] on div "Define a limit" at bounding box center [608, 453] width 165 height 21
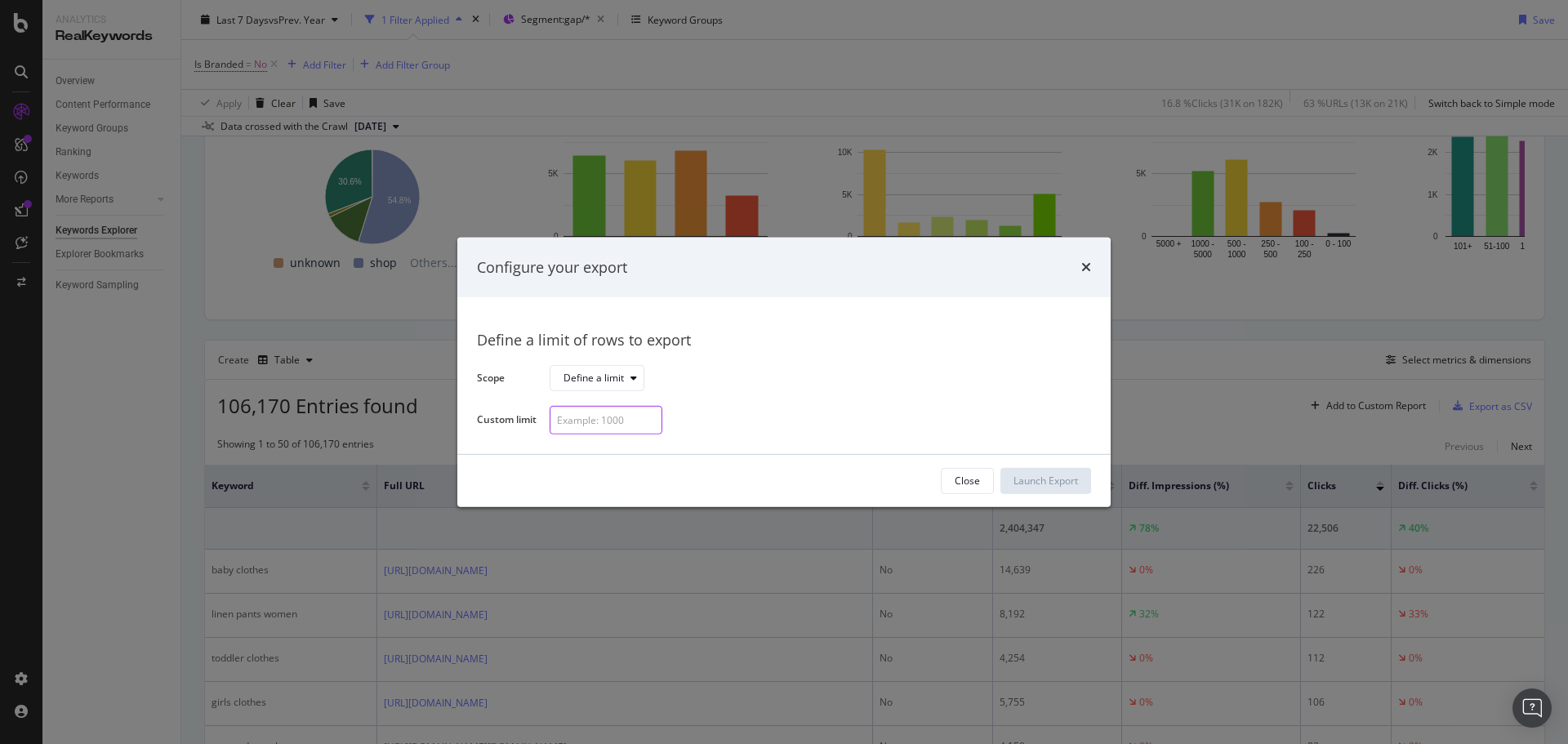
click at [618, 412] on input "modal" at bounding box center [606, 420] width 113 height 29
type input "300"
